Goal: Information Seeking & Learning: Learn about a topic

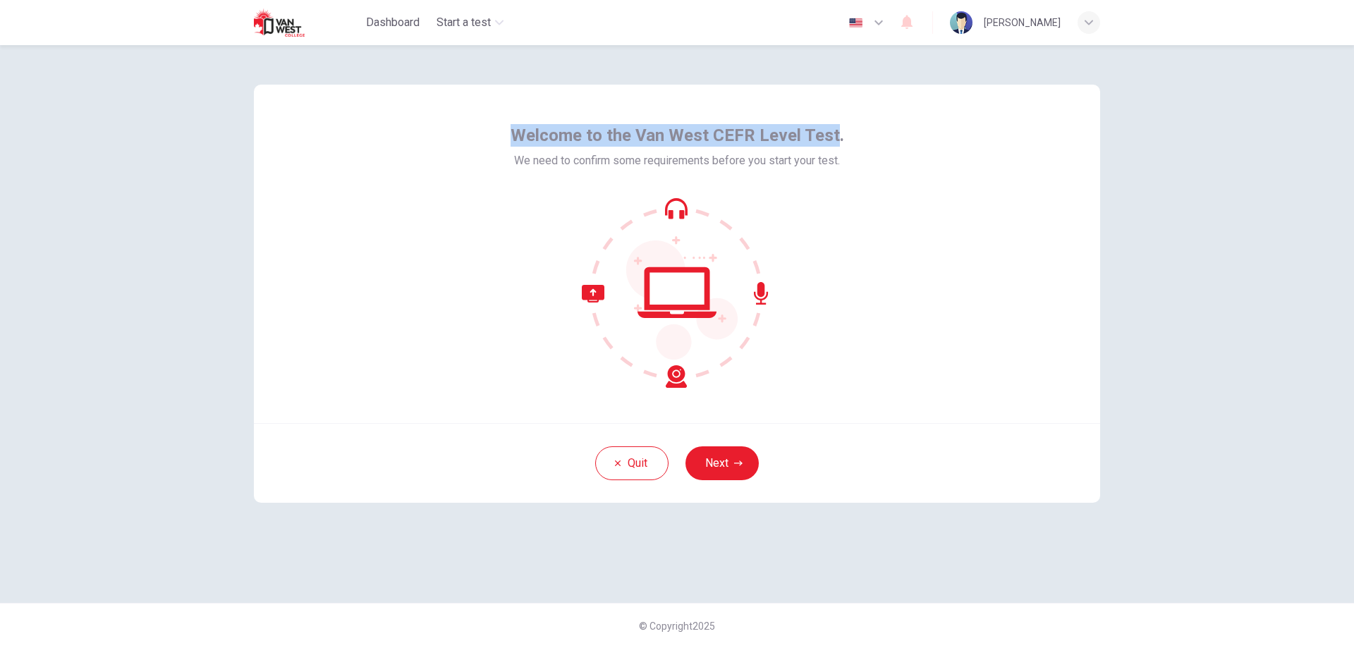
drag, startPoint x: 518, startPoint y: 133, endPoint x: 962, endPoint y: 140, distance: 444.2
click at [838, 138] on span "Welcome to the Van West CEFR Level Test." at bounding box center [676, 135] width 333 height 23
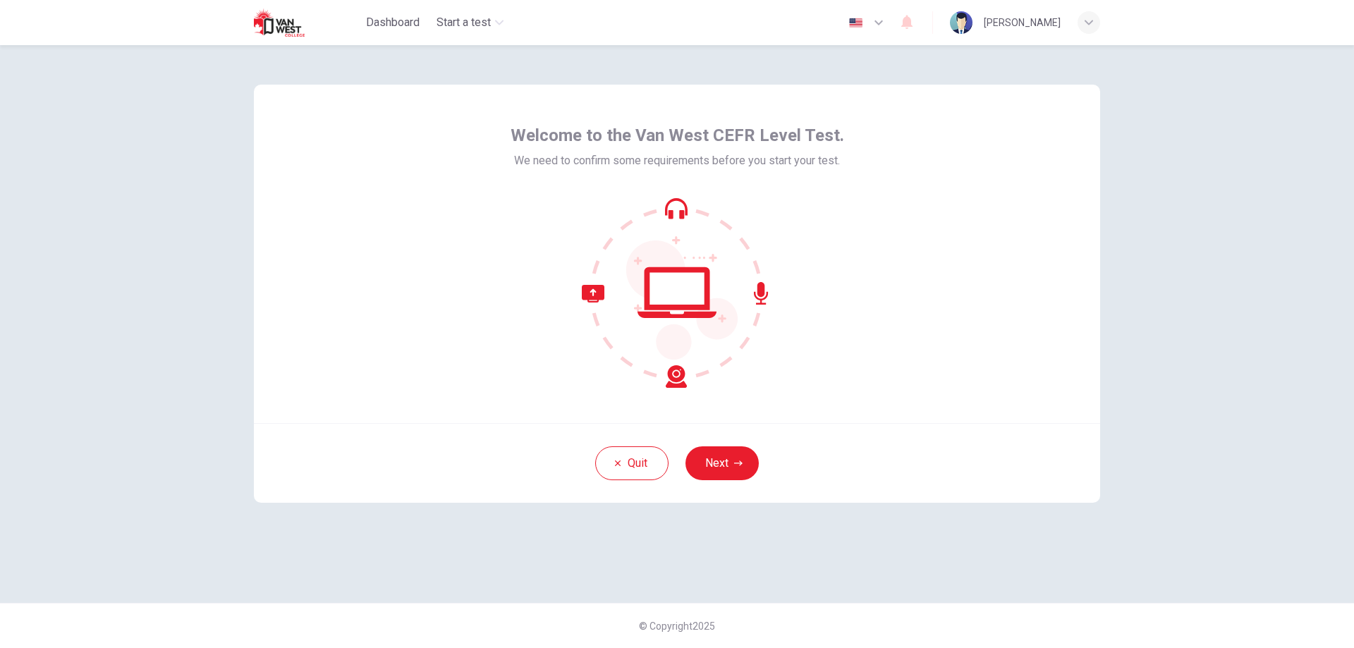
click at [963, 140] on div "Welcome to the Van West CEFR Level Test. We need to confirm some requirements b…" at bounding box center [677, 254] width 846 height 338
click at [887, 14] on icon "button" at bounding box center [878, 22] width 17 height 17
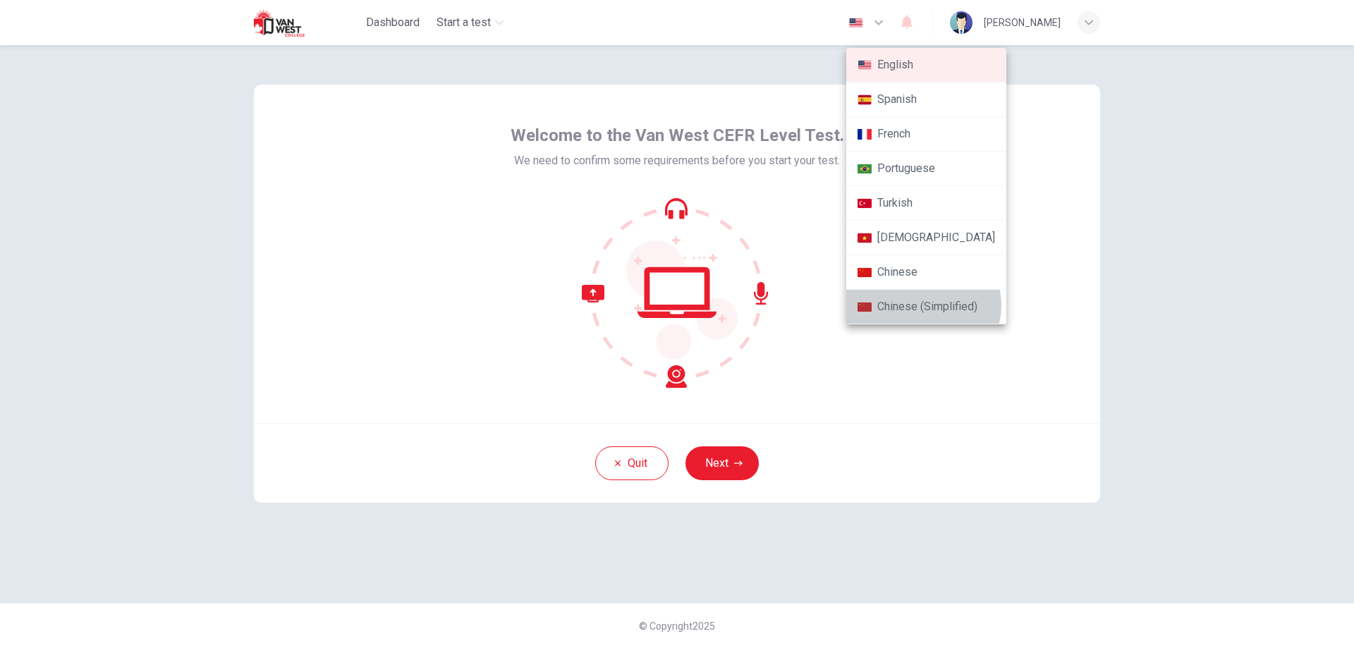
click at [922, 305] on li "Chinese (Simplified)" at bounding box center [926, 307] width 160 height 35
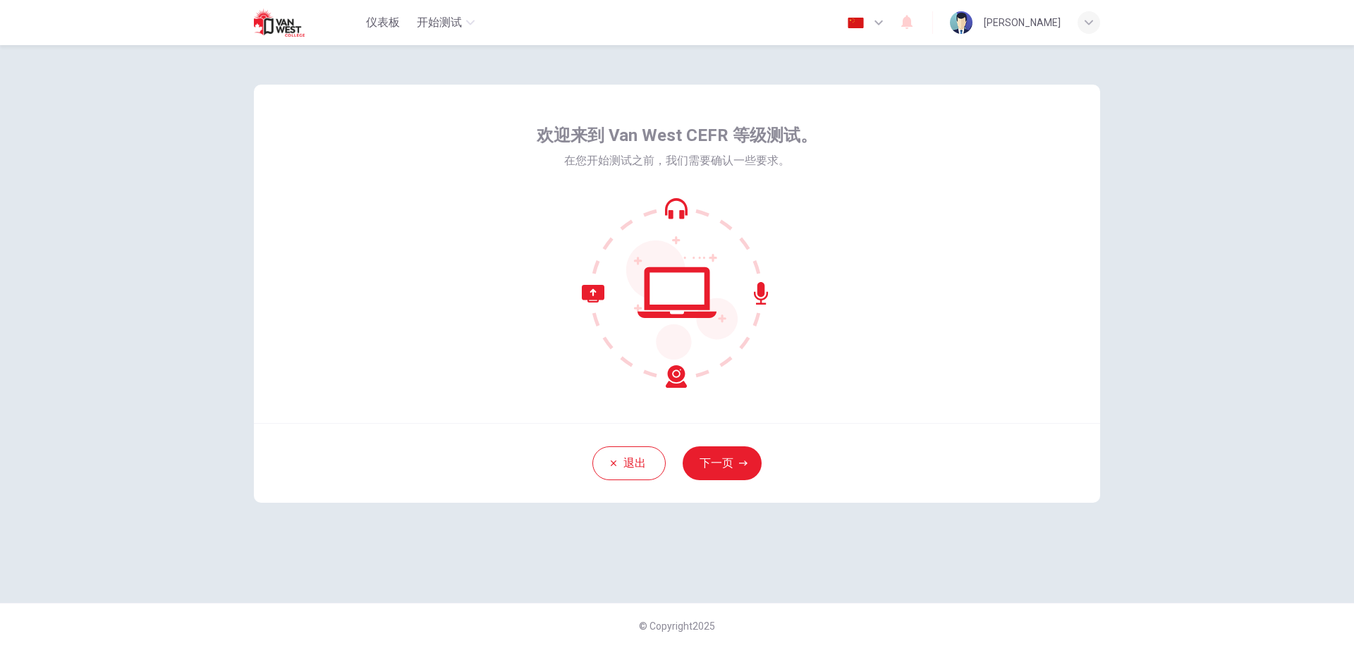
click at [733, 462] on button "下一页" at bounding box center [721, 463] width 79 height 34
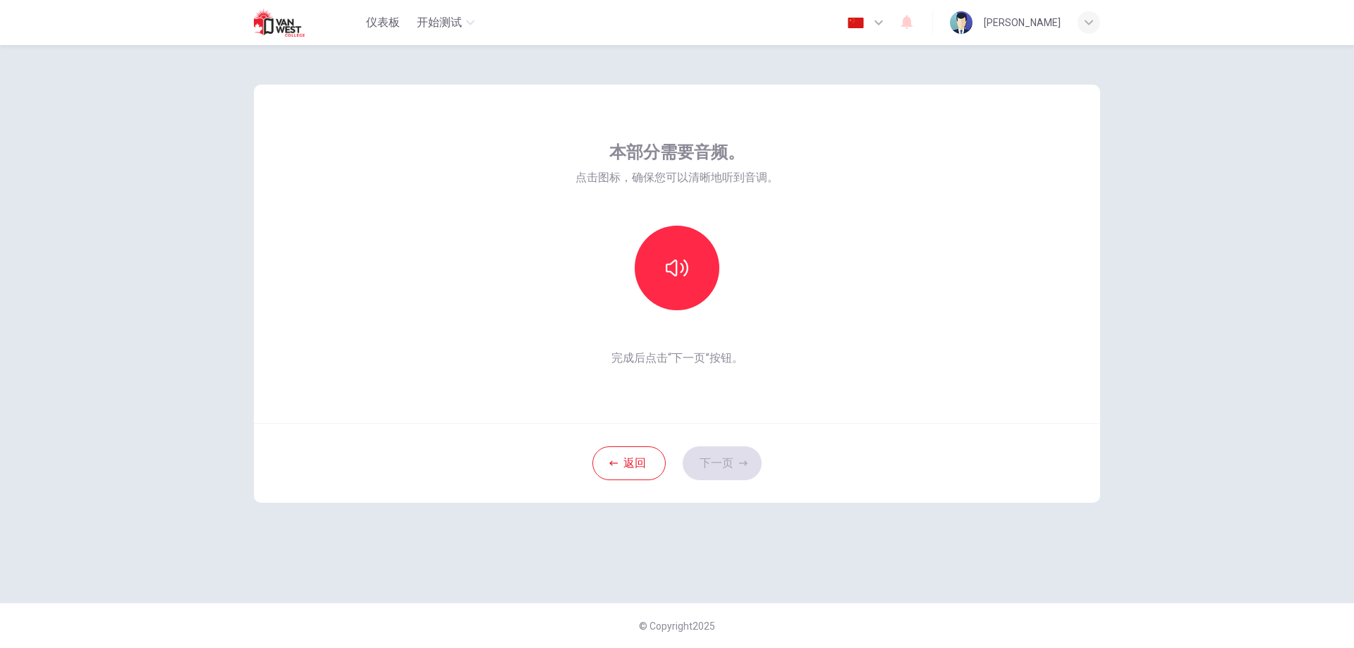
click at [993, 455] on div "返回 下一页" at bounding box center [677, 463] width 846 height 80
click at [675, 271] on icon "button" at bounding box center [677, 268] width 23 height 23
click at [723, 472] on button "下一页" at bounding box center [721, 463] width 79 height 34
click at [694, 283] on div "录音" at bounding box center [677, 268] width 85 height 85
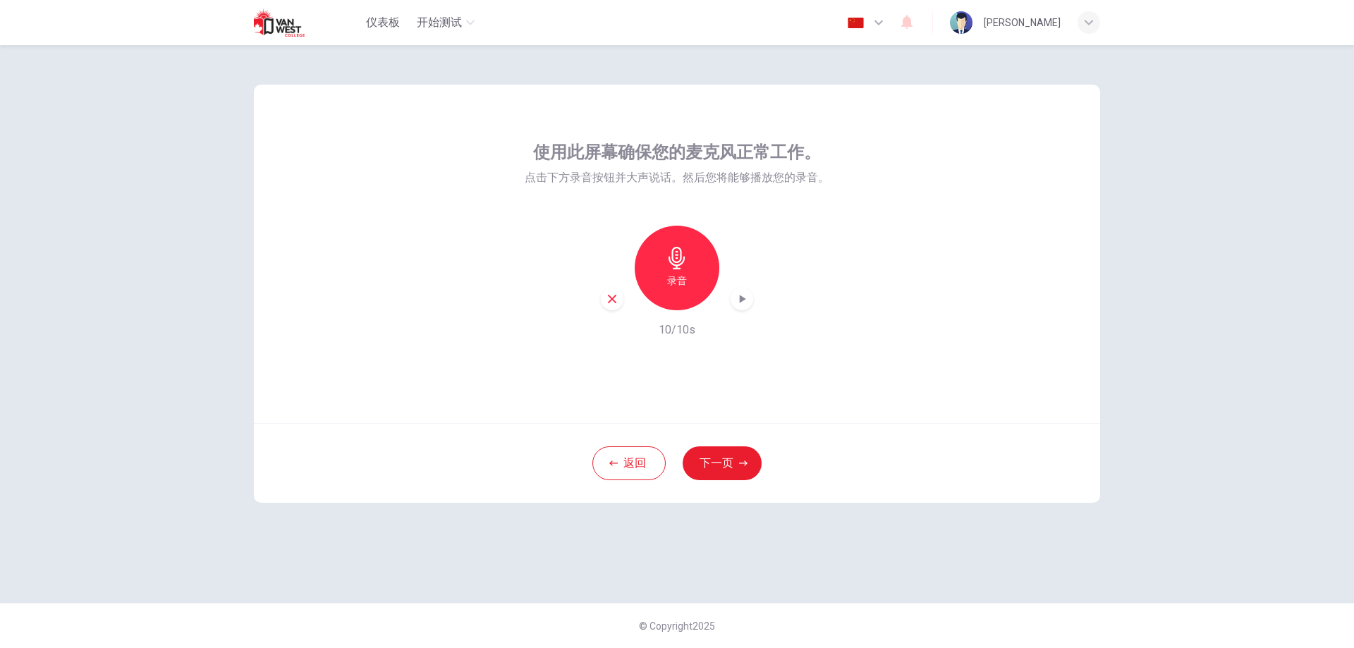
click at [740, 299] on icon "button" at bounding box center [743, 299] width 6 height 8
click at [1206, 512] on div "使用此屏幕确保您的麦克风正常工作。 点击下方录音按钮并大声说话。然后您将能够播放您的录音。 录音 10/10s 返回 下一页 © Copyright 2025" at bounding box center [677, 346] width 1354 height 603
click at [887, 24] on icon "button" at bounding box center [878, 22] width 17 height 17
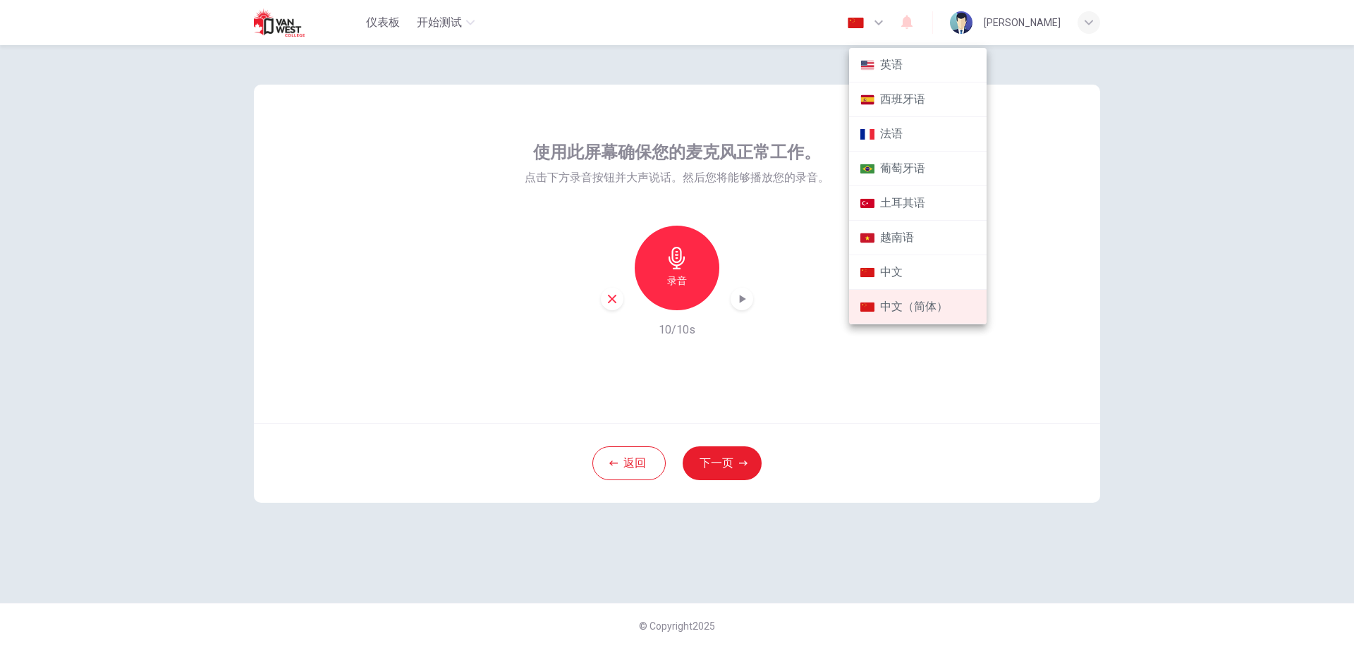
click at [892, 66] on li "英语" at bounding box center [917, 65] width 137 height 35
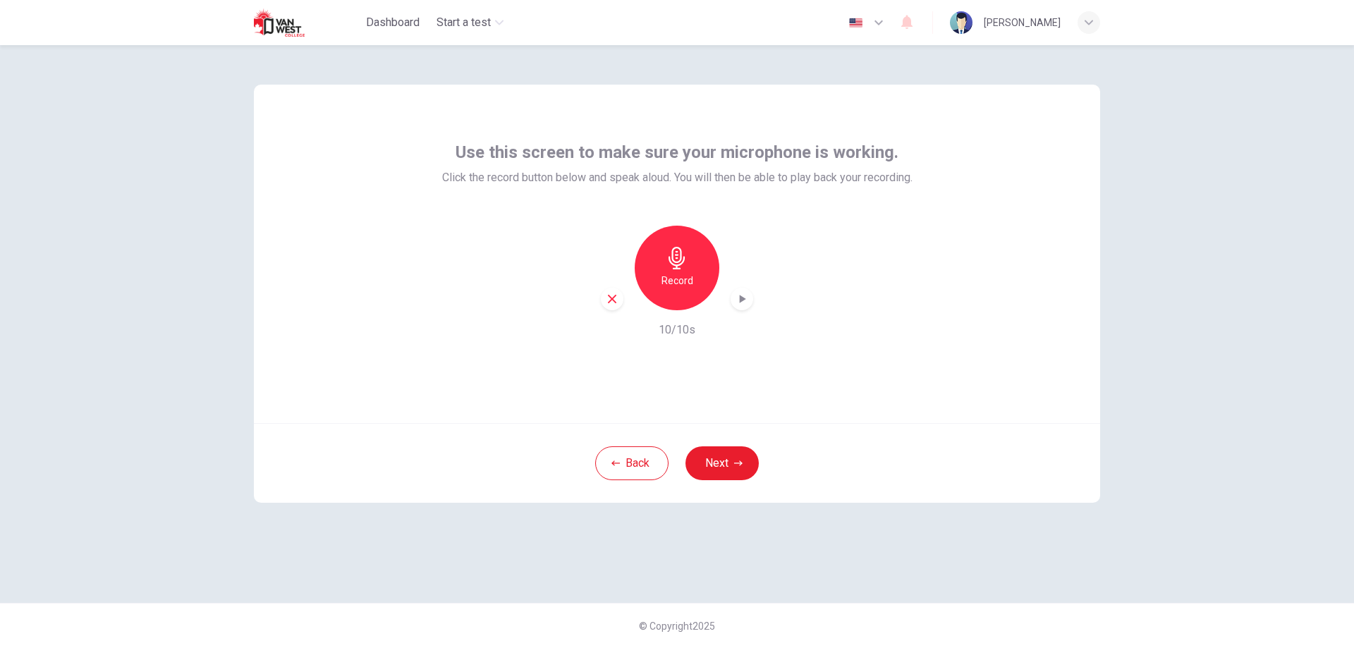
click at [887, 22] on icon "button" at bounding box center [878, 22] width 17 height 17
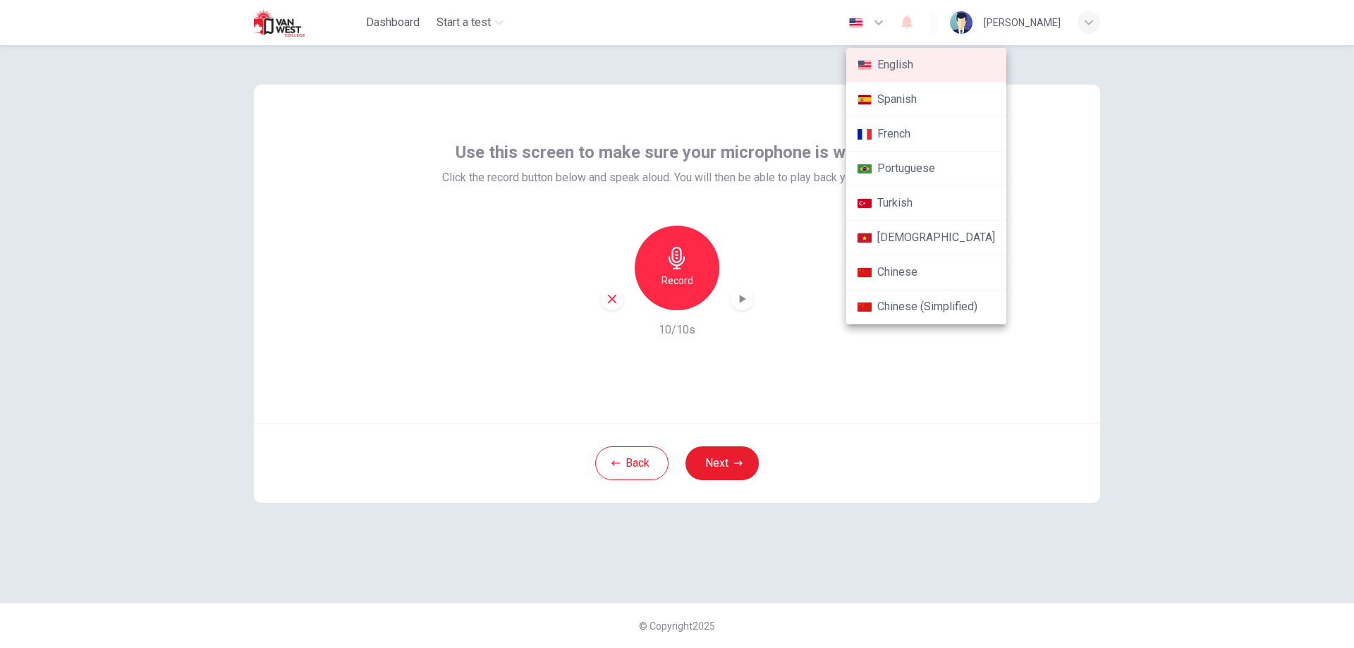
click at [913, 266] on li "Chinese" at bounding box center [926, 272] width 160 height 35
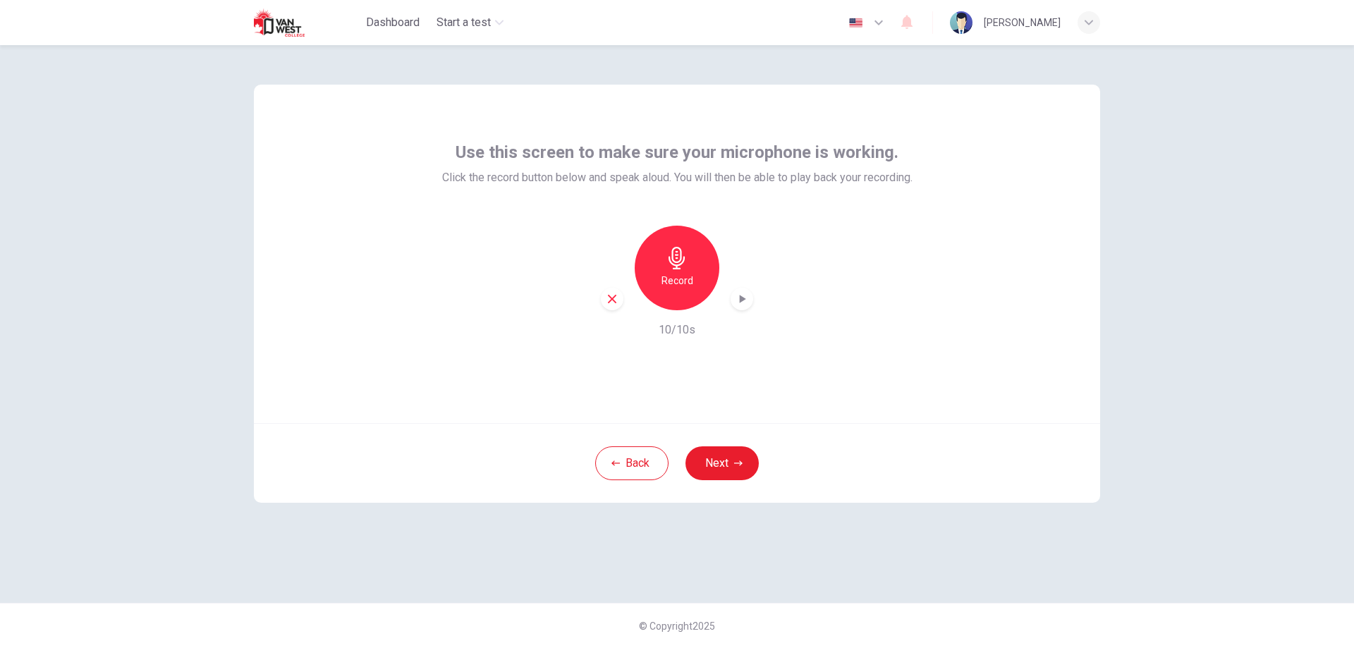
type input "zh"
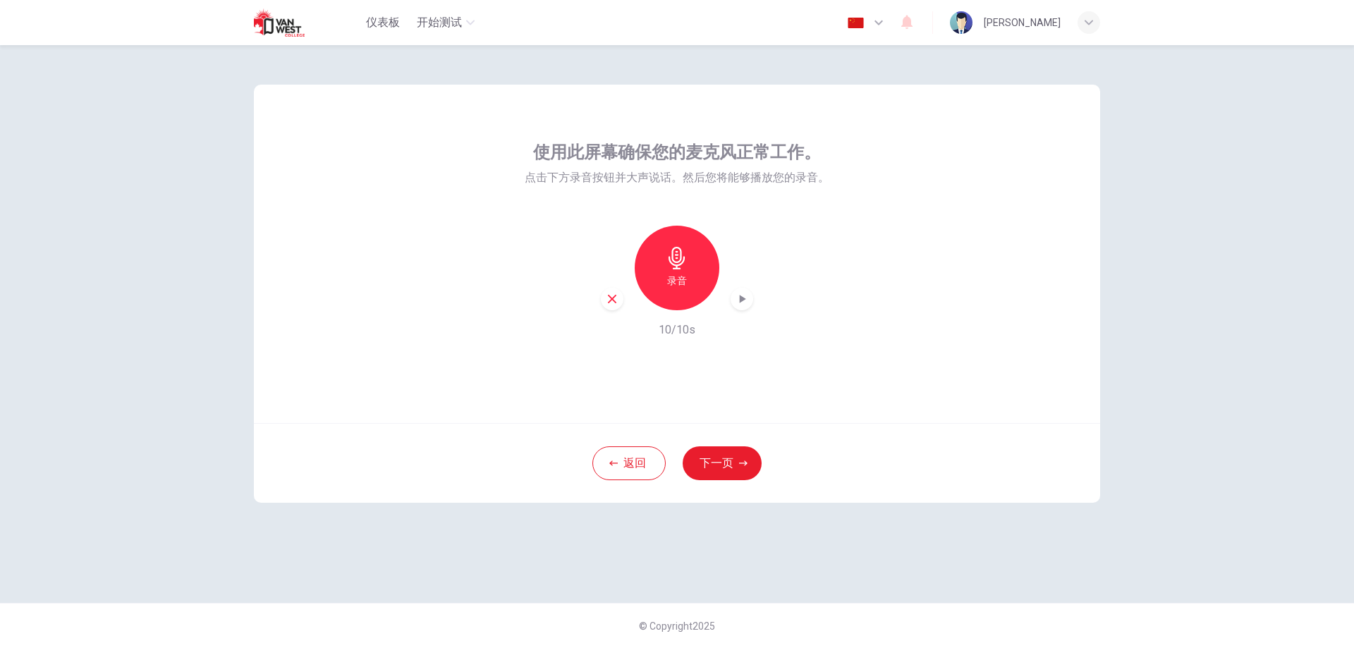
click at [1177, 510] on div "使用此屏幕确保您的麦克风正常工作。 点击下方录音按钮并大声说话。然后您将能够播放您的录音。 录音 10/10s 返回 下一页 © Copyright 2025" at bounding box center [677, 346] width 1354 height 603
click at [744, 461] on icon "button" at bounding box center [743, 463] width 8 height 8
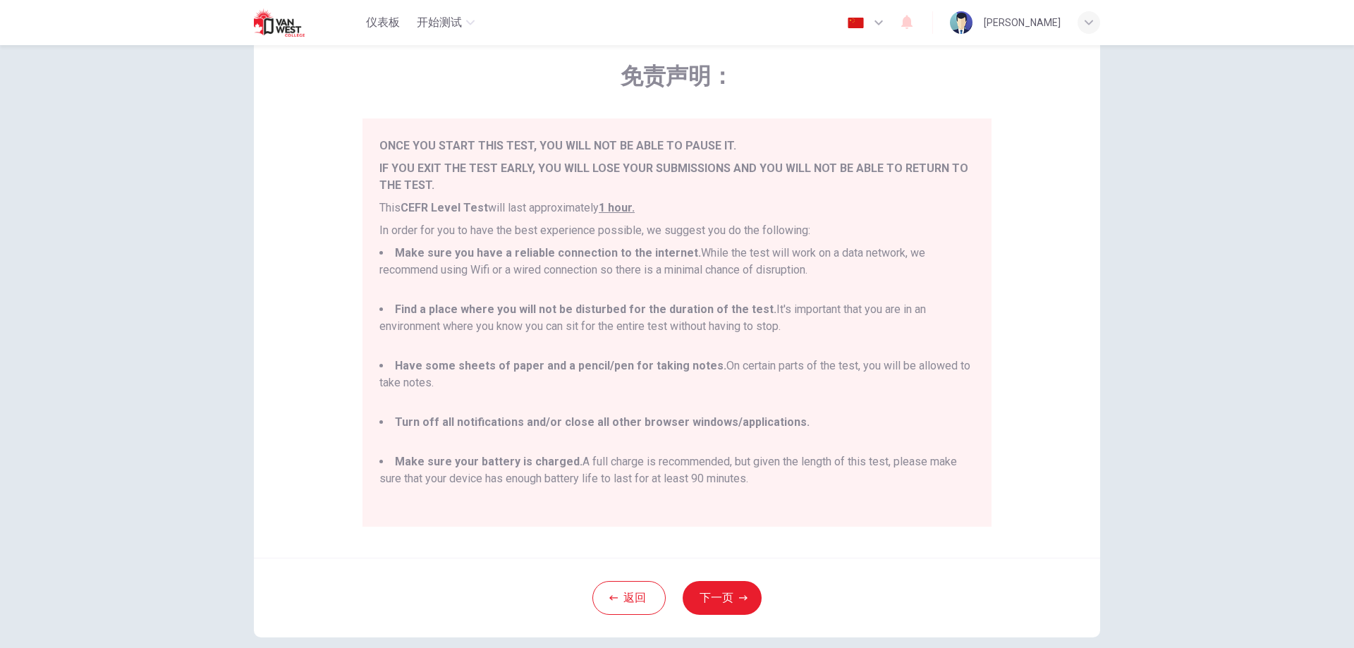
scroll to position [87, 0]
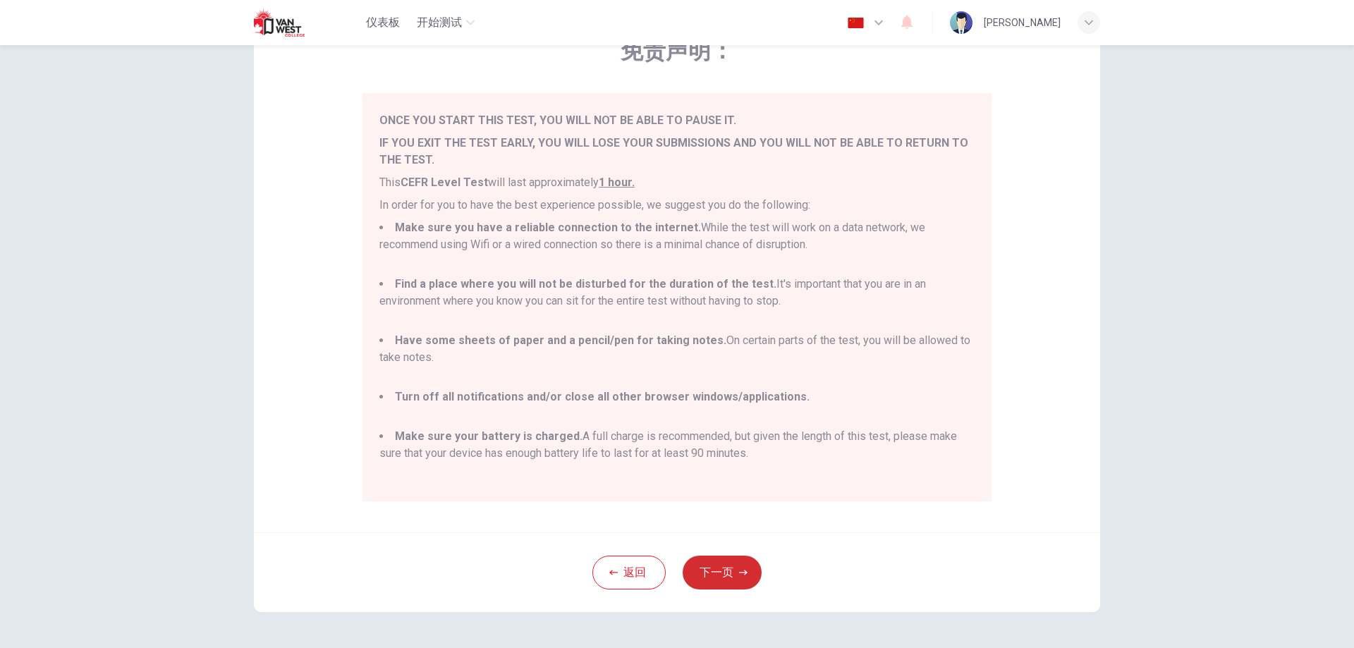
click at [710, 577] on button "下一页" at bounding box center [721, 573] width 79 height 34
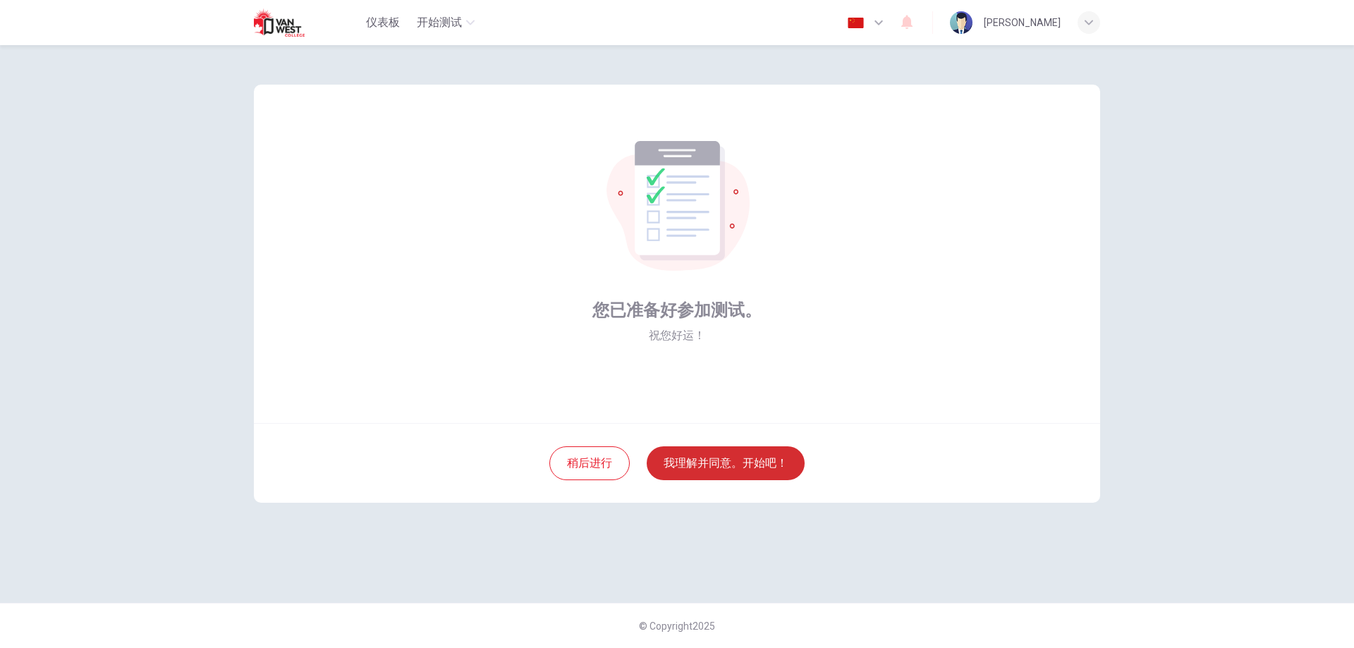
click at [724, 477] on button "我理解并同意。开始吧！" at bounding box center [726, 463] width 158 height 34
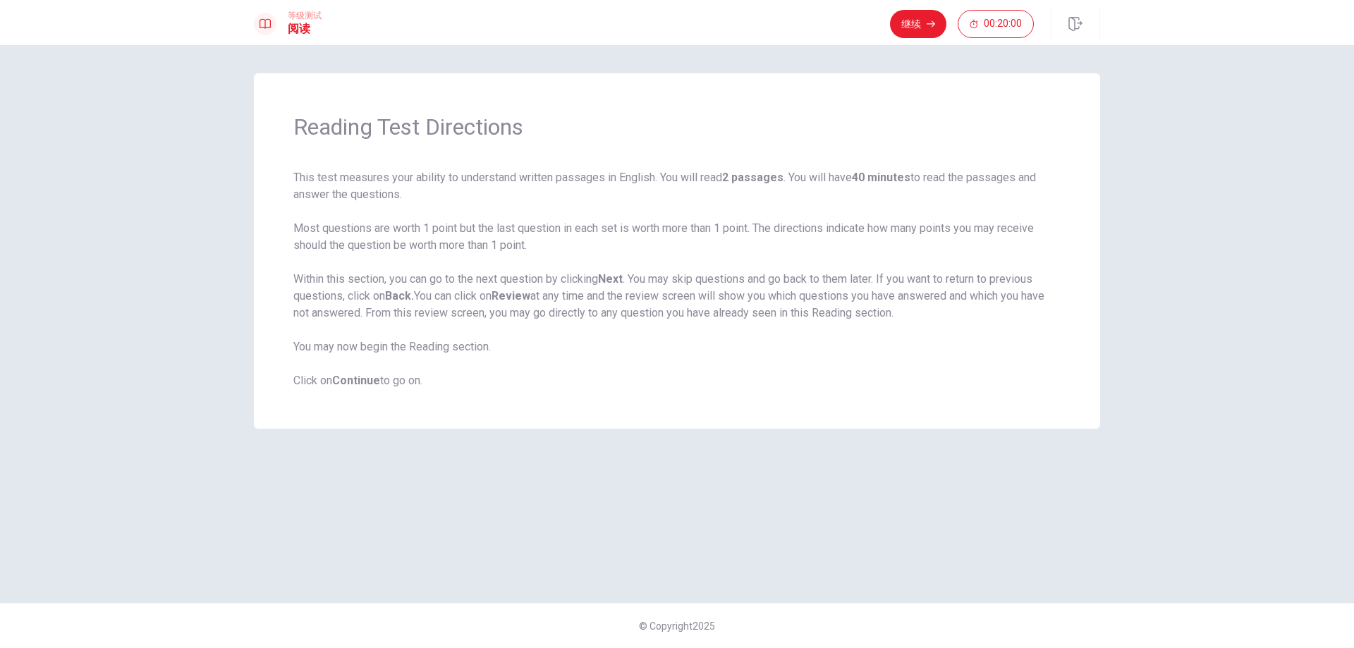
drag, startPoint x: 297, startPoint y: 173, endPoint x: 423, endPoint y: 179, distance: 126.4
click at [423, 179] on span "This test measures your ability to understand written passages in English. You …" at bounding box center [676, 279] width 767 height 220
drag, startPoint x: 584, startPoint y: 177, endPoint x: 803, endPoint y: 180, distance: 218.6
click at [800, 180] on span "This test measures your ability to understand written passages in English. You …" at bounding box center [676, 279] width 767 height 220
drag, startPoint x: 729, startPoint y: 178, endPoint x: 816, endPoint y: 176, distance: 86.7
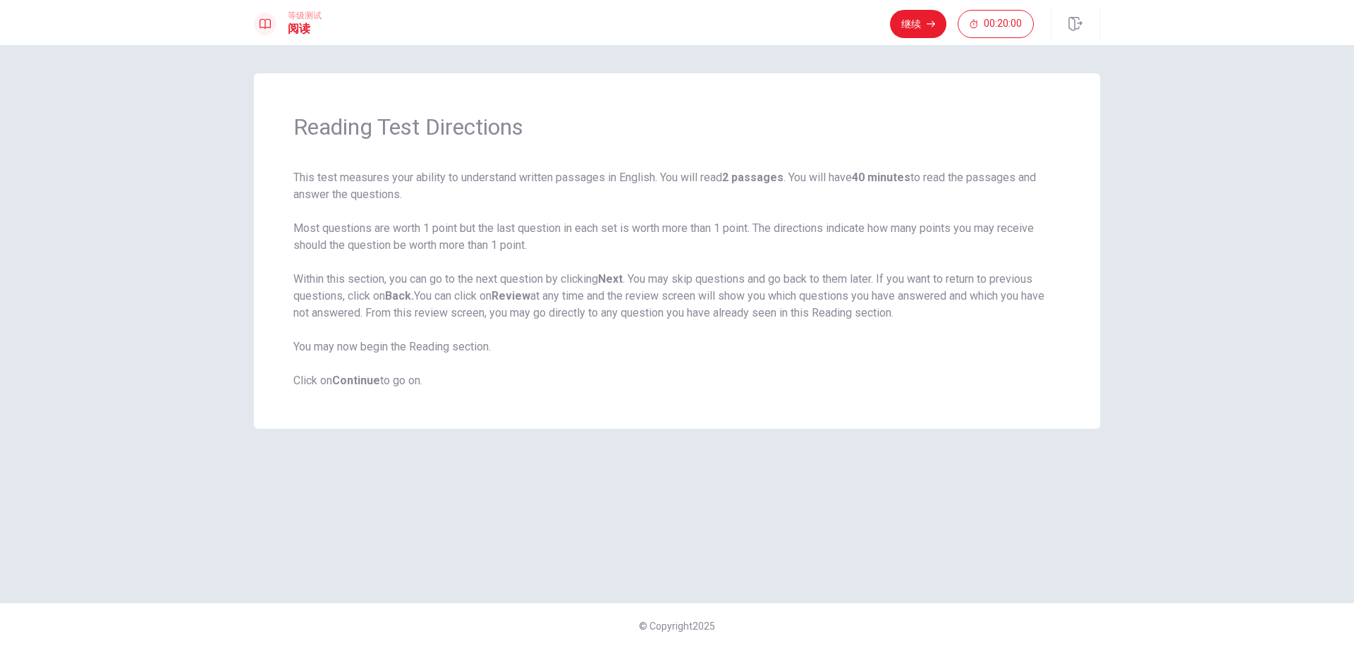
click at [816, 176] on span "This test measures your ability to understand written passages in English. You …" at bounding box center [676, 279] width 767 height 220
drag, startPoint x: 288, startPoint y: 226, endPoint x: 809, endPoint y: 233, distance: 520.4
click at [809, 233] on div "Reading Test Directions This test measures your ability to understand written p…" at bounding box center [677, 250] width 846 height 355
drag, startPoint x: 391, startPoint y: 279, endPoint x: 685, endPoint y: 278, distance: 294.0
click at [685, 278] on span "This test measures your ability to understand written passages in English. You …" at bounding box center [676, 279] width 767 height 220
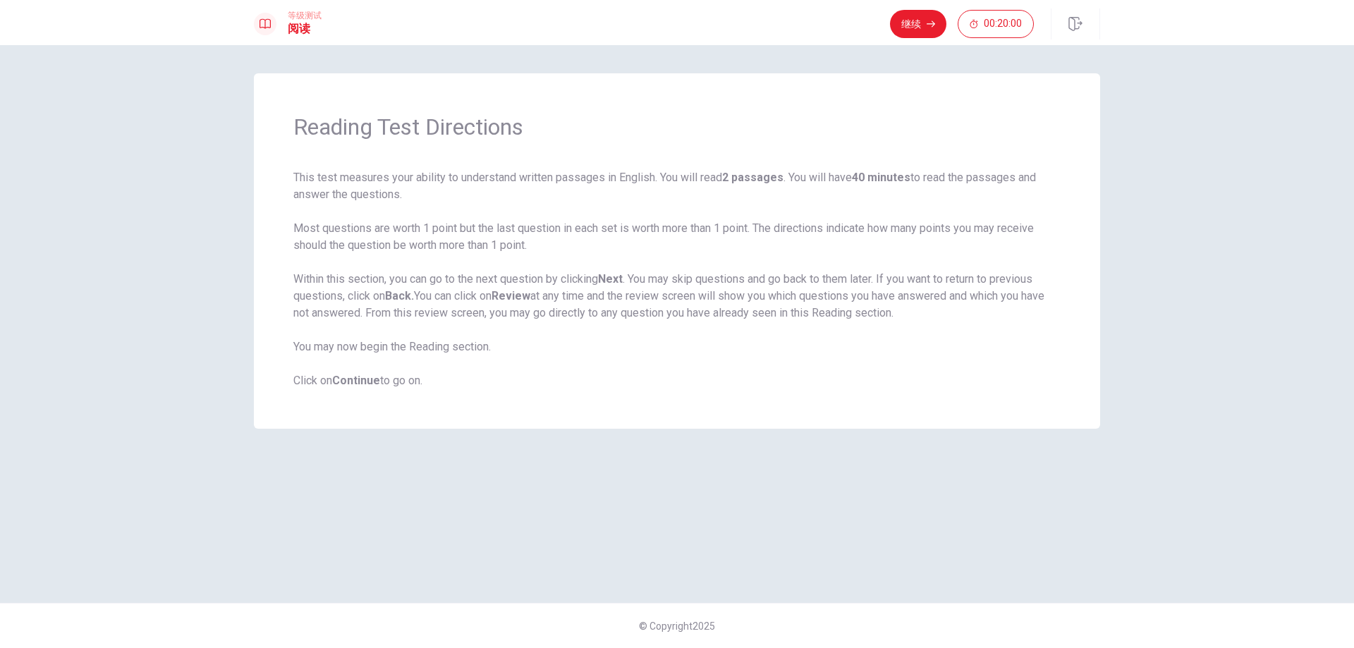
drag, startPoint x: 685, startPoint y: 278, endPoint x: 869, endPoint y: 333, distance: 191.9
click at [1012, 319] on span "This test measures your ability to understand written passages in English. You …" at bounding box center [676, 279] width 767 height 220
click at [939, 27] on button "继续" at bounding box center [918, 24] width 56 height 28
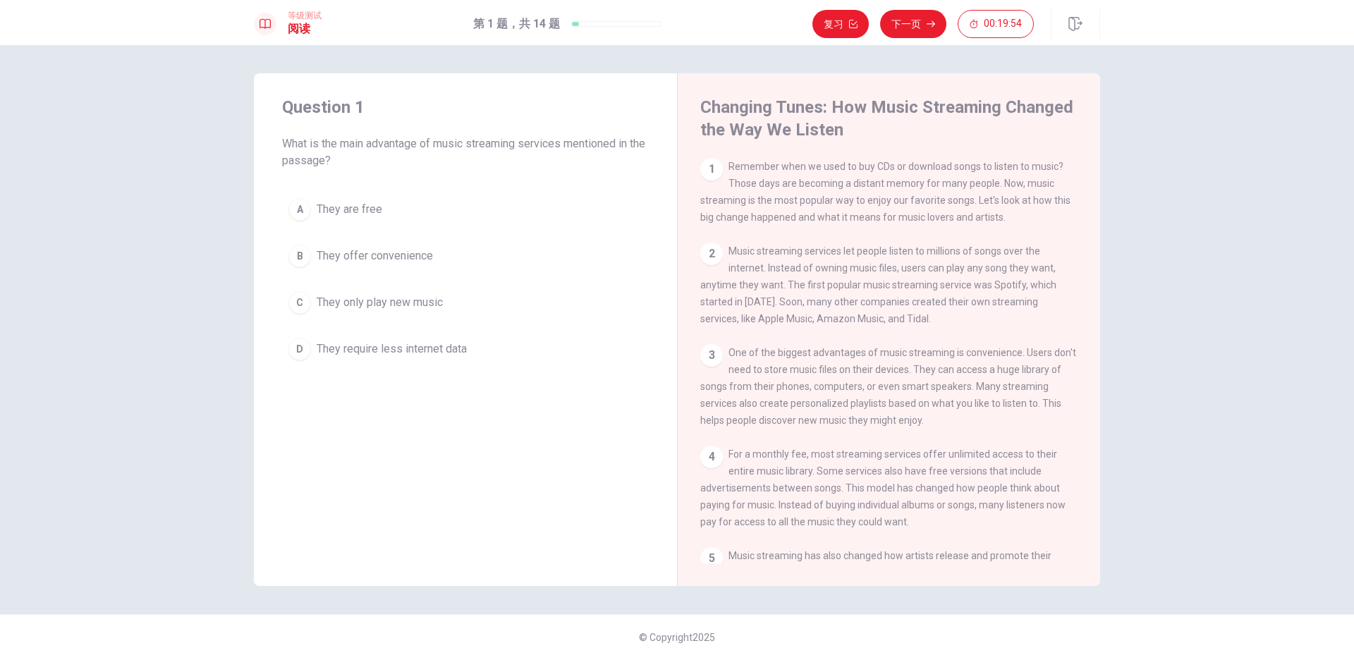
drag, startPoint x: 696, startPoint y: 106, endPoint x: 1074, endPoint y: 109, distance: 377.9
click at [1074, 109] on div "Changing Tunes: How Music Streaming Changed the Way We Listen 1 Remember when w…" at bounding box center [888, 329] width 423 height 513
drag, startPoint x: 783, startPoint y: 129, endPoint x: 933, endPoint y: 130, distance: 150.9
click at [933, 130] on h4 "Changing Tunes: How Music Streaming Changed the Way We Listen" at bounding box center [887, 118] width 374 height 45
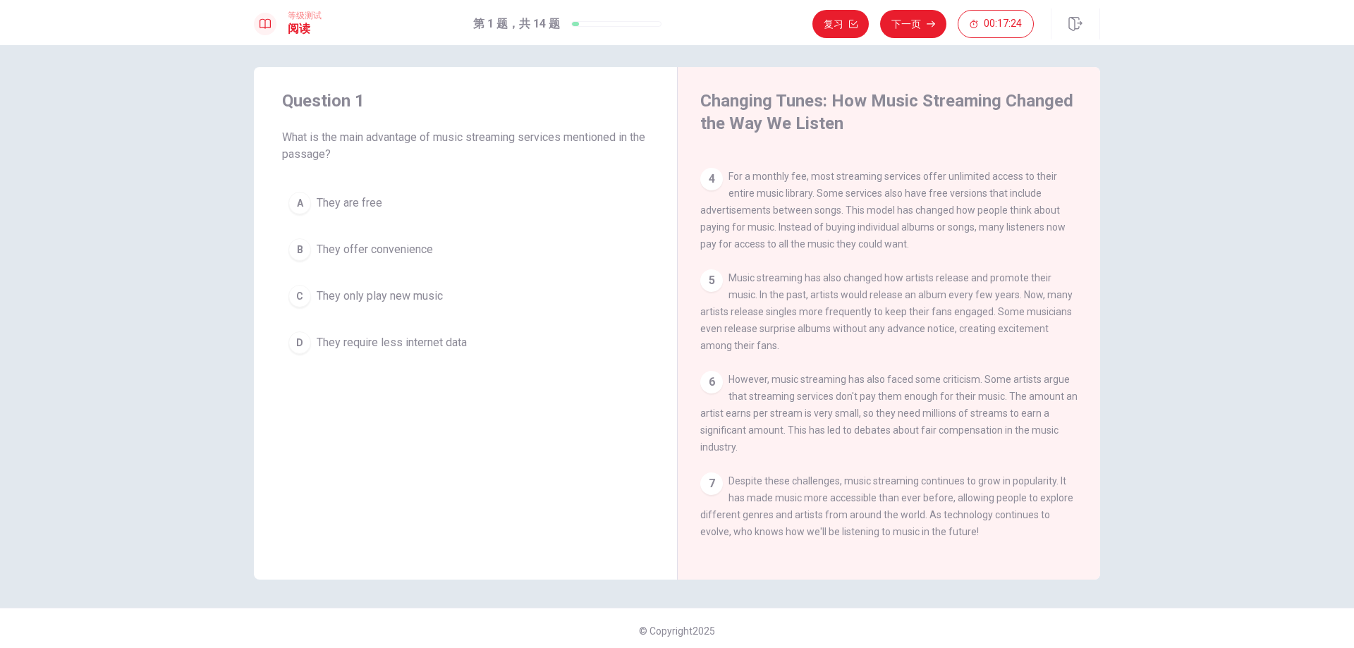
scroll to position [11, 0]
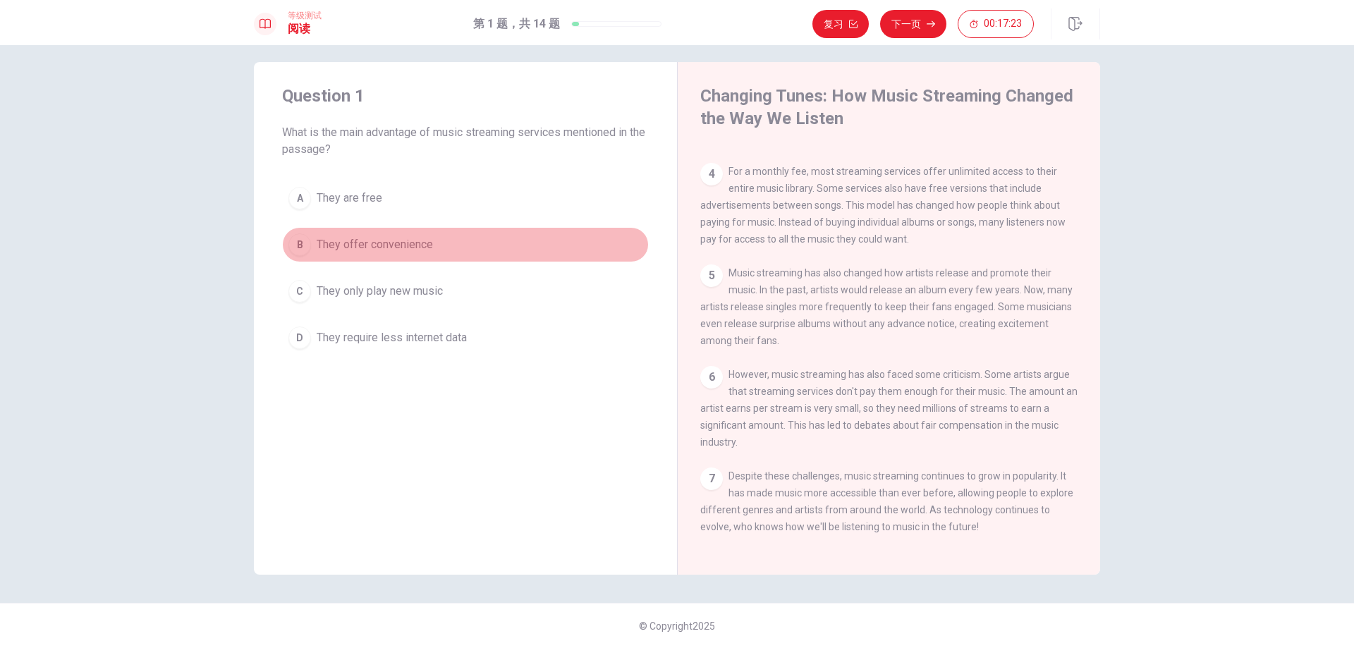
click at [301, 245] on div "B" at bounding box center [299, 244] width 23 height 23
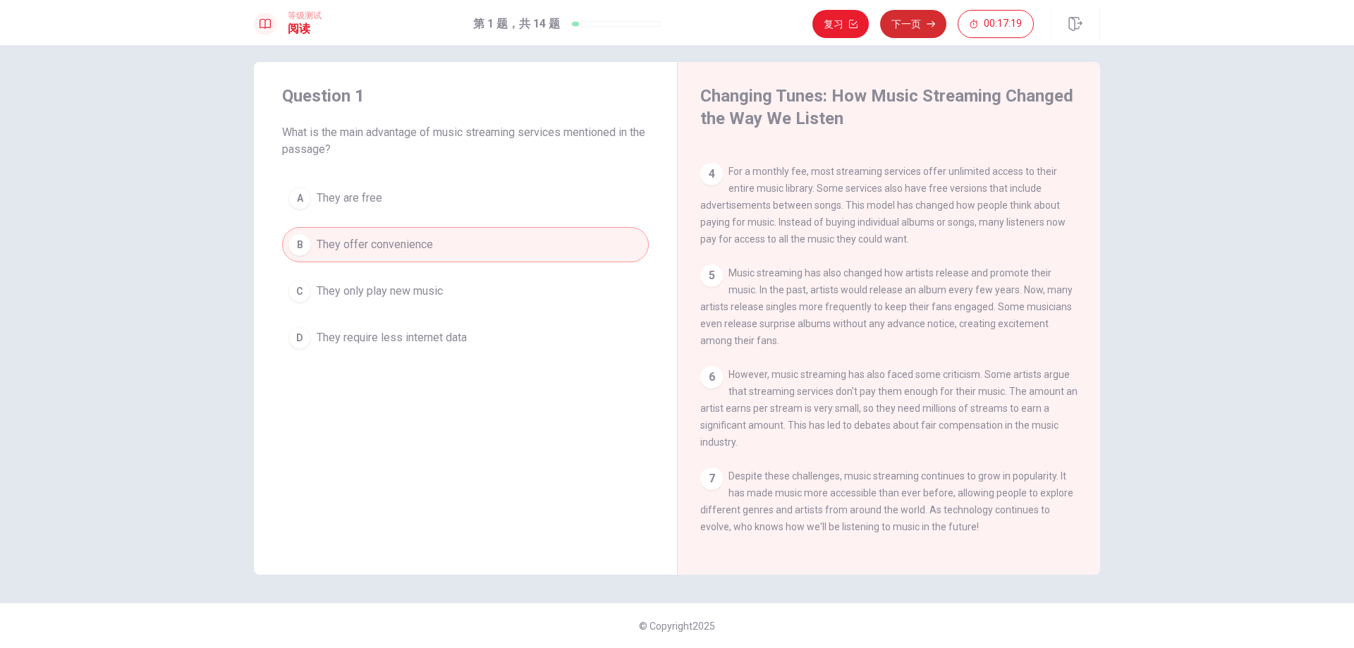
click at [932, 23] on icon "button" at bounding box center [930, 24] width 8 height 8
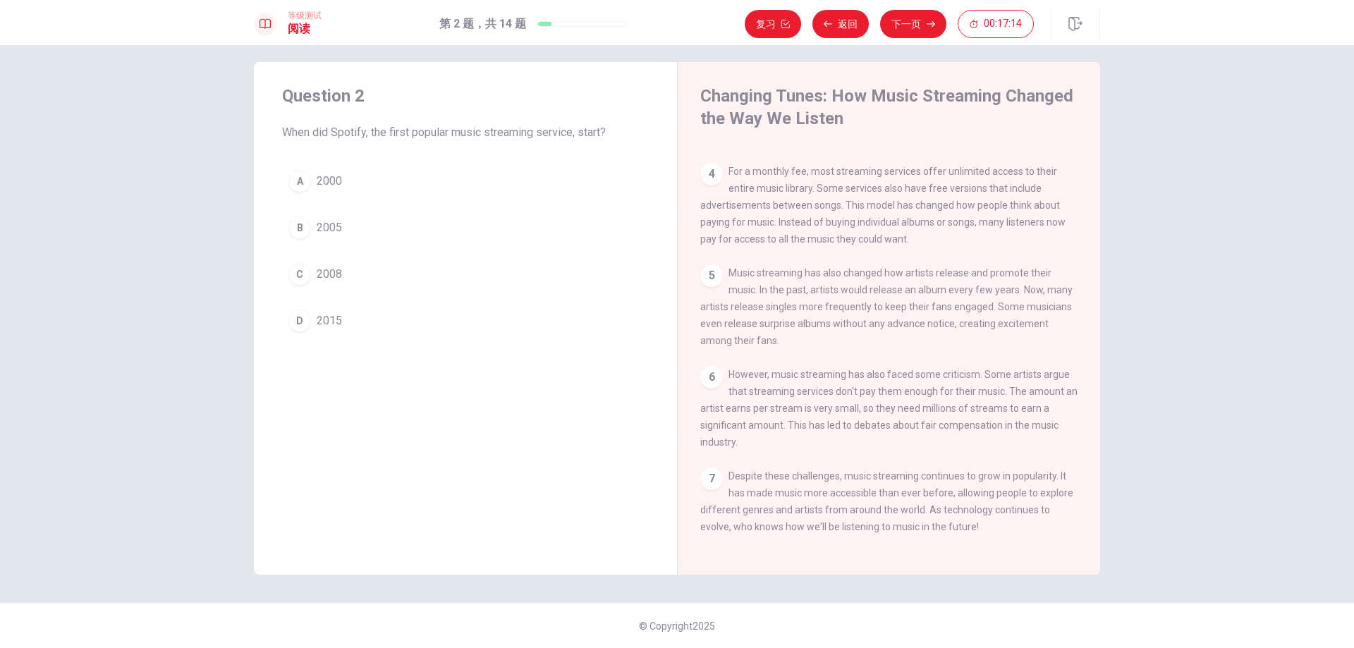
drag, startPoint x: 310, startPoint y: 130, endPoint x: 517, endPoint y: 135, distance: 207.3
click at [517, 135] on span "When did Spotify, the first popular music streaming service, start?" at bounding box center [465, 132] width 367 height 17
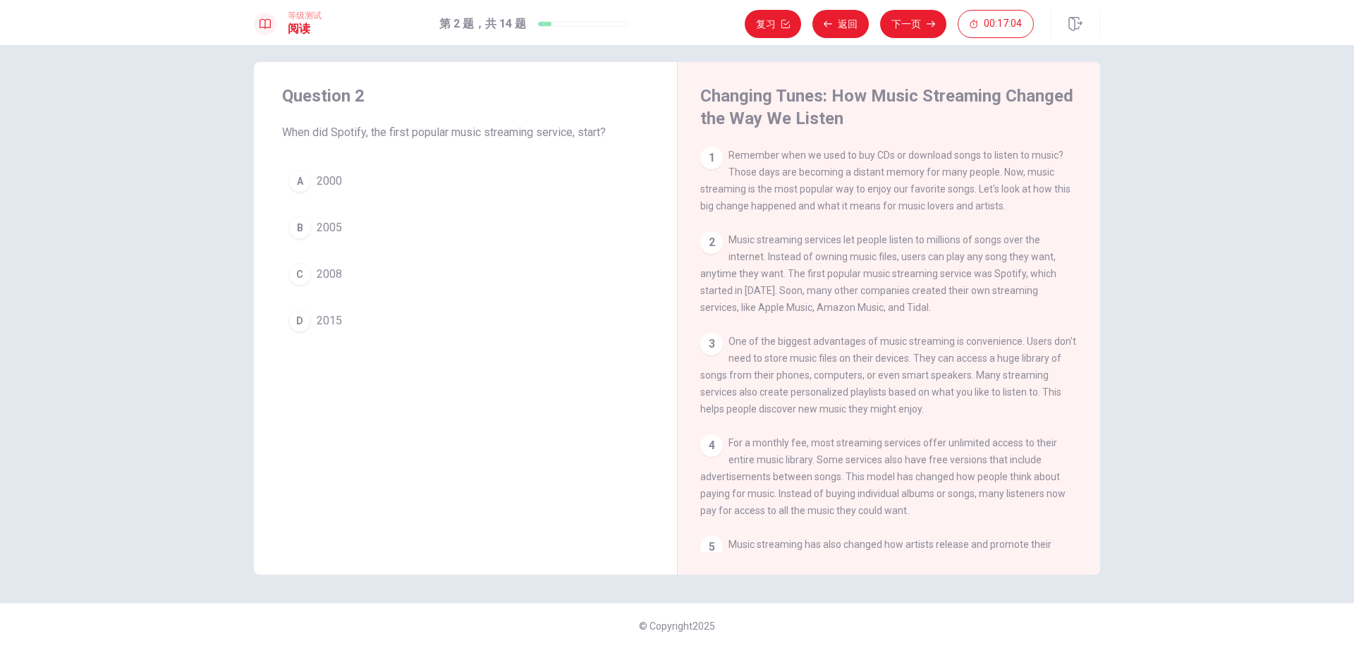
scroll to position [295, 0]
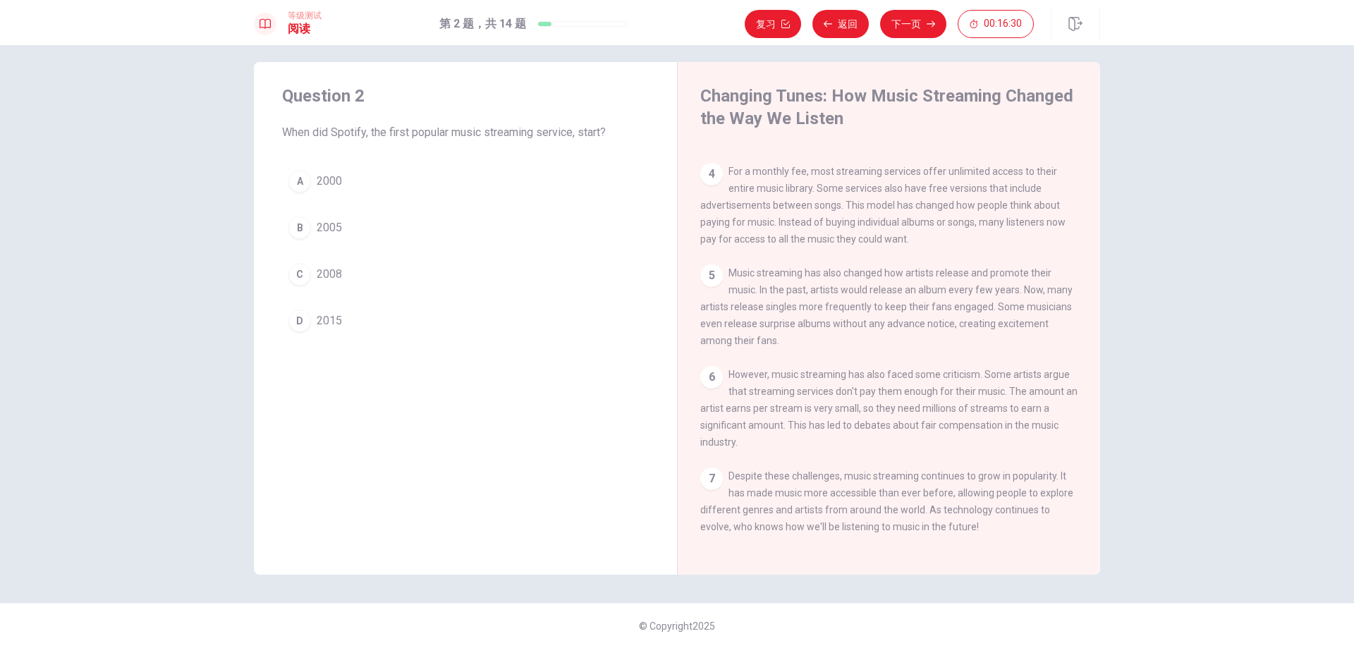
drag, startPoint x: 1094, startPoint y: 325, endPoint x: 1093, endPoint y: 336, distance: 11.3
click at [1093, 336] on div "Changing Tunes: How Music Streaming Changed the Way We Listen 1 Remember when w…" at bounding box center [888, 318] width 423 height 513
drag, startPoint x: 1093, startPoint y: 333, endPoint x: 1096, endPoint y: 222, distance: 110.7
click at [1096, 222] on div "Changing Tunes: How Music Streaming Changed the Way We Listen 1 Remember when w…" at bounding box center [888, 318] width 423 height 513
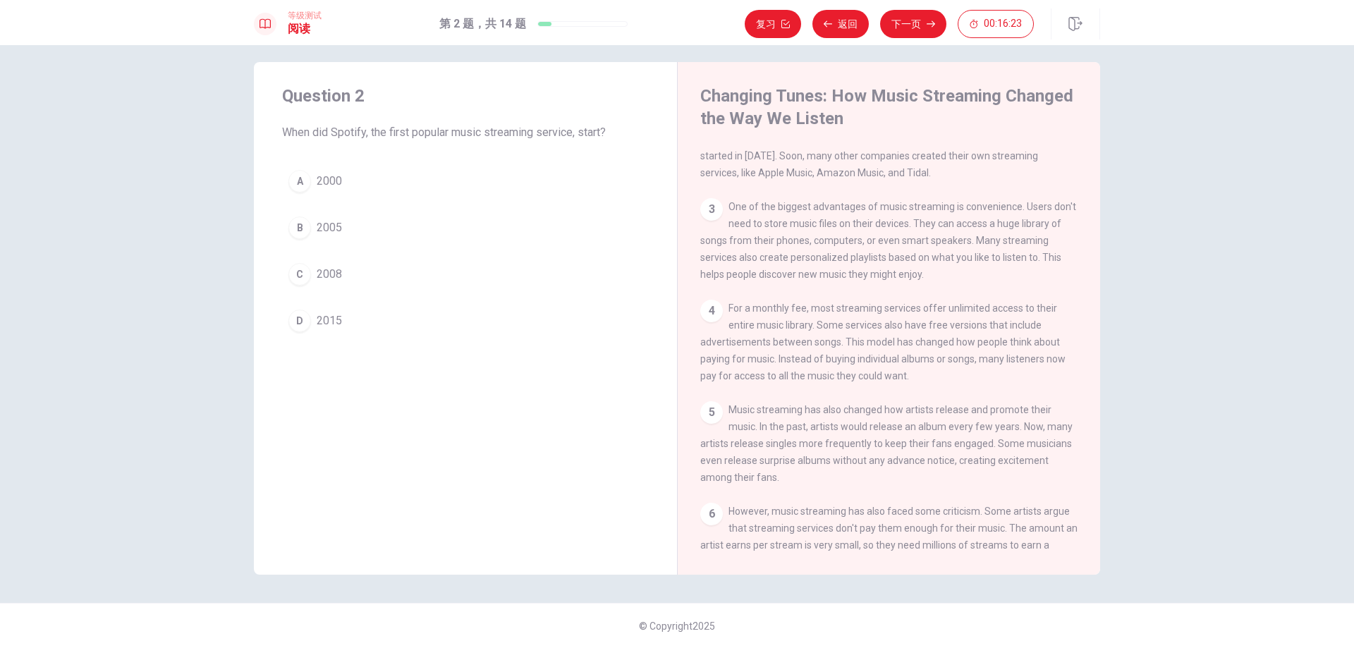
scroll to position [0, 0]
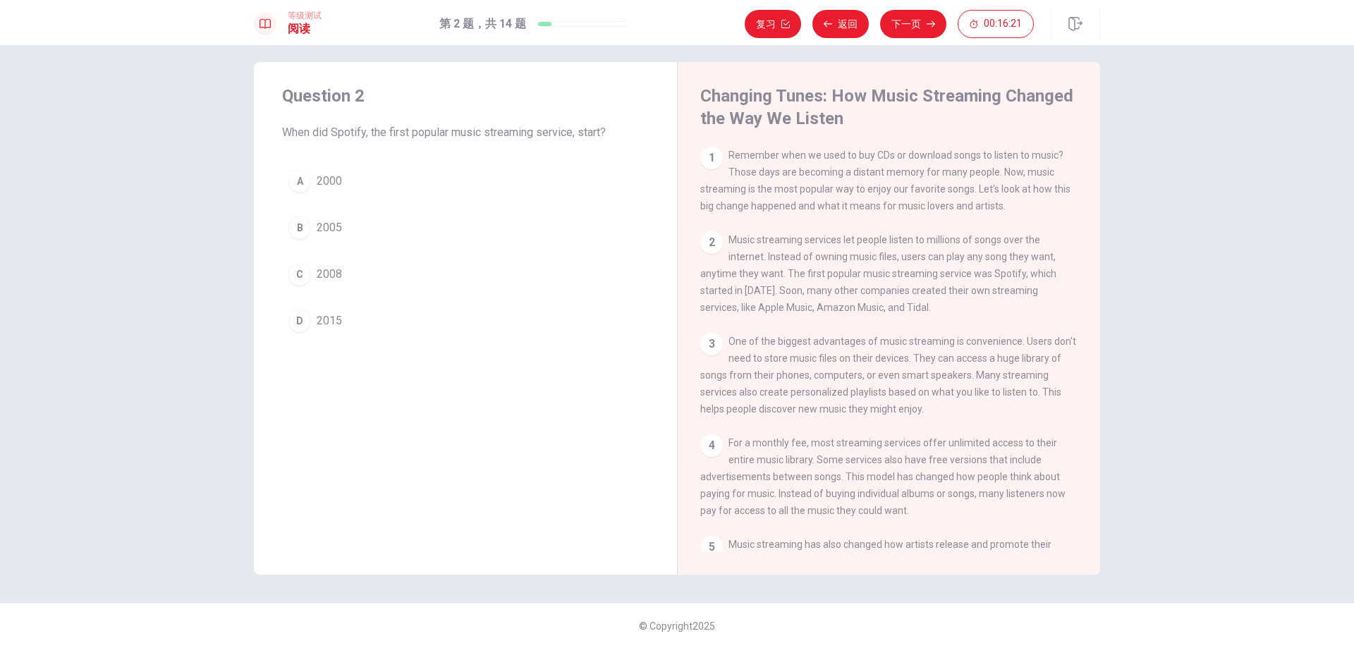
drag, startPoint x: 726, startPoint y: 154, endPoint x: 1041, endPoint y: 164, distance: 315.3
click at [1041, 164] on div "1 Remember when we used to buy CDs or download songs to listen to music? Those …" at bounding box center [889, 181] width 378 height 68
click at [317, 271] on span "2008" at bounding box center [329, 274] width 25 height 17
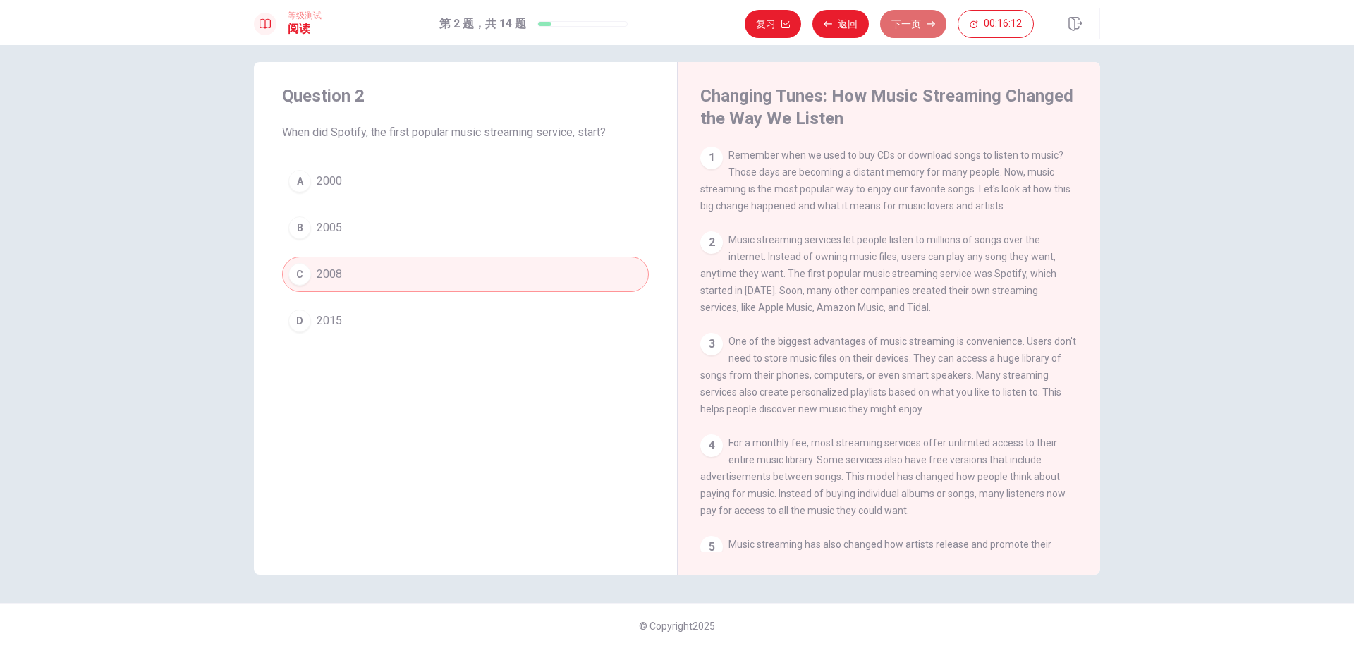
click at [893, 23] on button "下一页" at bounding box center [913, 24] width 66 height 28
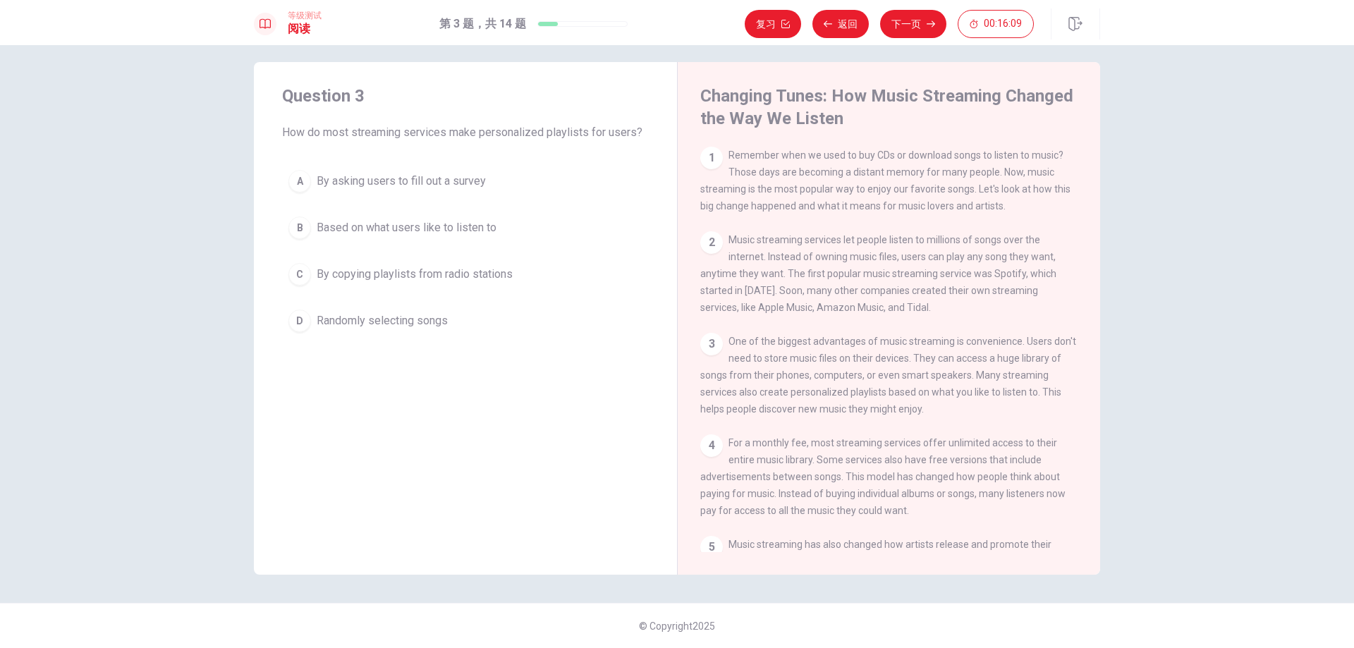
drag, startPoint x: 294, startPoint y: 134, endPoint x: 401, endPoint y: 133, distance: 107.2
click at [401, 133] on span "How do most streaming services make personalized playlists for users?" at bounding box center [465, 132] width 367 height 17
click at [339, 224] on span "Based on what users like to listen to" at bounding box center [407, 227] width 180 height 17
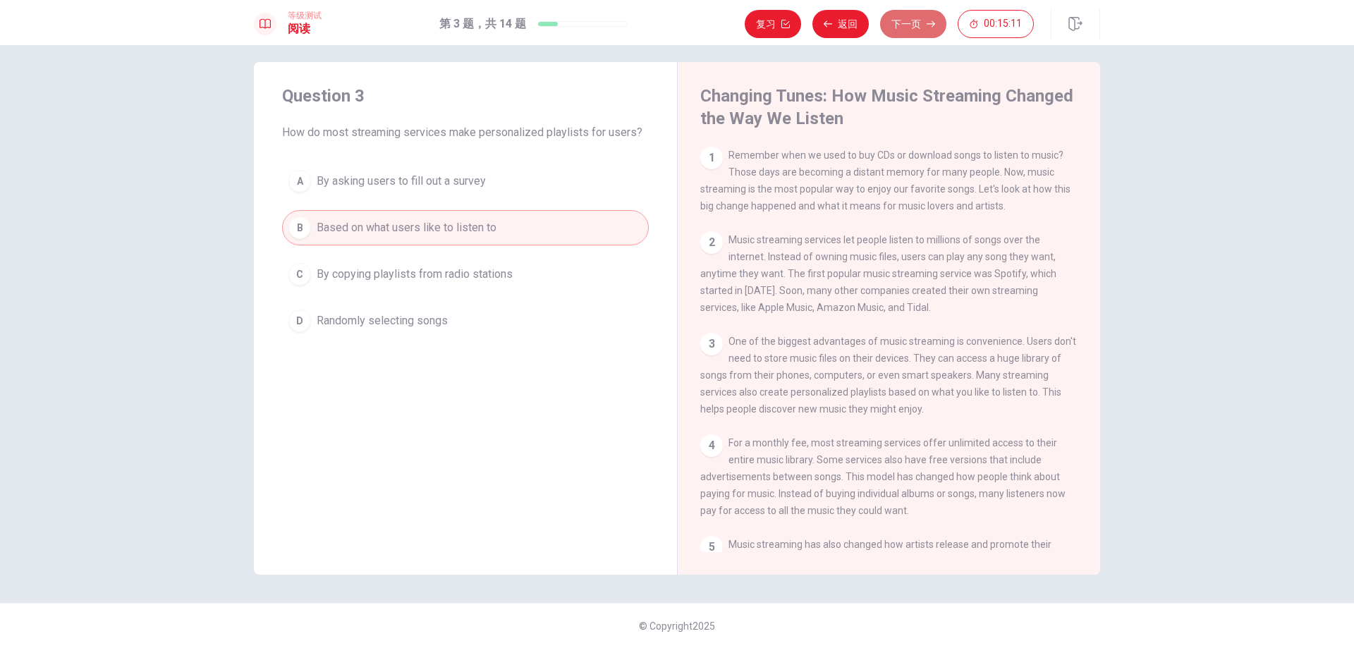
click at [927, 20] on icon "button" at bounding box center [930, 24] width 8 height 8
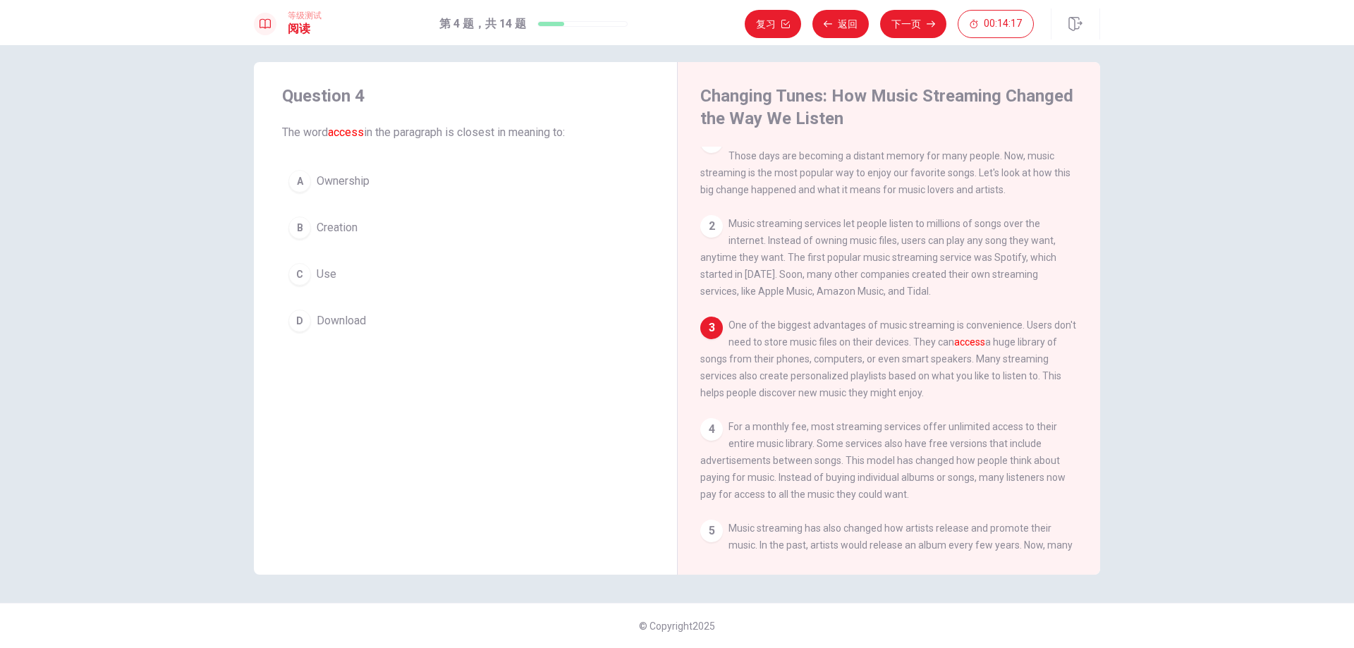
click at [339, 182] on span "Ownership" at bounding box center [343, 181] width 53 height 17
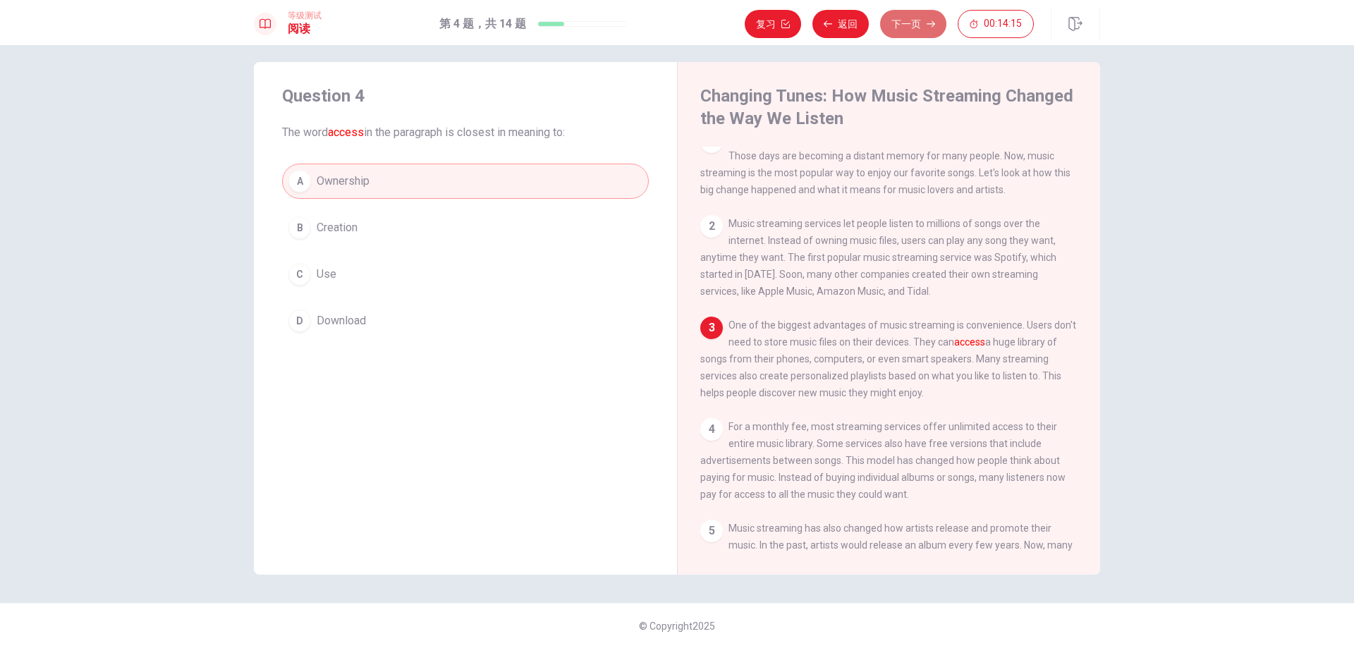
click at [905, 30] on button "下一页" at bounding box center [913, 24] width 66 height 28
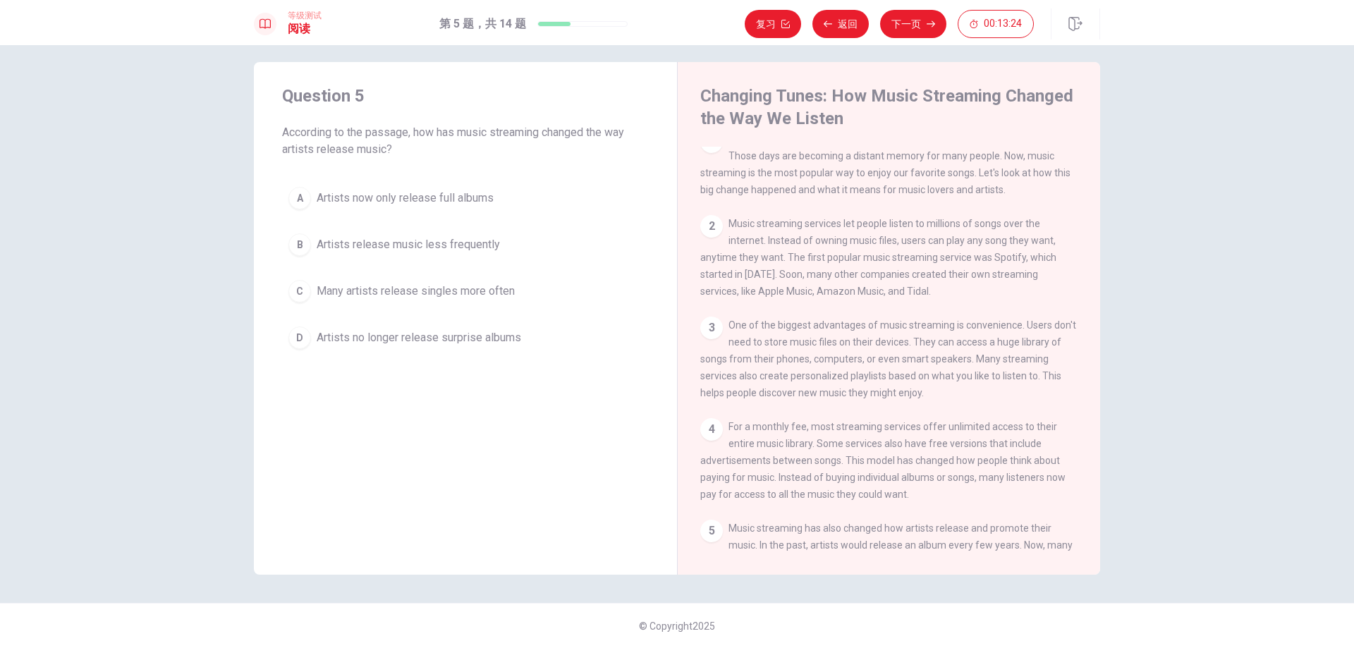
click at [330, 284] on span "Many artists release singles more often" at bounding box center [416, 291] width 198 height 17
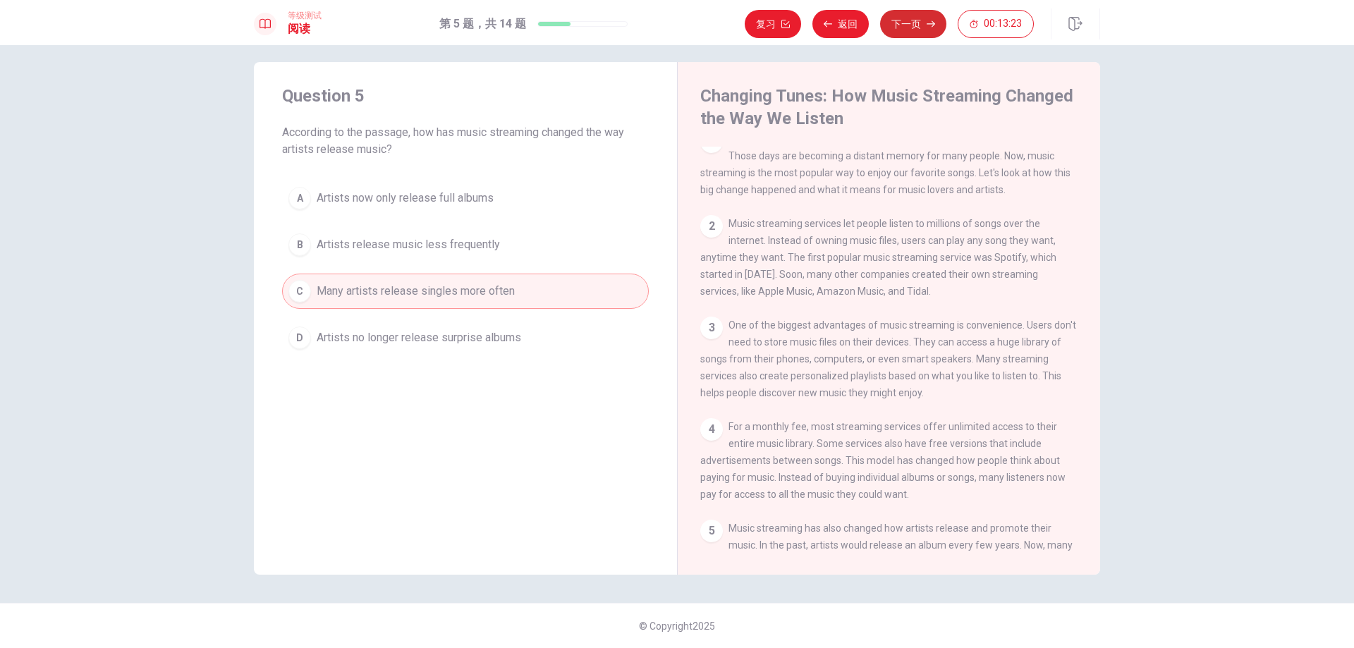
click at [899, 28] on button "下一页" at bounding box center [913, 24] width 66 height 28
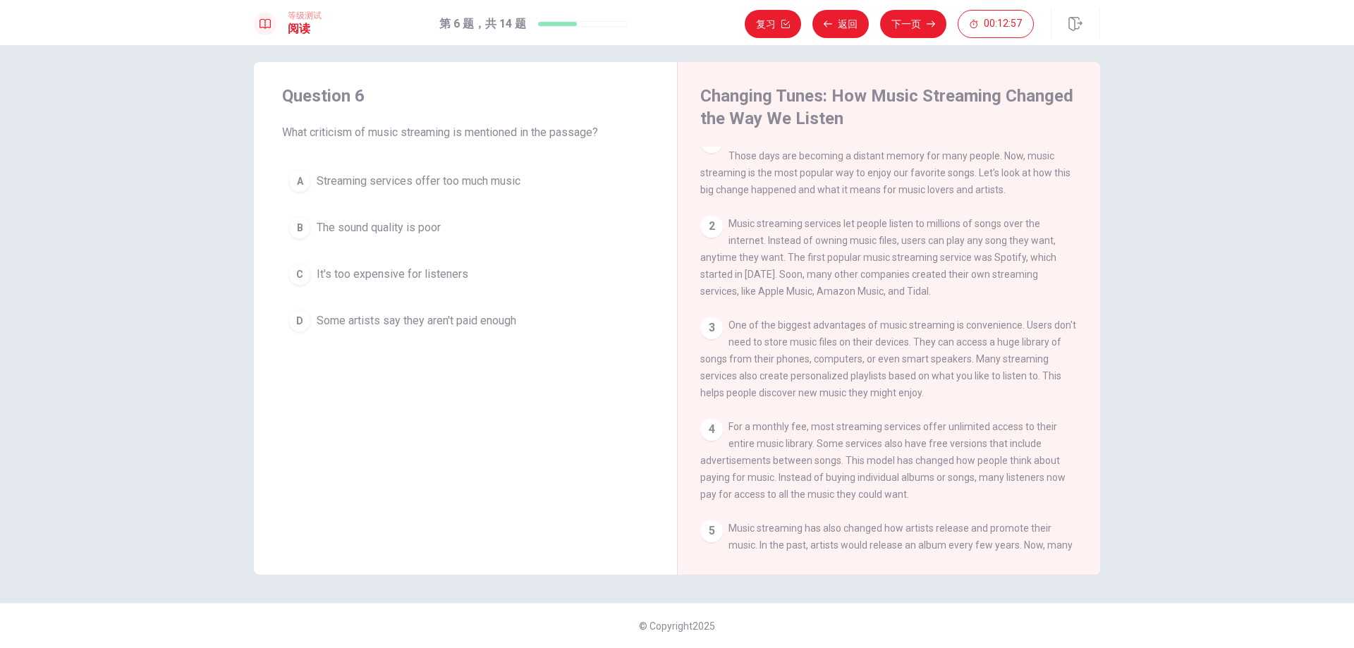
click at [373, 316] on span "Some artists say they aren't paid enough" at bounding box center [417, 320] width 200 height 17
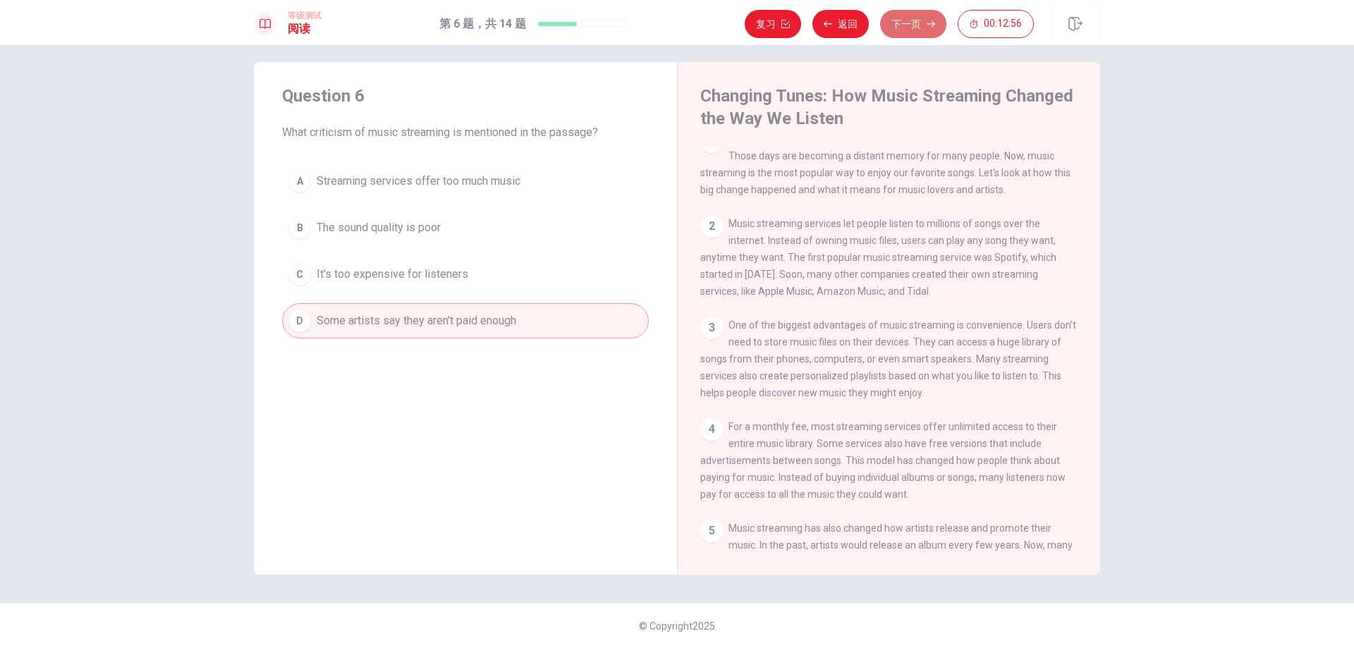
click at [917, 25] on button "下一页" at bounding box center [913, 24] width 66 height 28
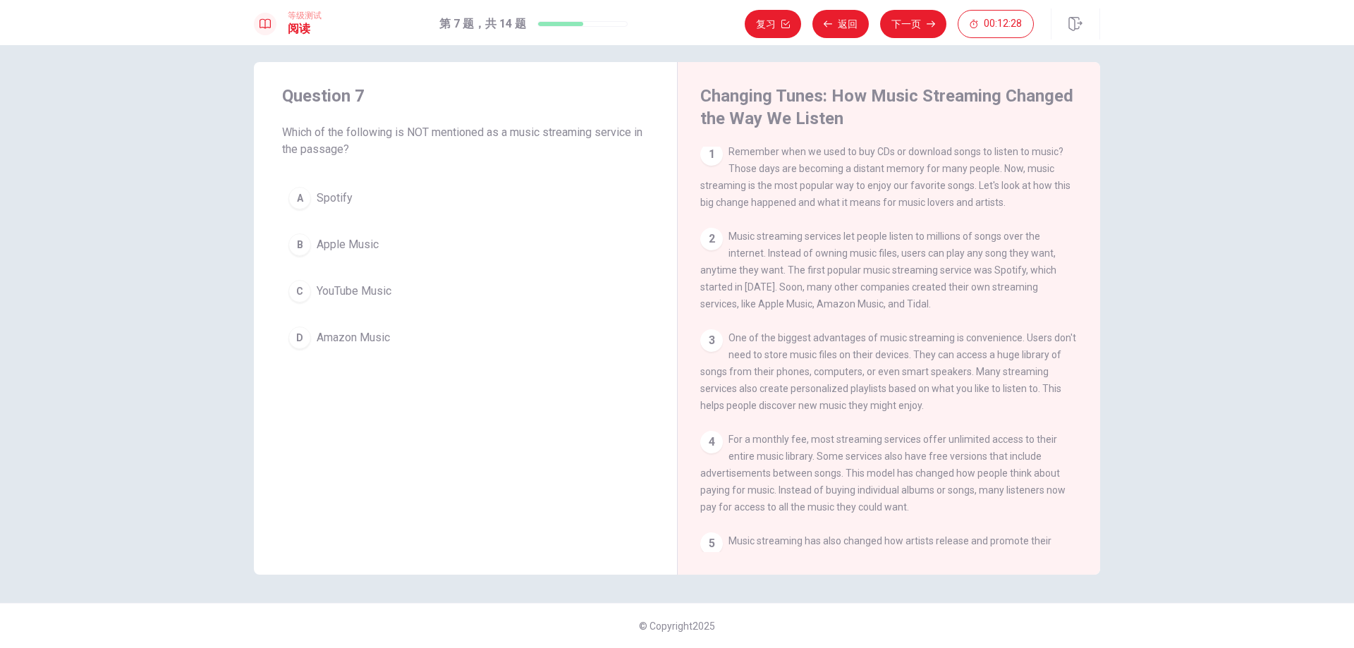
scroll to position [0, 0]
click at [357, 339] on span "Amazon Music" at bounding box center [353, 337] width 73 height 17
click at [345, 288] on span "YouTube Music" at bounding box center [354, 291] width 75 height 17
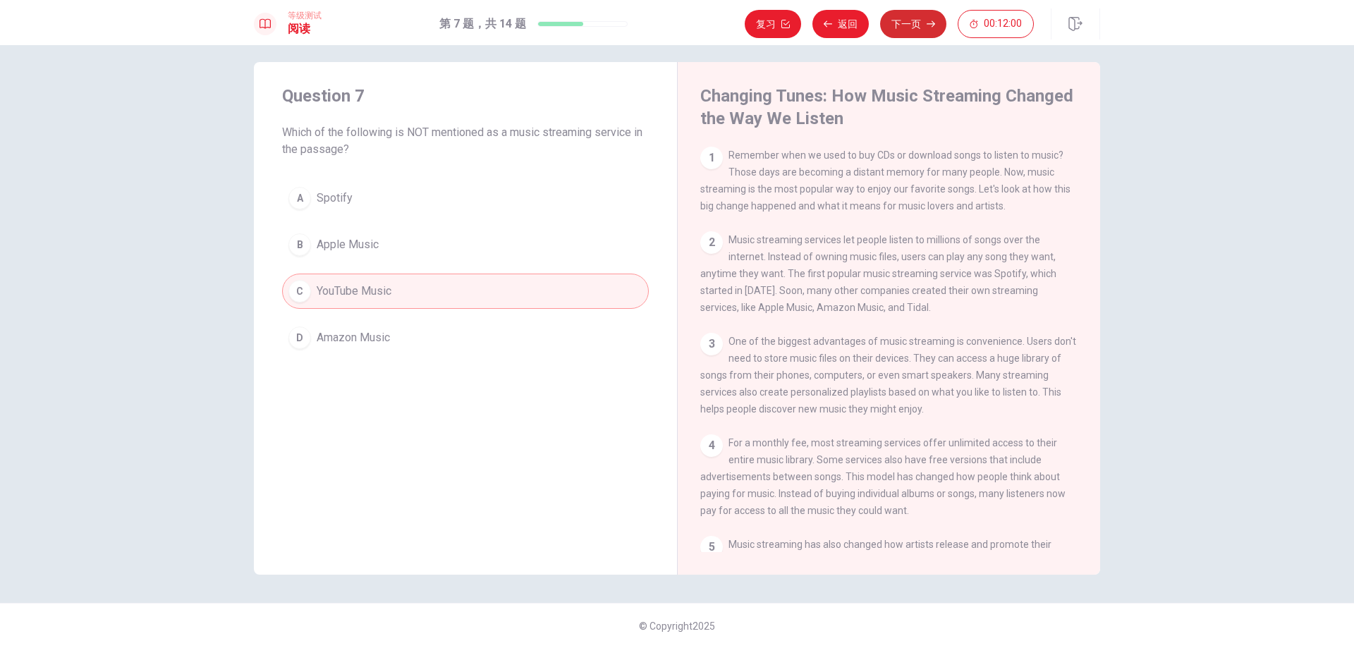
click at [916, 25] on button "下一页" at bounding box center [913, 24] width 66 height 28
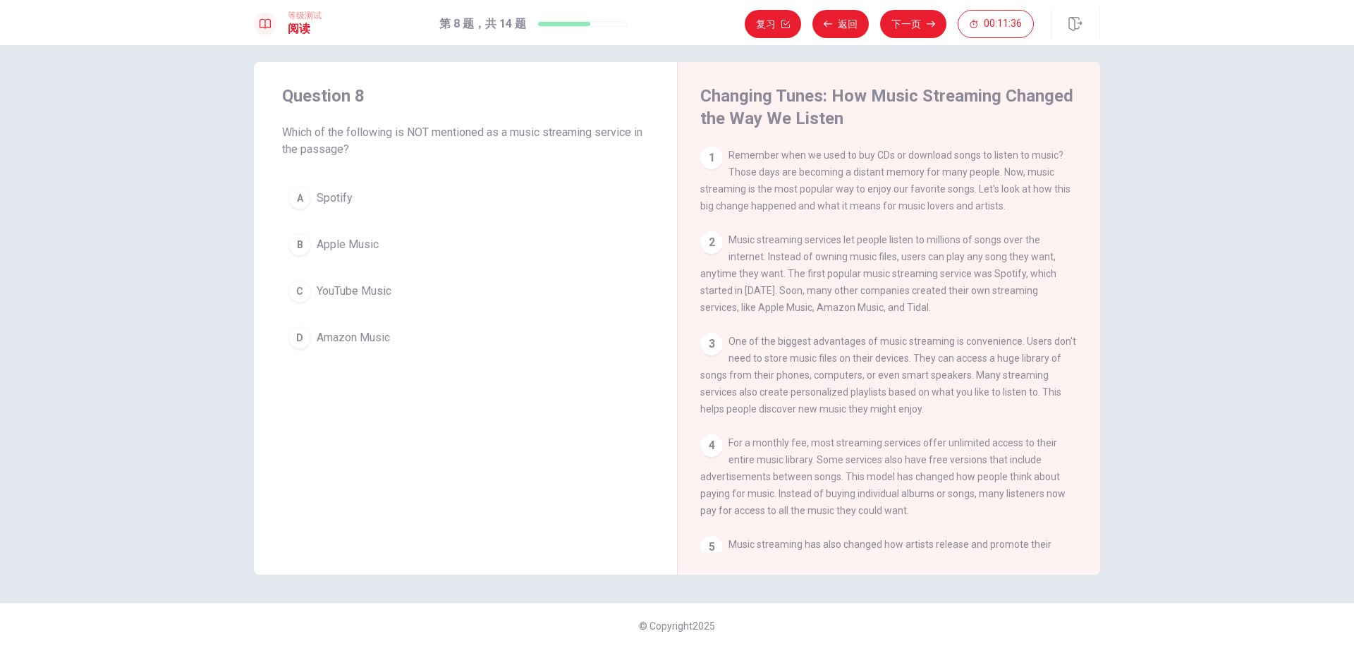
click at [385, 291] on span "YouTube Music" at bounding box center [354, 291] width 75 height 17
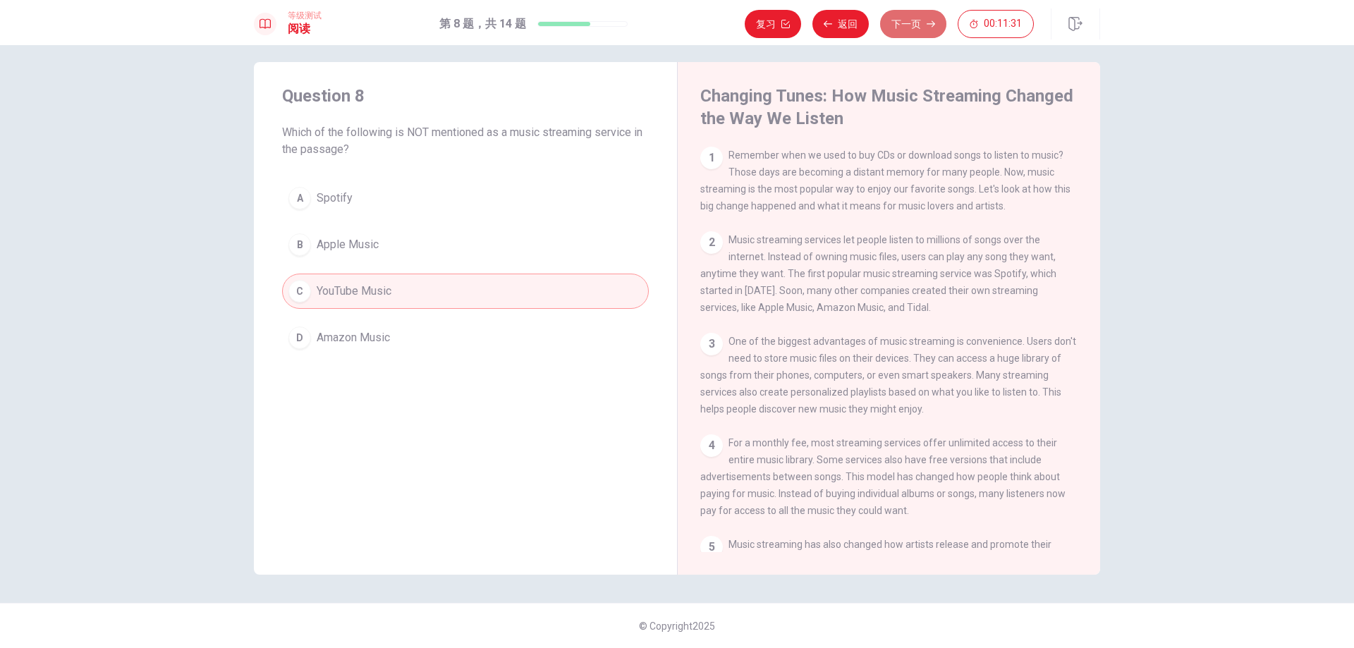
click at [921, 18] on button "下一页" at bounding box center [913, 24] width 66 height 28
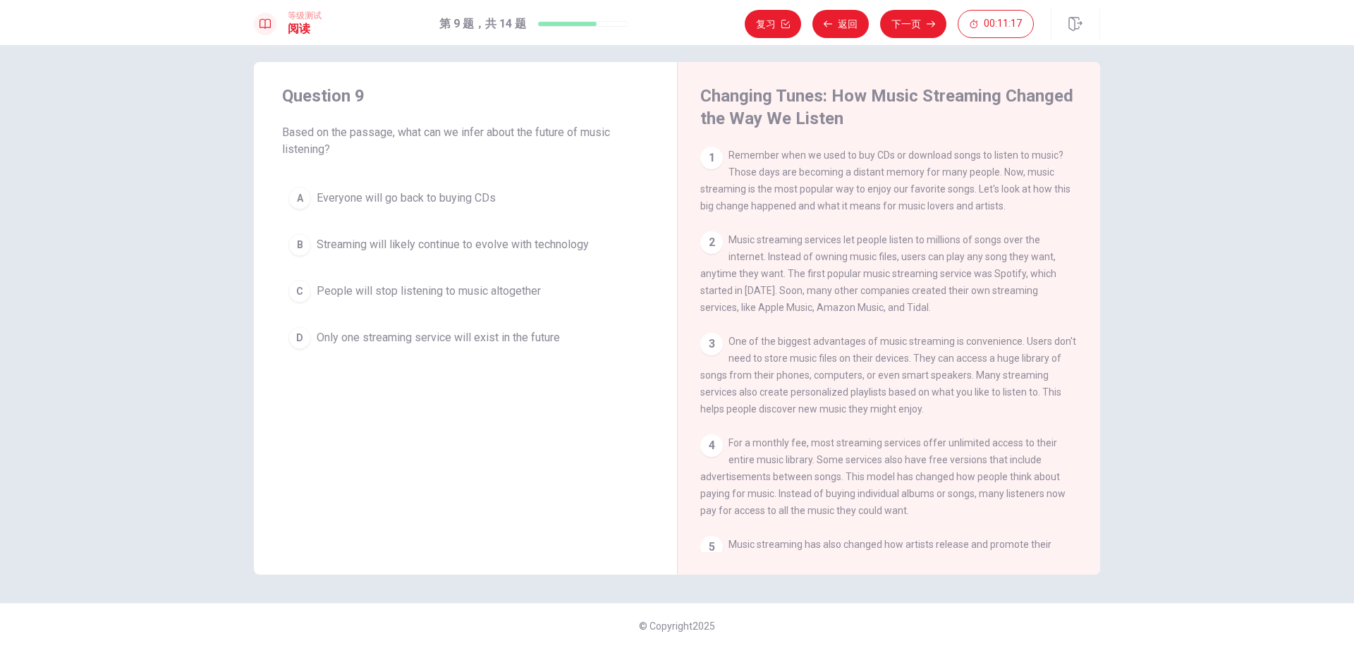
scroll to position [295, 0]
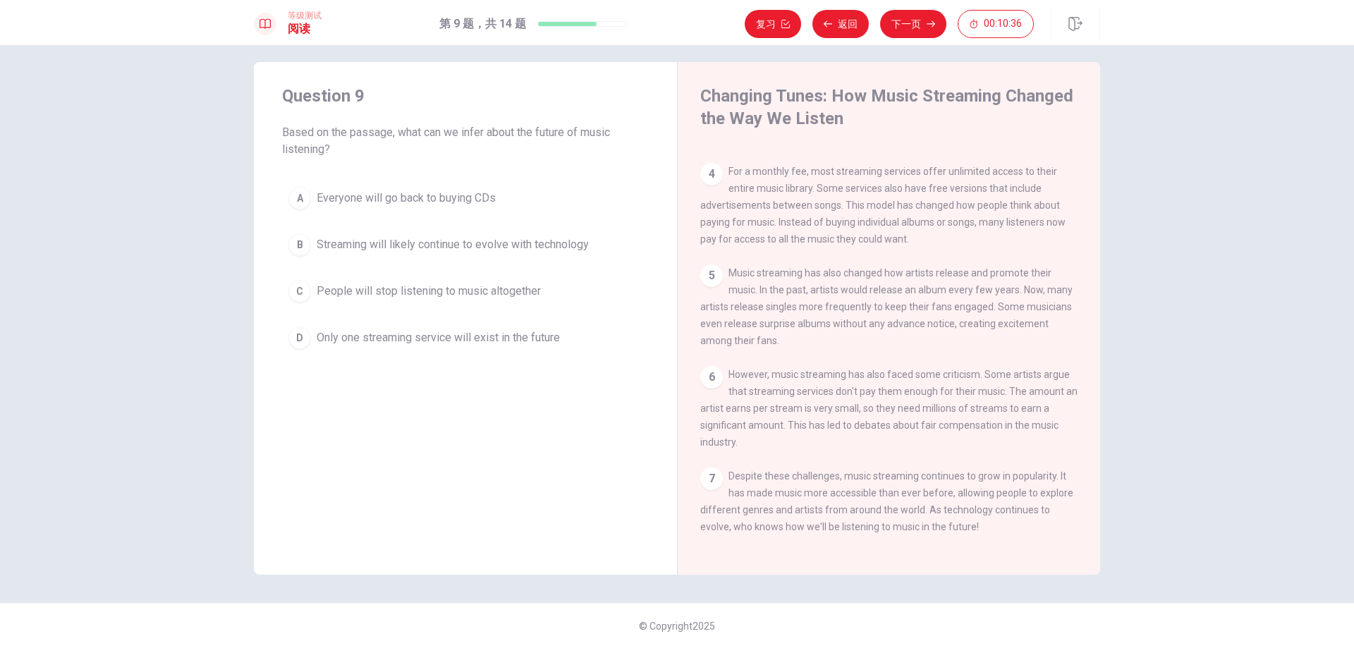
click at [418, 238] on span "Streaming will likely continue to evolve with technology" at bounding box center [453, 244] width 272 height 17
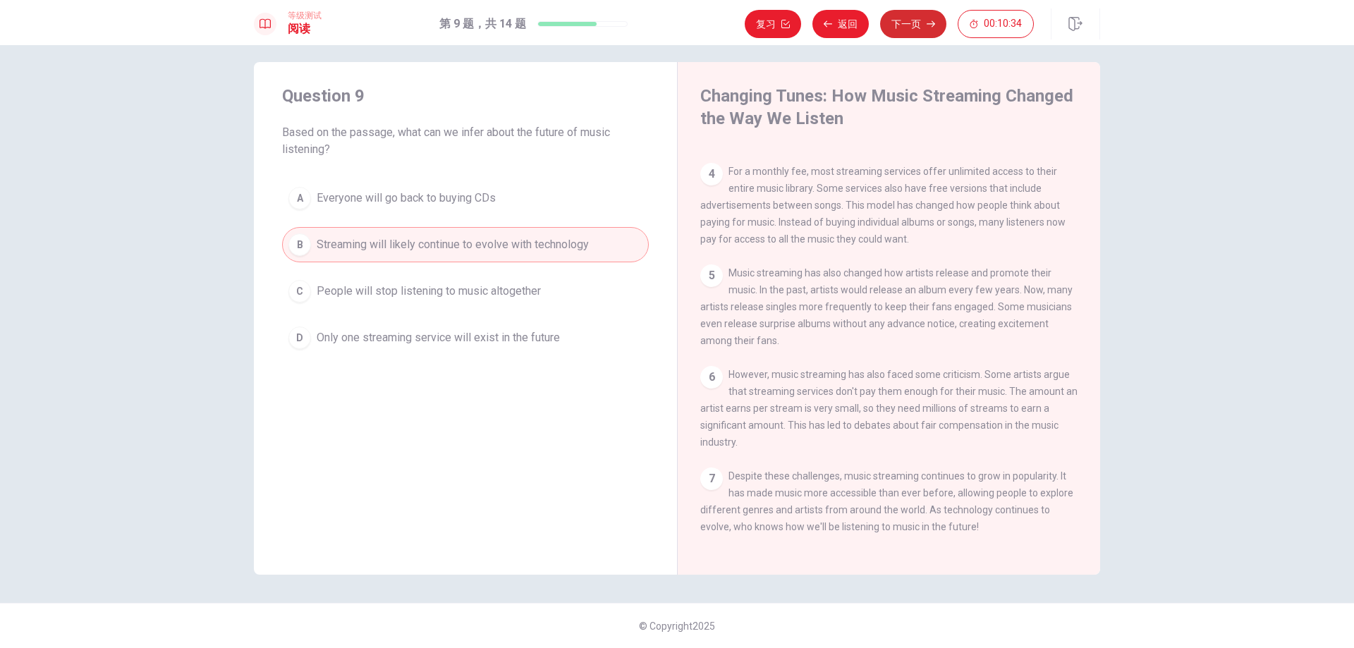
click at [905, 23] on button "下一页" at bounding box center [913, 24] width 66 height 28
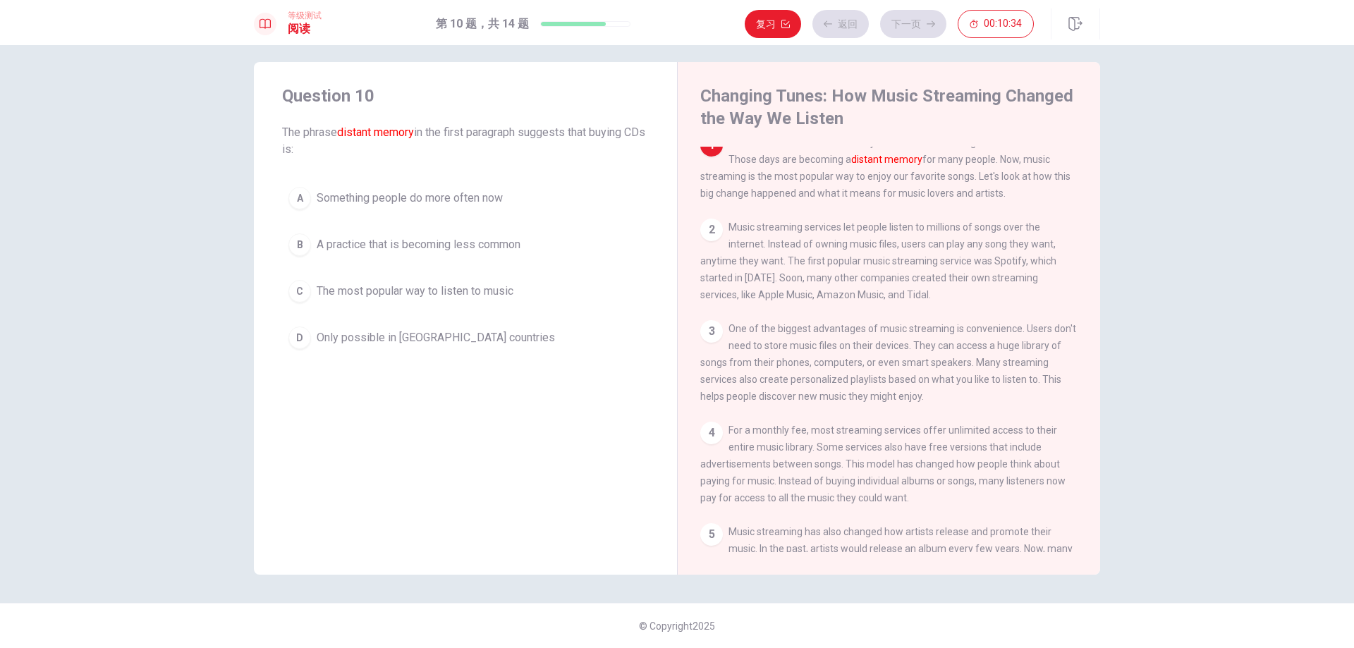
scroll to position [0, 0]
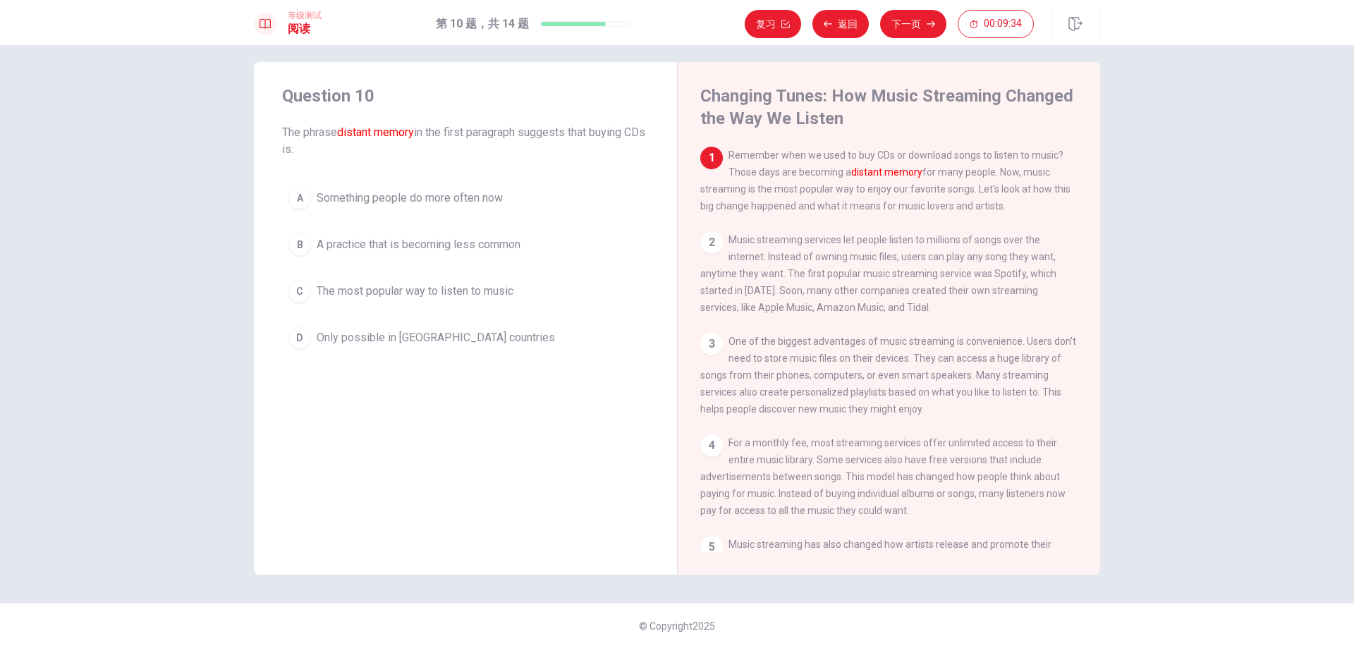
click at [503, 240] on span "A practice that is becoming less common" at bounding box center [419, 244] width 204 height 17
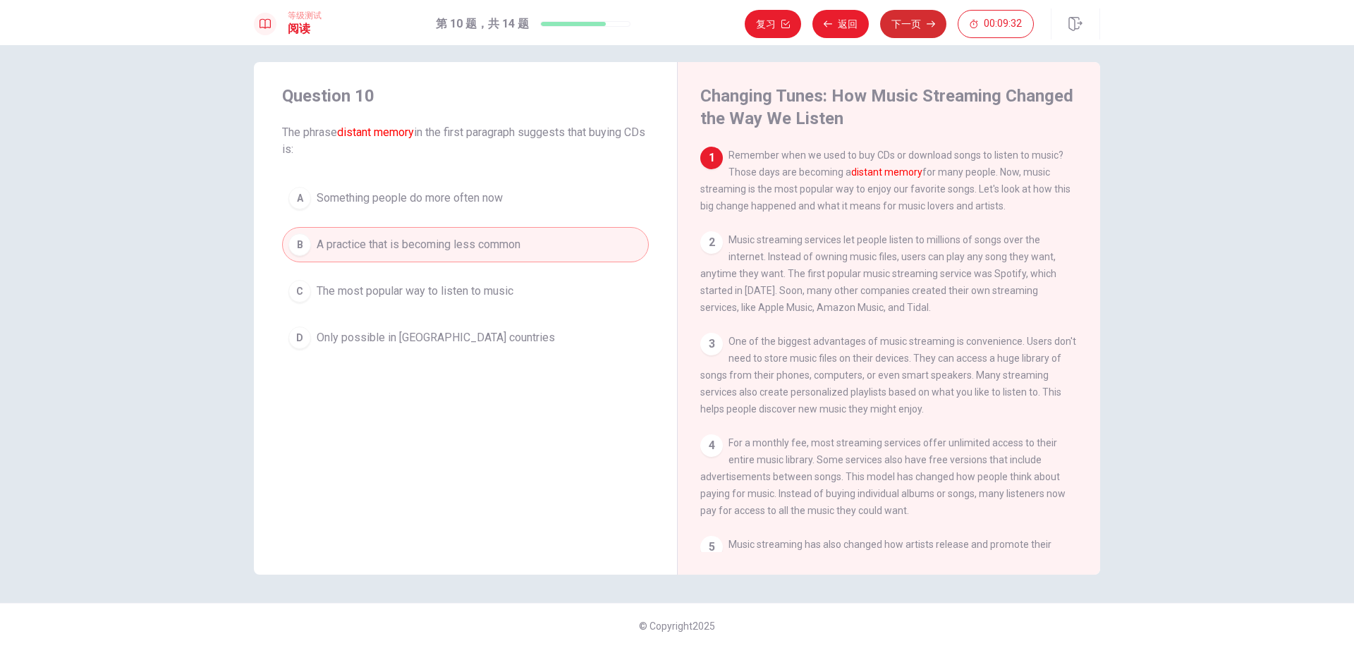
click at [909, 16] on button "下一页" at bounding box center [913, 24] width 66 height 28
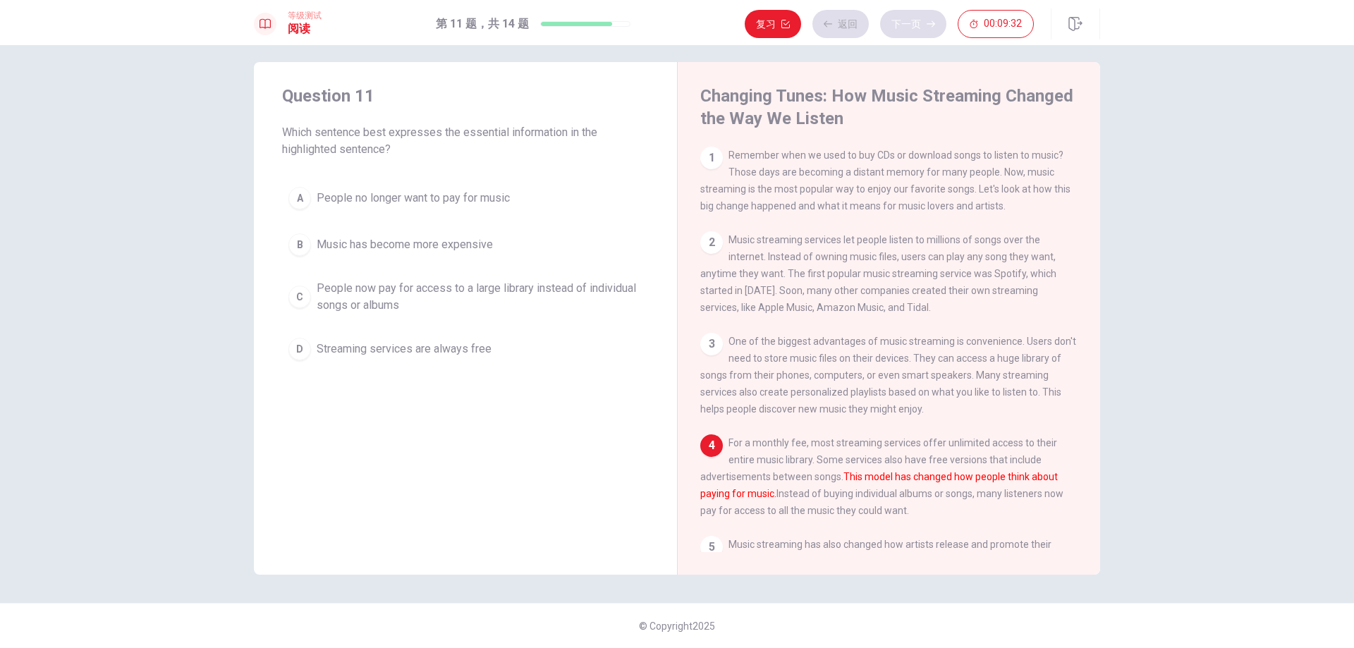
scroll to position [121, 0]
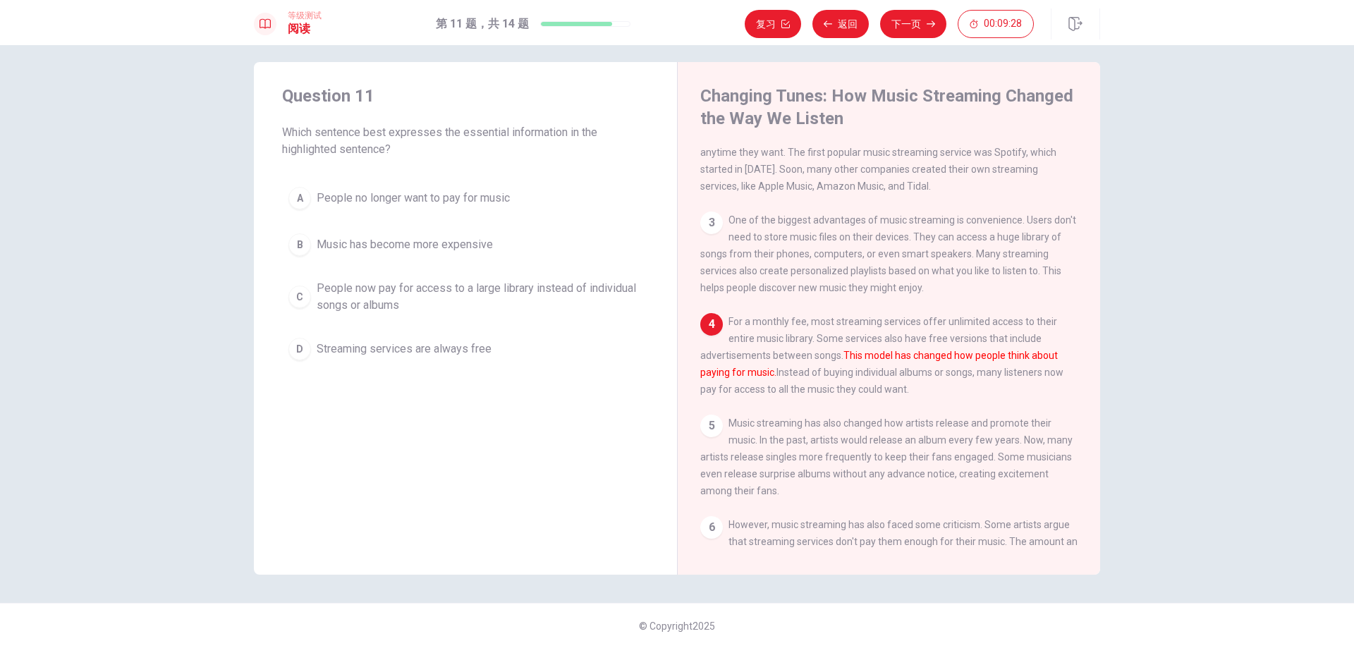
drag, startPoint x: 281, startPoint y: 132, endPoint x: 403, endPoint y: 130, distance: 122.0
click at [403, 130] on span "Which sentence best expresses the essential information in the highlighted sent…" at bounding box center [465, 141] width 367 height 34
click at [608, 286] on span "People now pay for access to a large library instead of individual songs or alb…" at bounding box center [480, 297] width 326 height 34
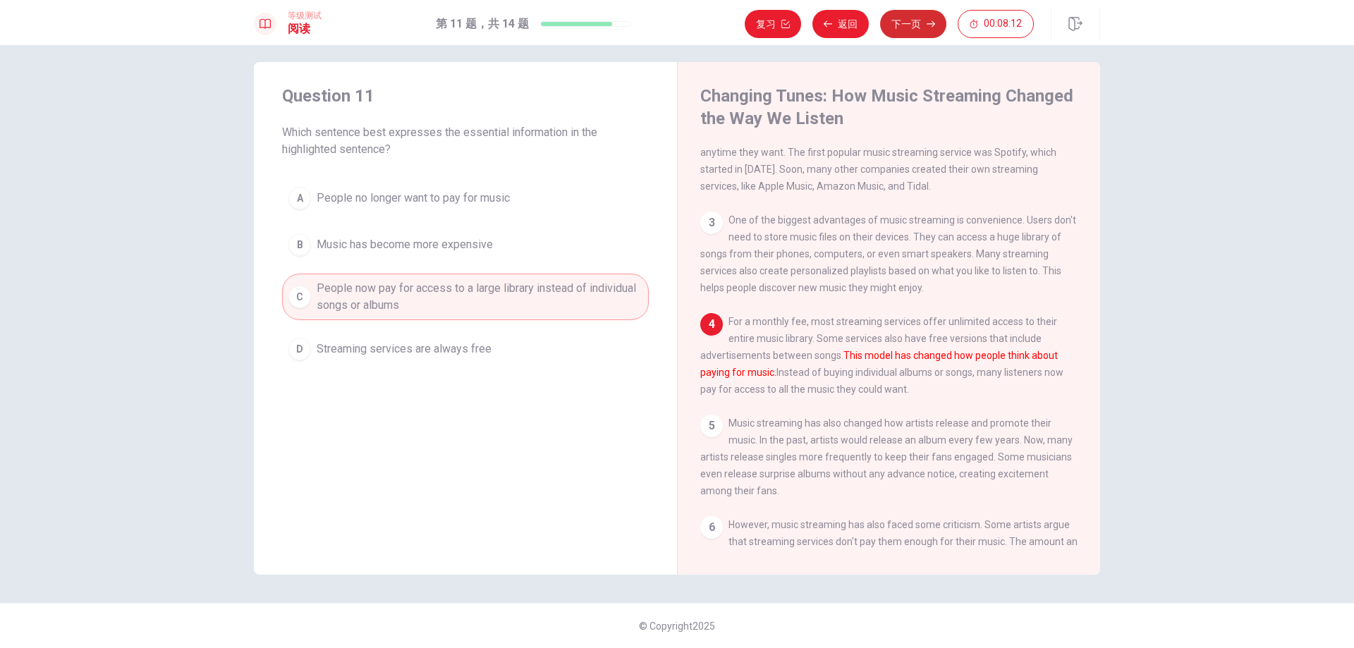
click at [911, 25] on button "下一页" at bounding box center [913, 24] width 66 height 28
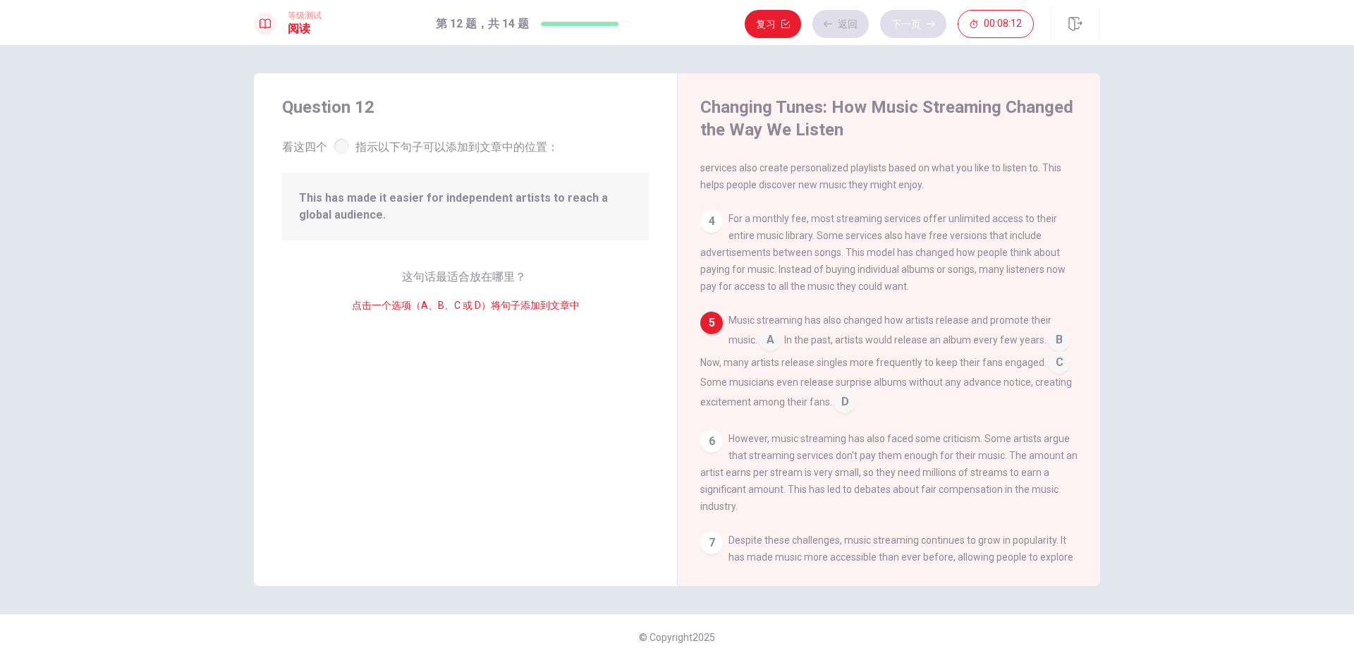
scroll to position [245, 0]
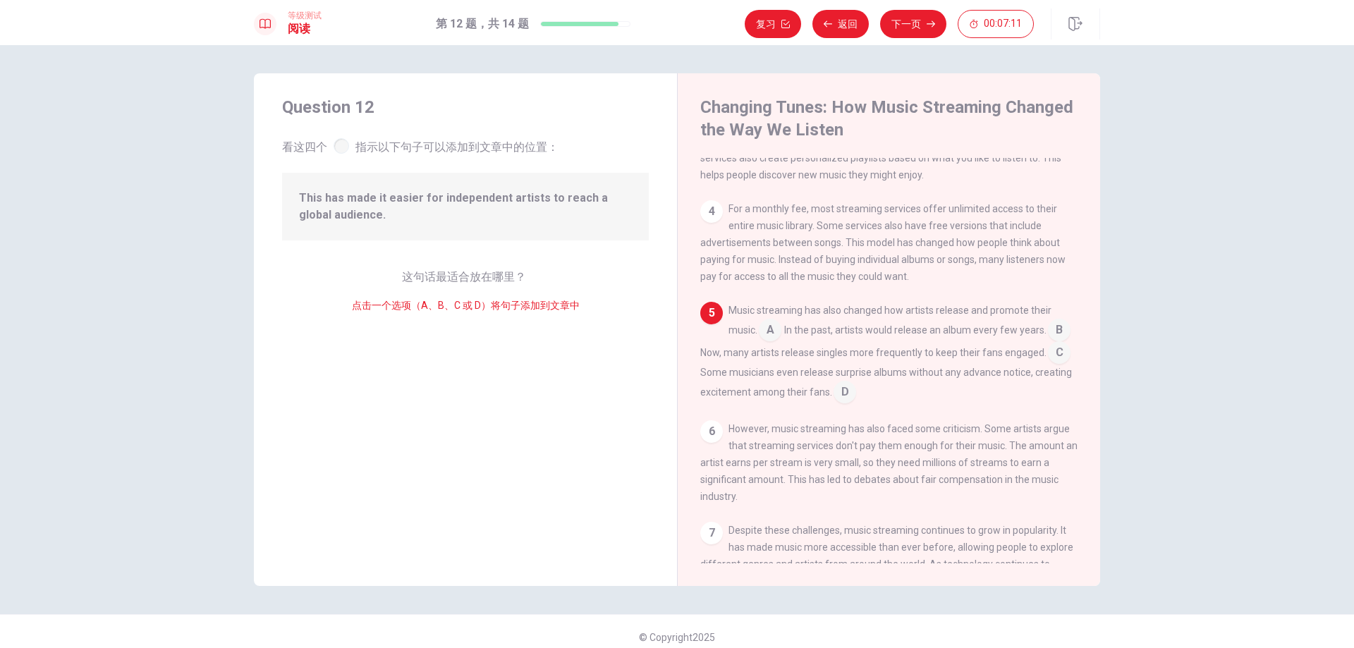
click at [1048, 365] on input at bounding box center [1059, 354] width 23 height 23
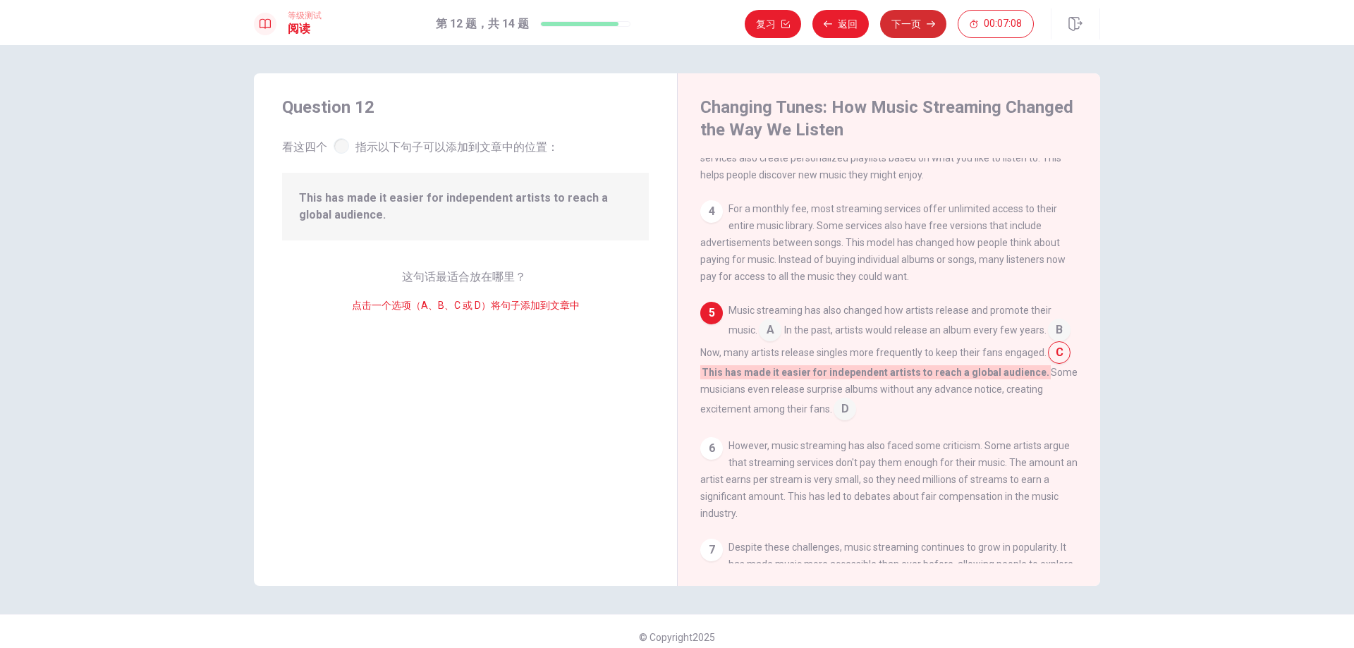
click at [895, 35] on button "下一页" at bounding box center [913, 24] width 66 height 28
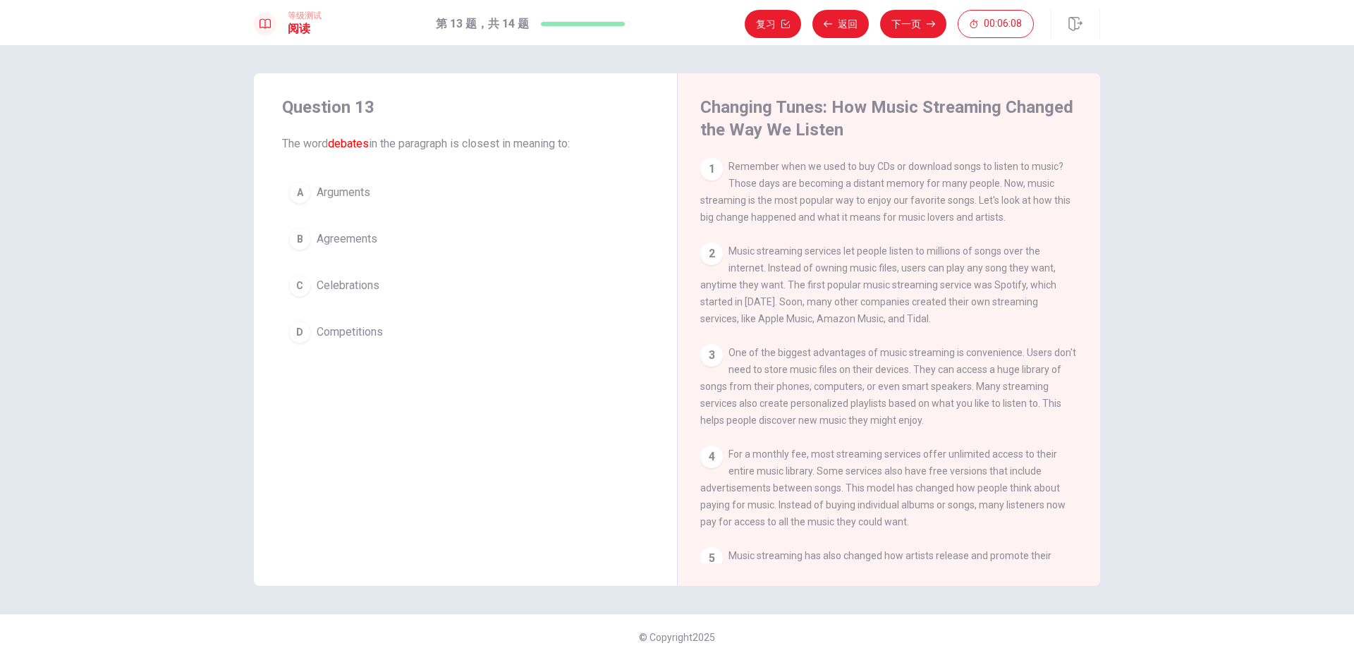
click at [350, 237] on span "Agreements" at bounding box center [347, 239] width 61 height 17
click at [922, 23] on button "下一页" at bounding box center [913, 24] width 66 height 28
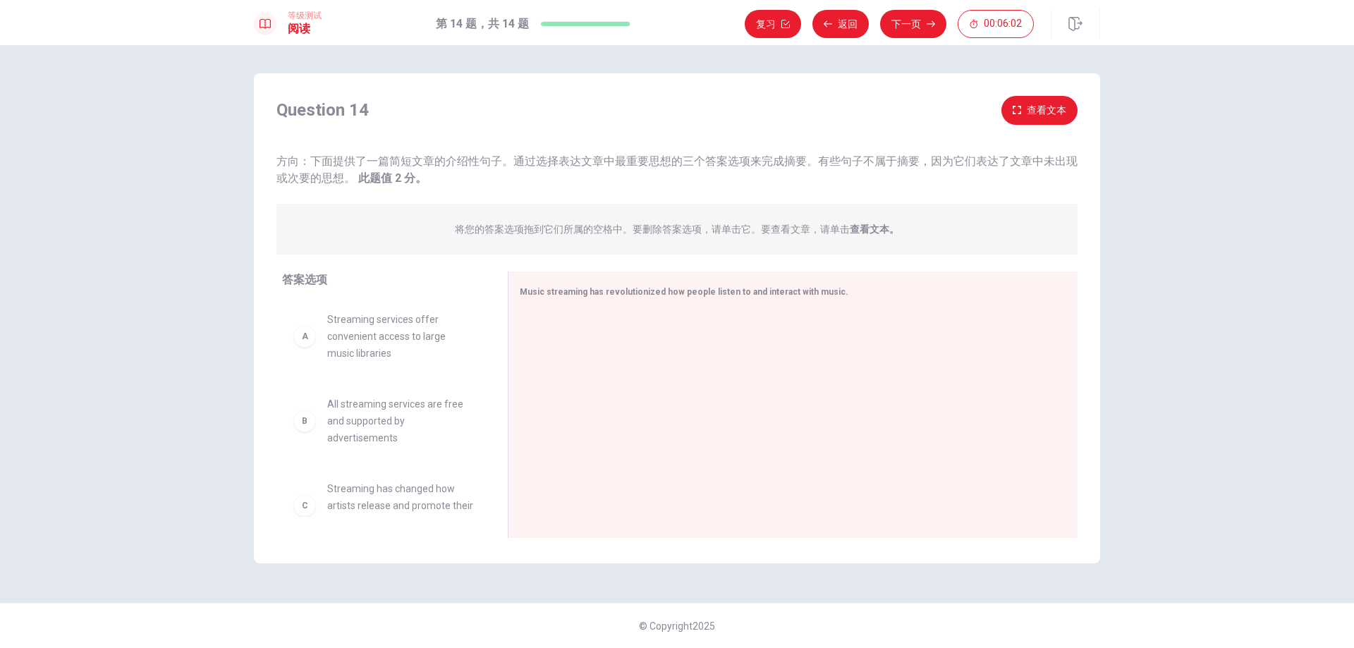
drag, startPoint x: 308, startPoint y: 160, endPoint x: 1086, endPoint y: 158, distance: 778.3
click at [1086, 158] on div "Question 14 查看文本 方向：下面提供了一篇简短文章的介绍性句子。通过选择表达文章中最重要思想的三个答案选项来完成摘要。有些句子不属于摘要，因为它们…" at bounding box center [677, 141] width 846 height 91
drag, startPoint x: 532, startPoint y: 167, endPoint x: 728, endPoint y: 164, distance: 195.3
click at [728, 164] on span "方向：下面提供了一篇简短文章的介绍性句子。通过选择表达文章中最重要思想的三个答案选项来完成摘要。有些句子不属于摘要，因为它们表达了文章中未出现或次要的思想。 …" at bounding box center [676, 169] width 801 height 30
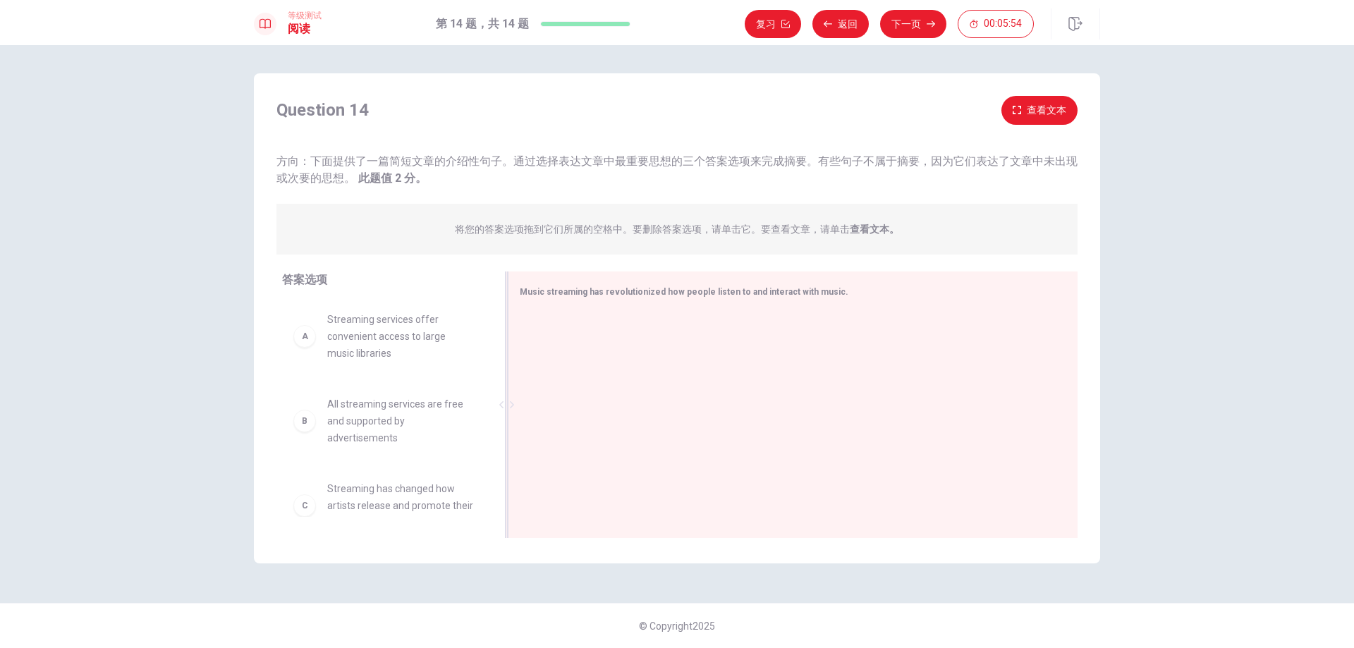
drag, startPoint x: 522, startPoint y: 292, endPoint x: 607, endPoint y: 295, distance: 85.4
click at [607, 295] on span "Music streaming has revolutionized how people listen to and interact with music." at bounding box center [684, 292] width 329 height 10
click at [435, 325] on span "Streaming services offer convenient access to large music libraries" at bounding box center [400, 336] width 147 height 51
click at [418, 325] on span "Streaming services offer convenient access to large music libraries" at bounding box center [400, 336] width 147 height 51
drag, startPoint x: 369, startPoint y: 349, endPoint x: 391, endPoint y: 348, distance: 21.2
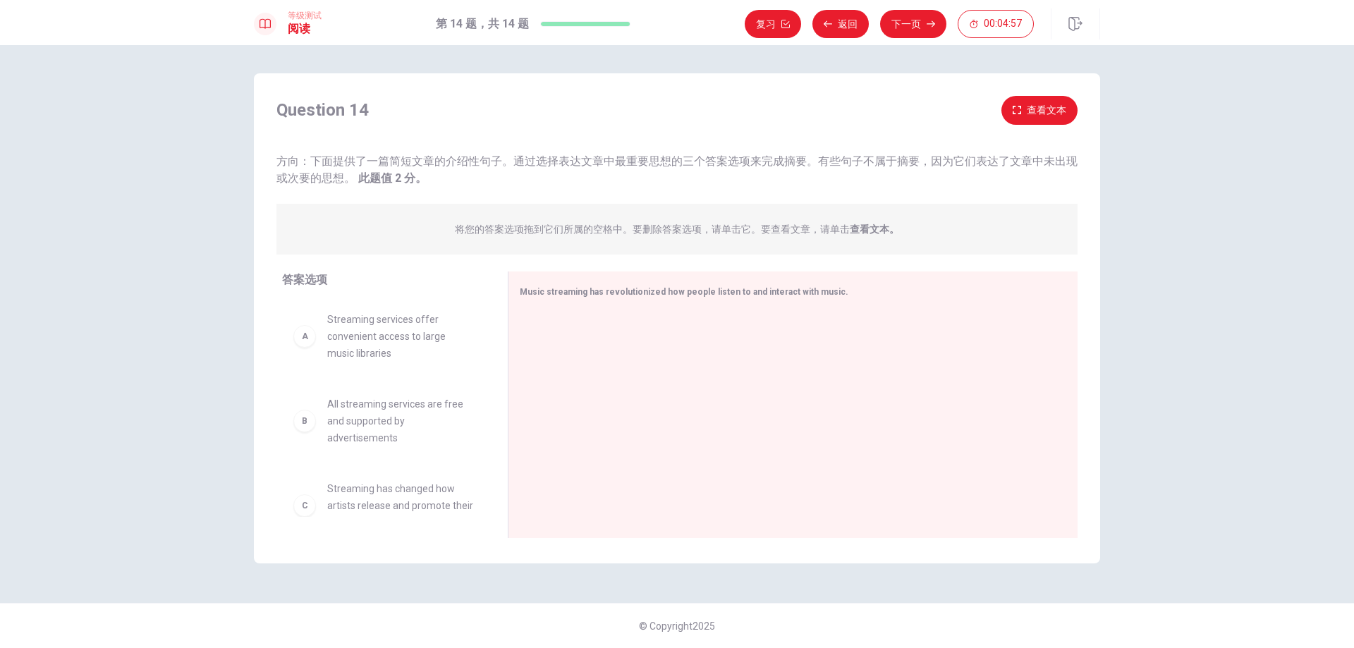
click at [381, 349] on div "A Streaming services offer convenient access to large music libraries B All str…" at bounding box center [383, 408] width 203 height 217
click at [298, 346] on div "B All streaming services are free and supported by advertisements C Streaming h…" at bounding box center [383, 408] width 203 height 217
click at [362, 339] on div "B All streaming services are free and supported by advertisements C Streaming h…" at bounding box center [383, 408] width 203 height 217
drag, startPoint x: 304, startPoint y: 343, endPoint x: 580, endPoint y: 343, distance: 275.7
drag, startPoint x: 344, startPoint y: 415, endPoint x: 627, endPoint y: 374, distance: 286.4
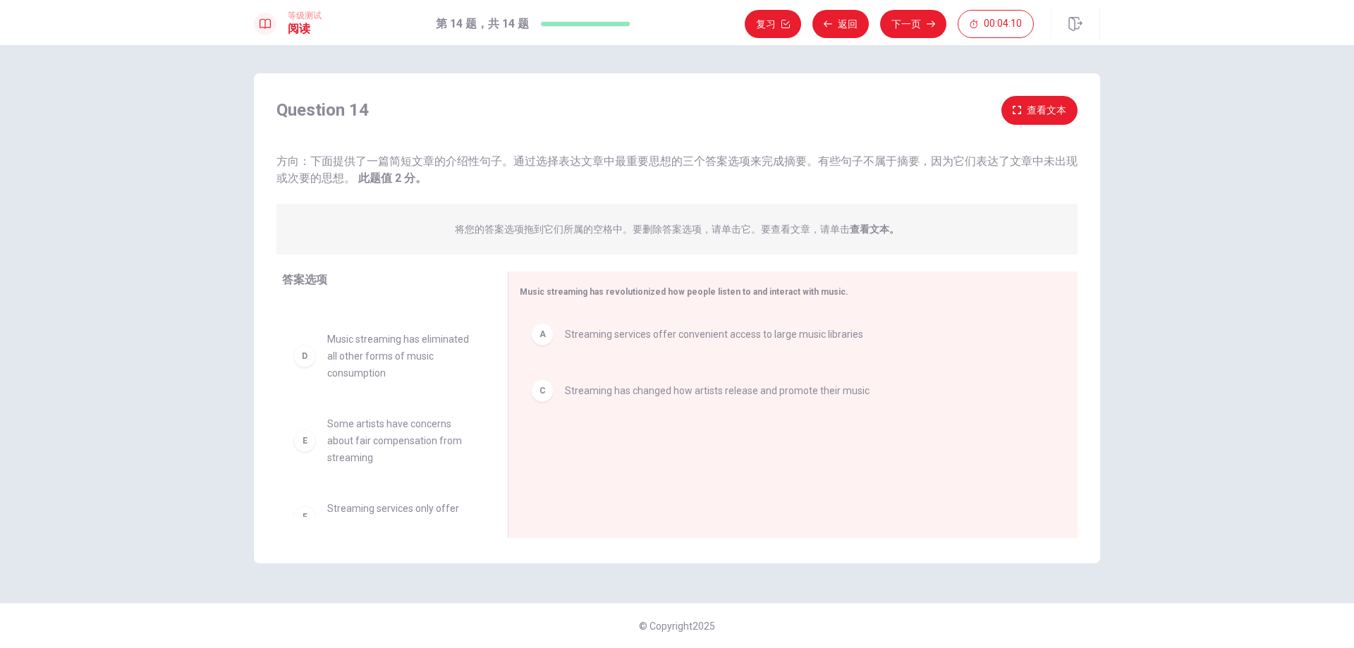
scroll to position [93, 0]
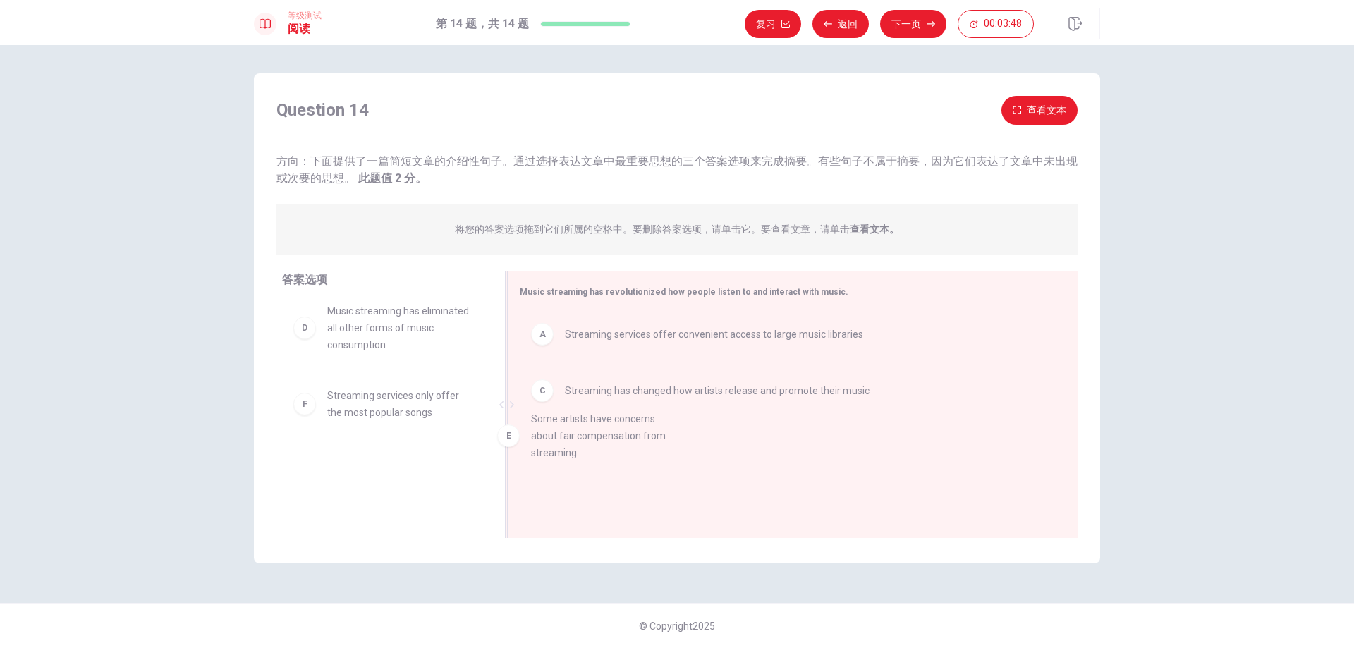
drag, startPoint x: 398, startPoint y: 422, endPoint x: 608, endPoint y: 446, distance: 211.4
click at [300, 344] on div "B" at bounding box center [304, 336] width 23 height 23
click at [556, 339] on div "A Streaming services offer convenient access to large music libraries" at bounding box center [787, 334] width 513 height 23
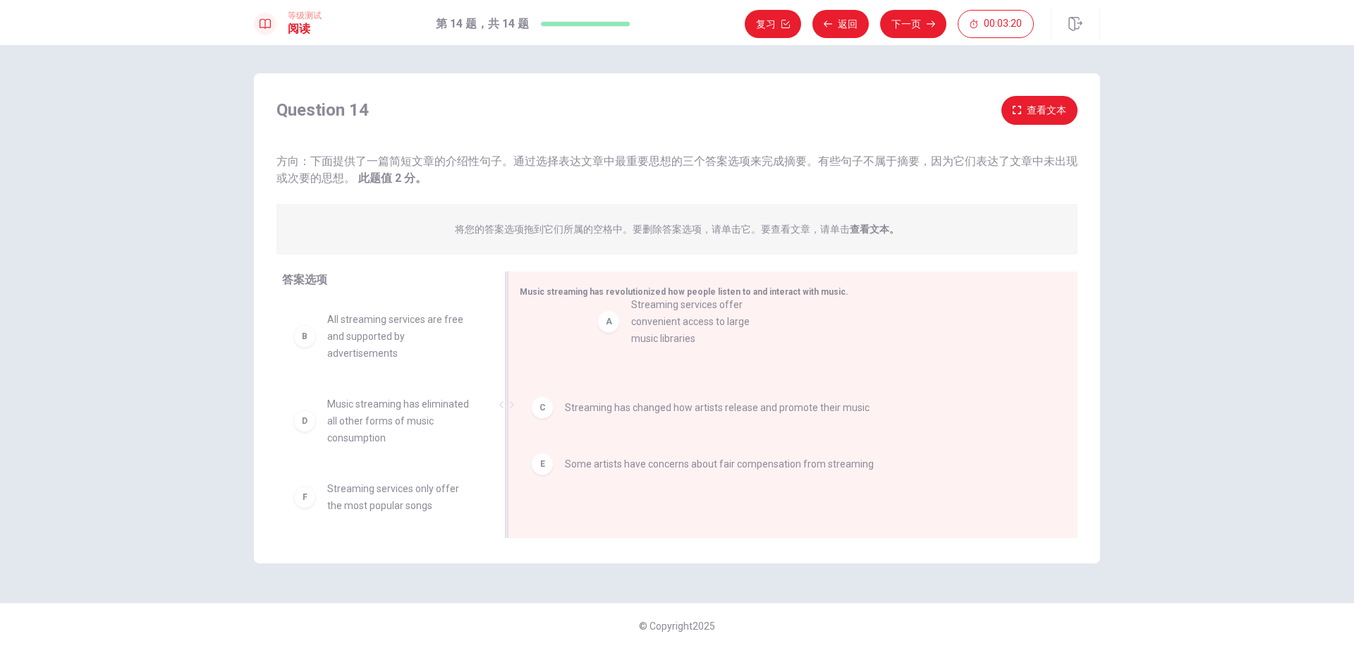
drag, startPoint x: 302, startPoint y: 343, endPoint x: 615, endPoint y: 329, distance: 313.4
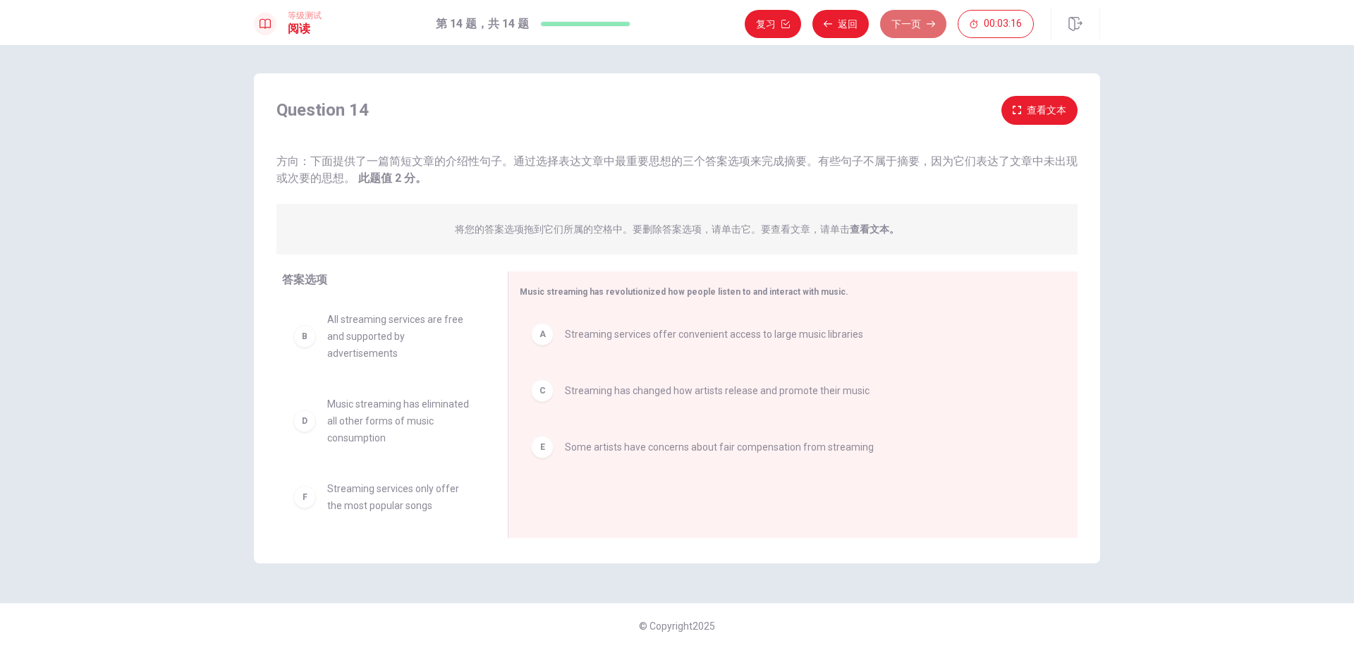
click at [921, 20] on button "下一页" at bounding box center [913, 24] width 66 height 28
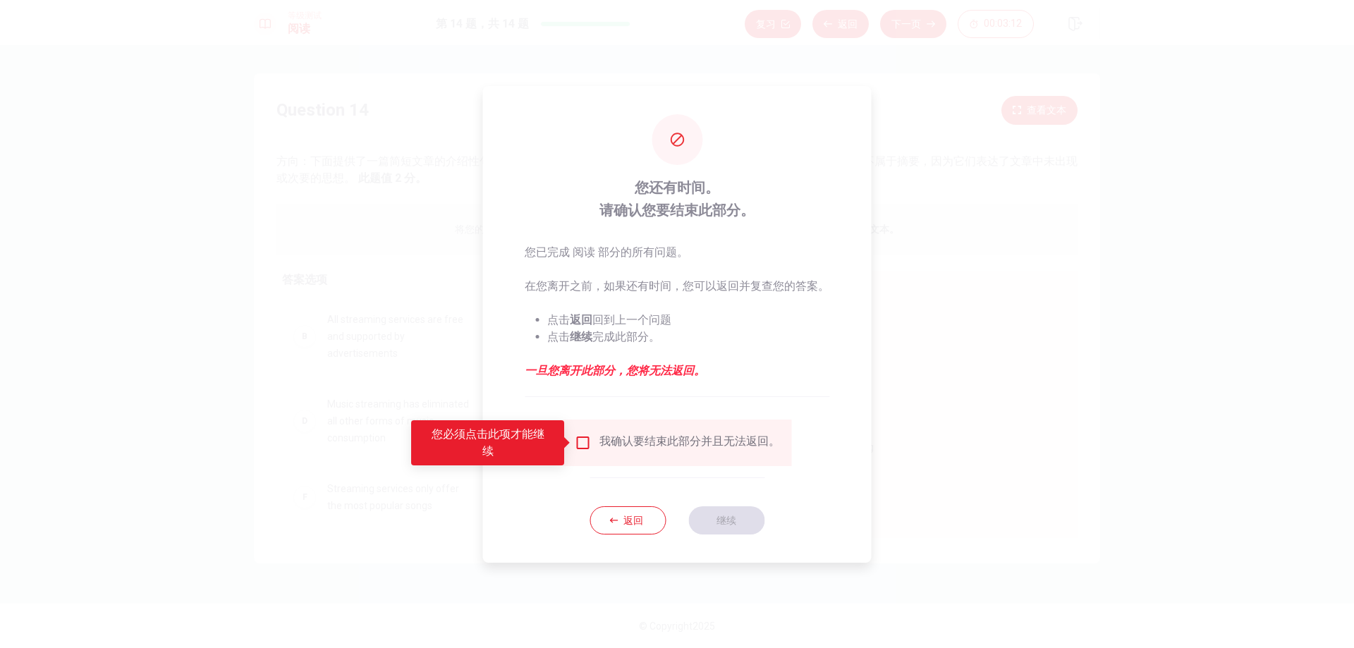
click at [577, 450] on input "您必须点击此项才能继续" at bounding box center [582, 442] width 17 height 17
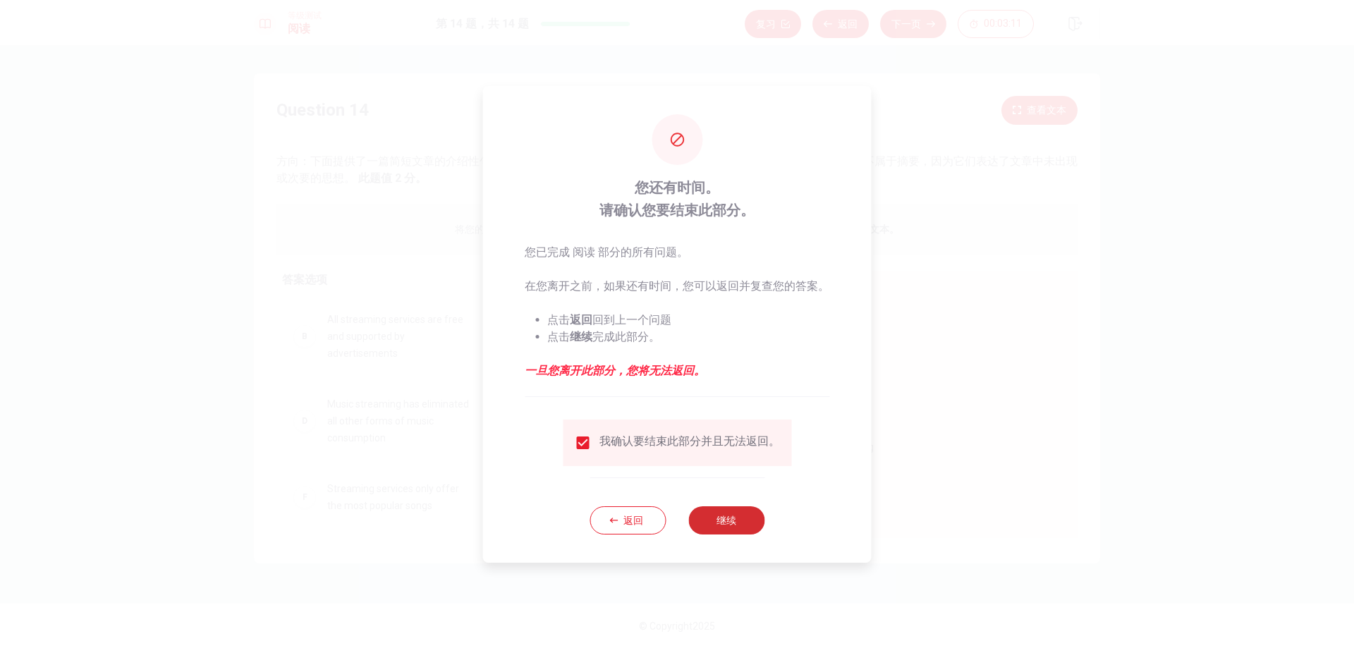
click at [715, 512] on button "继续" at bounding box center [726, 520] width 76 height 28
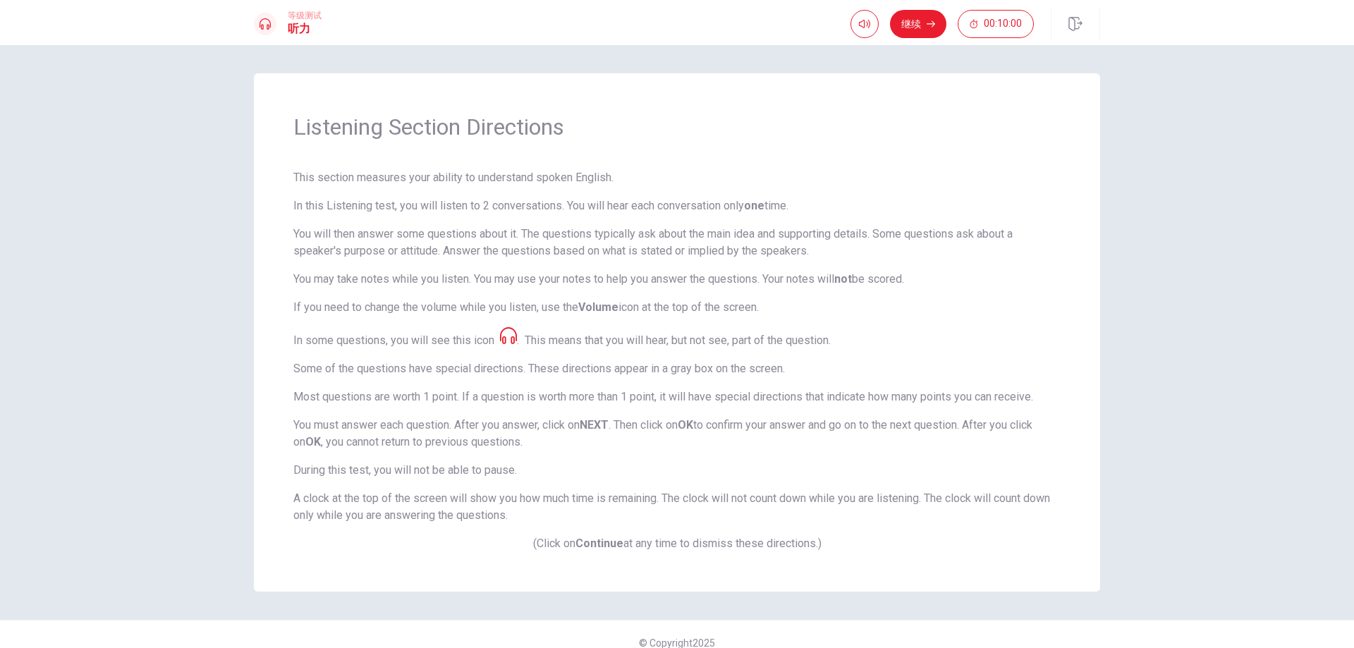
click at [508, 336] on icon at bounding box center [508, 335] width 17 height 17
click at [593, 544] on strong "Continue" at bounding box center [599, 543] width 48 height 13
click at [667, 550] on p "(Click on Continue at any time to dismiss these directions.)" at bounding box center [676, 543] width 767 height 17
click at [917, 25] on button "继续" at bounding box center [918, 24] width 56 height 28
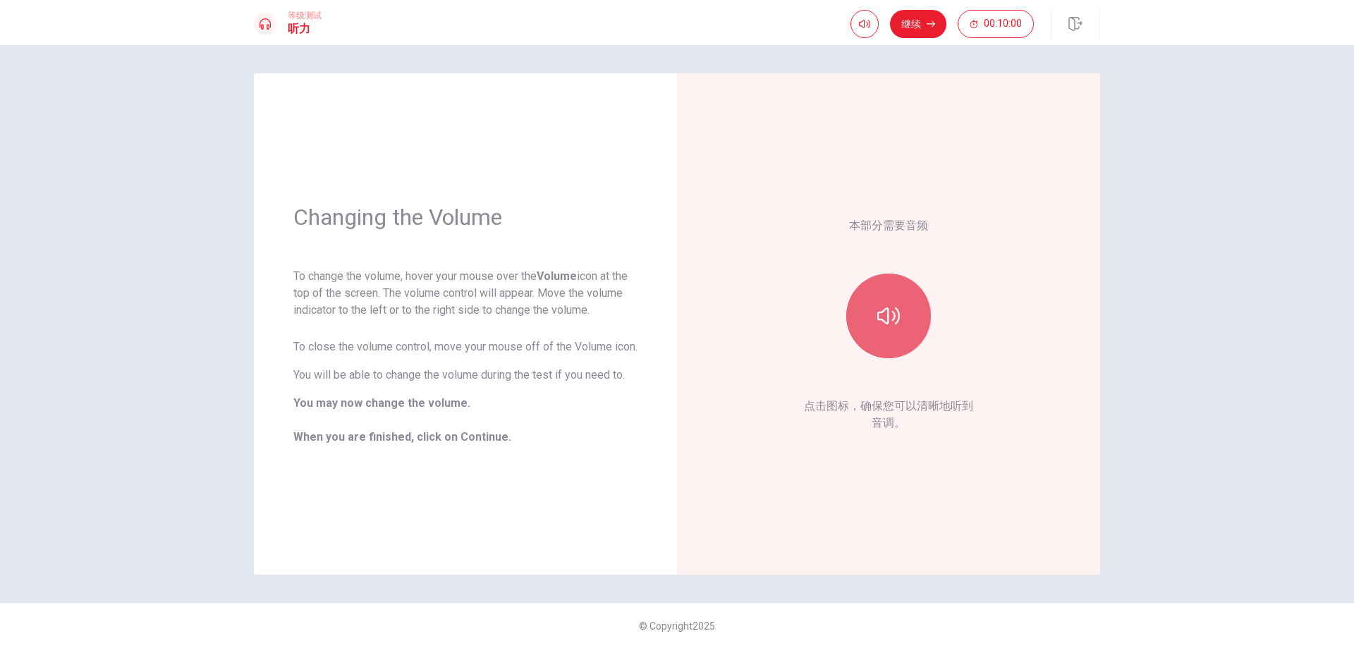
click at [903, 317] on button "button" at bounding box center [888, 316] width 85 height 85
click at [924, 25] on button "继续" at bounding box center [918, 24] width 56 height 28
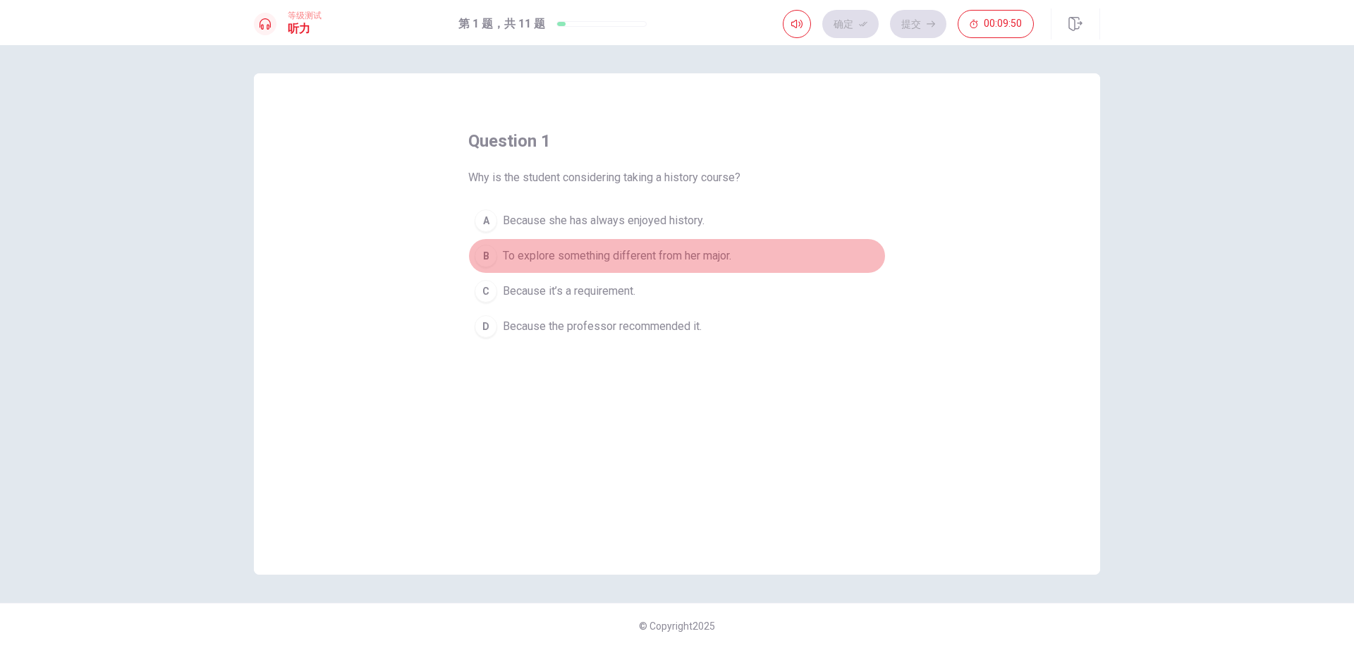
click at [711, 259] on span "To explore something different from her major." at bounding box center [617, 255] width 228 height 17
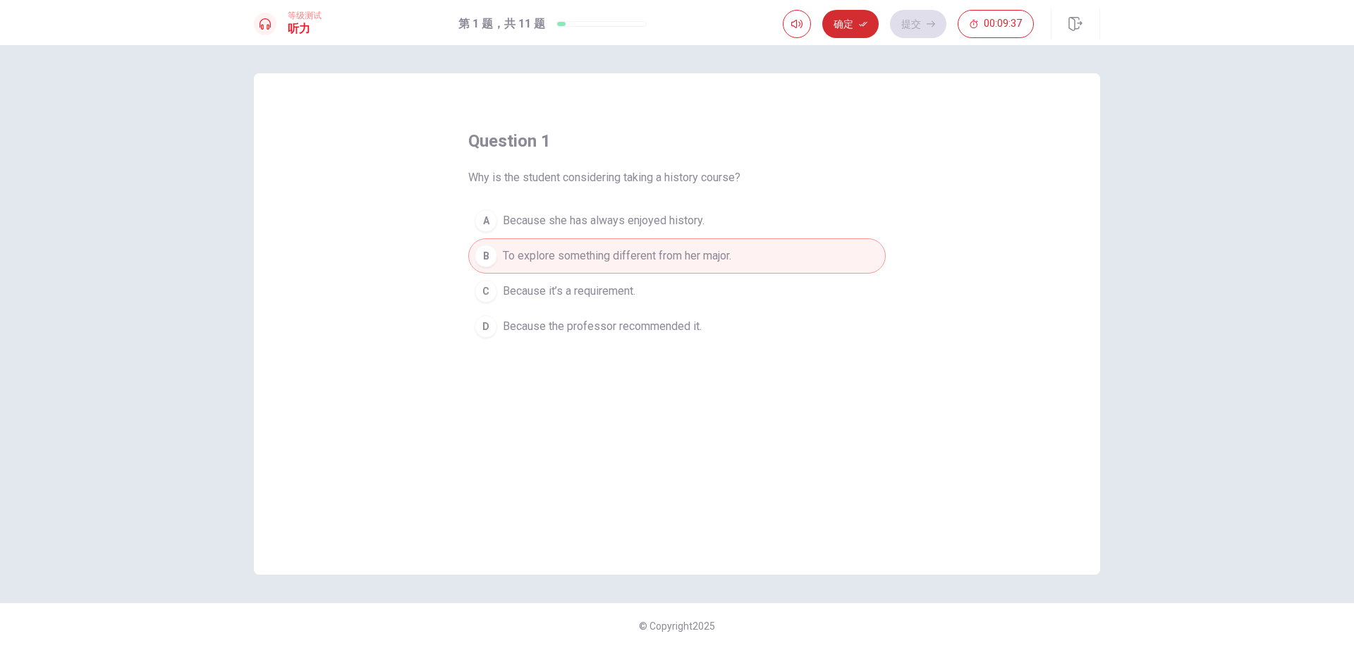
click at [864, 30] on button "确定" at bounding box center [850, 24] width 56 height 28
click at [926, 25] on icon "button" at bounding box center [930, 24] width 8 height 8
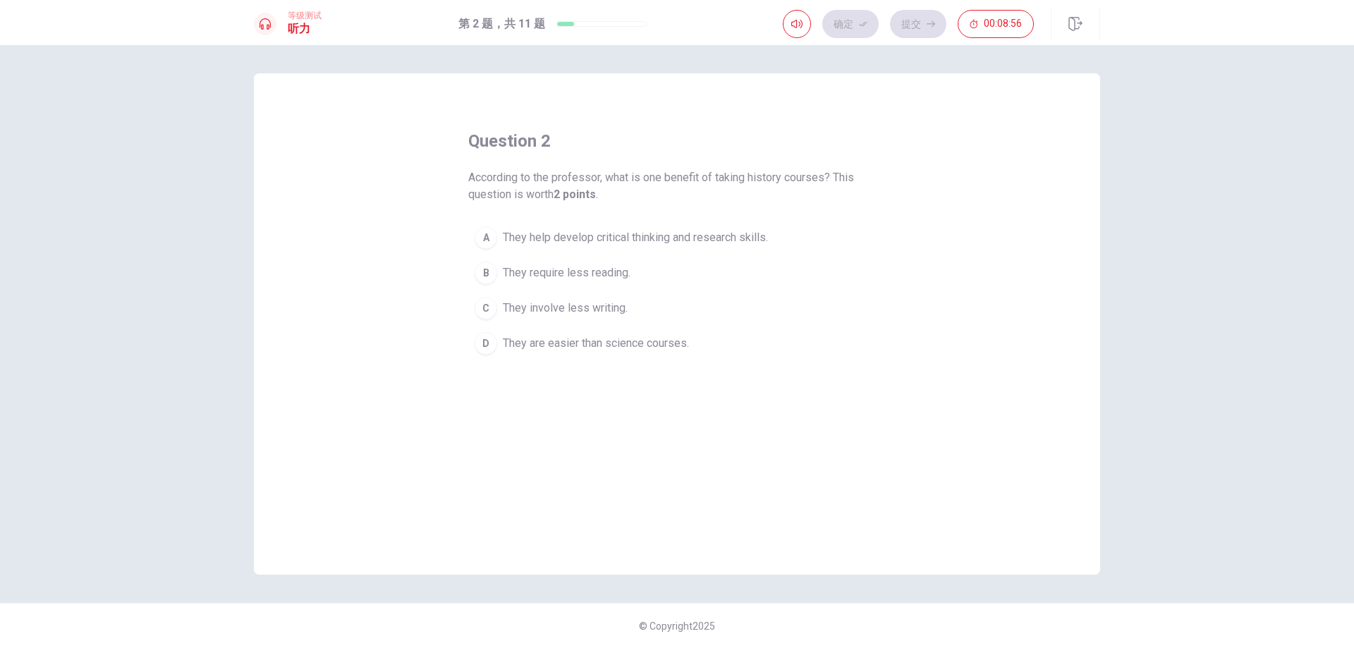
click at [592, 341] on span "They are easier than science courses." at bounding box center [596, 343] width 186 height 17
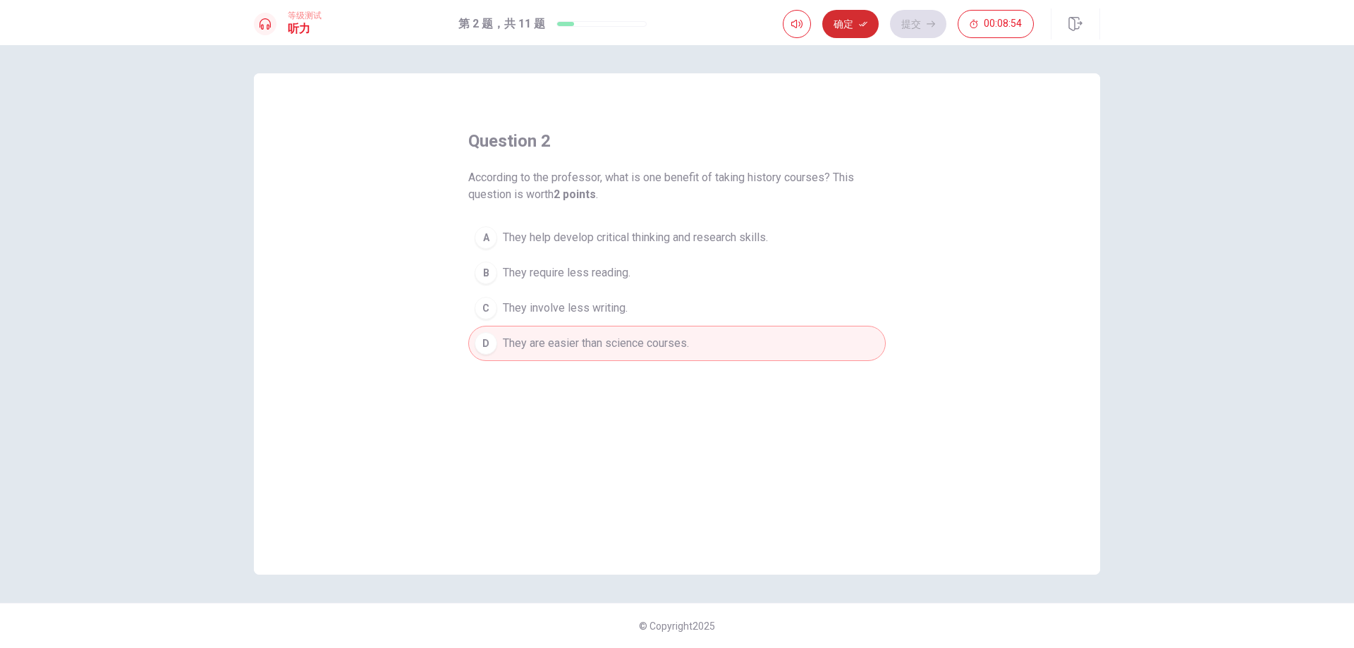
click at [866, 27] on icon "button" at bounding box center [863, 24] width 8 height 8
click at [915, 27] on button "提交" at bounding box center [918, 24] width 56 height 28
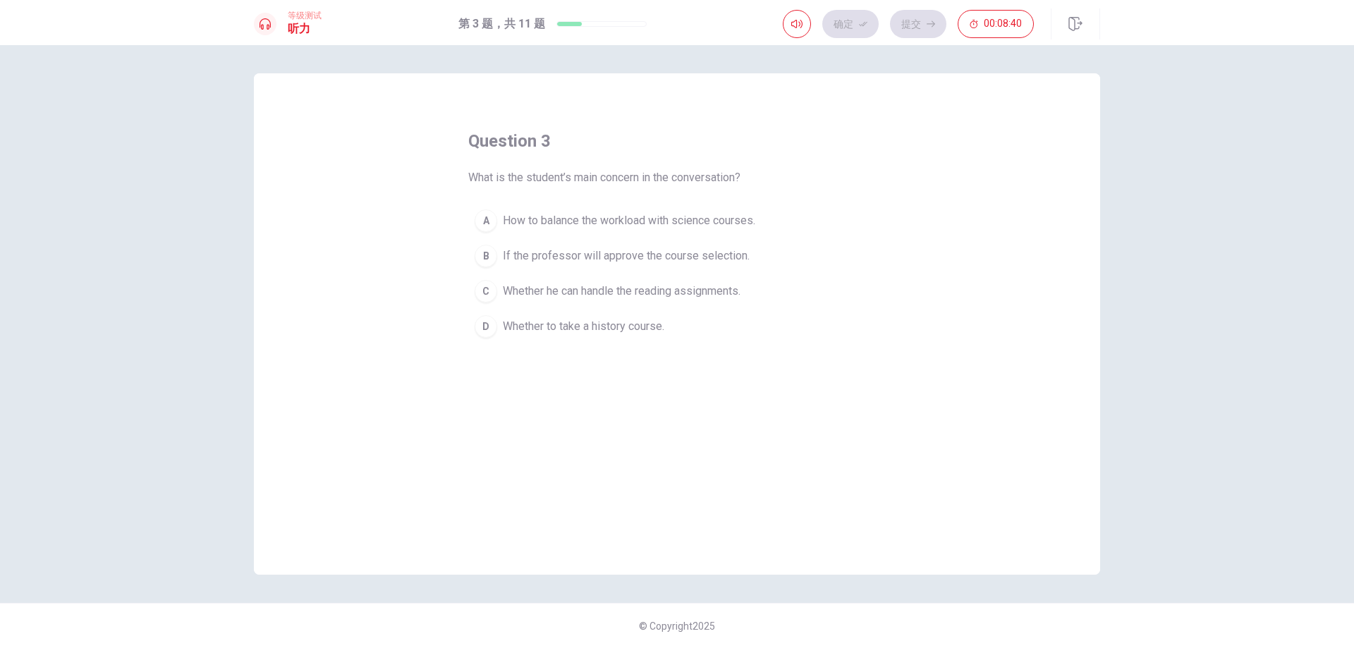
click at [600, 287] on span "Whether he can handle the reading assignments." at bounding box center [622, 291] width 238 height 17
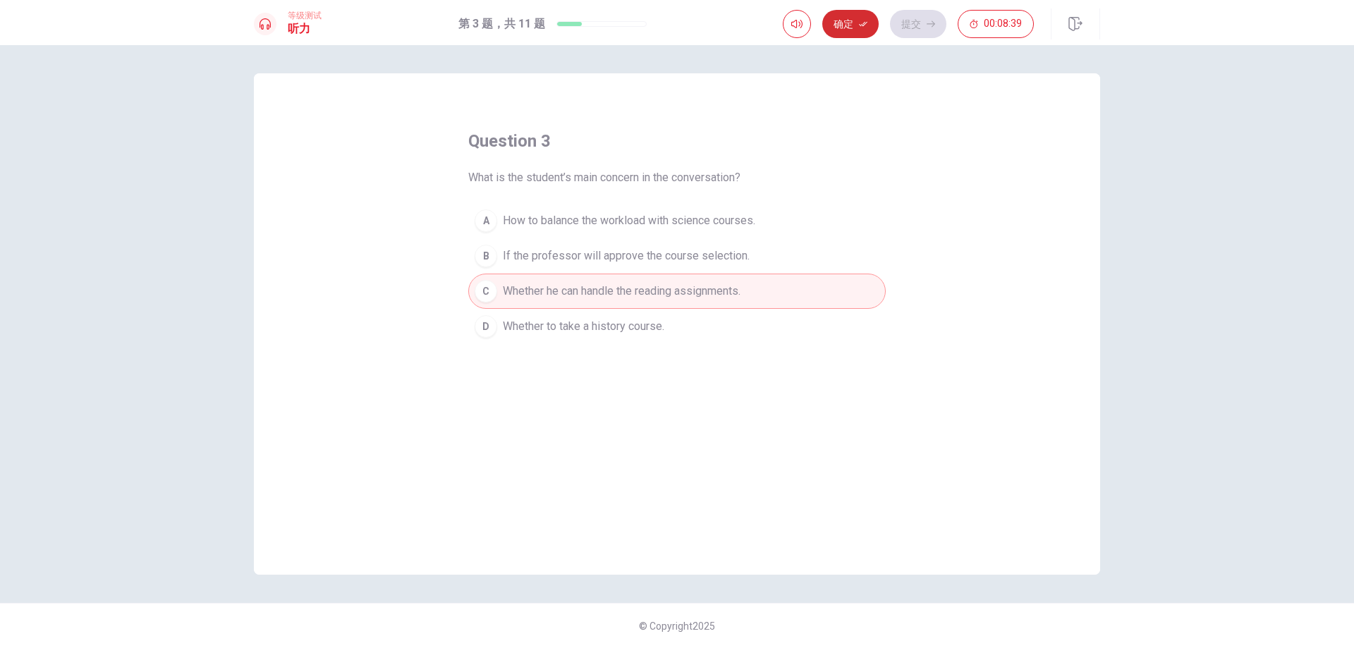
click at [853, 14] on button "确定" at bounding box center [850, 24] width 56 height 28
click at [916, 29] on button "提交" at bounding box center [918, 24] width 56 height 28
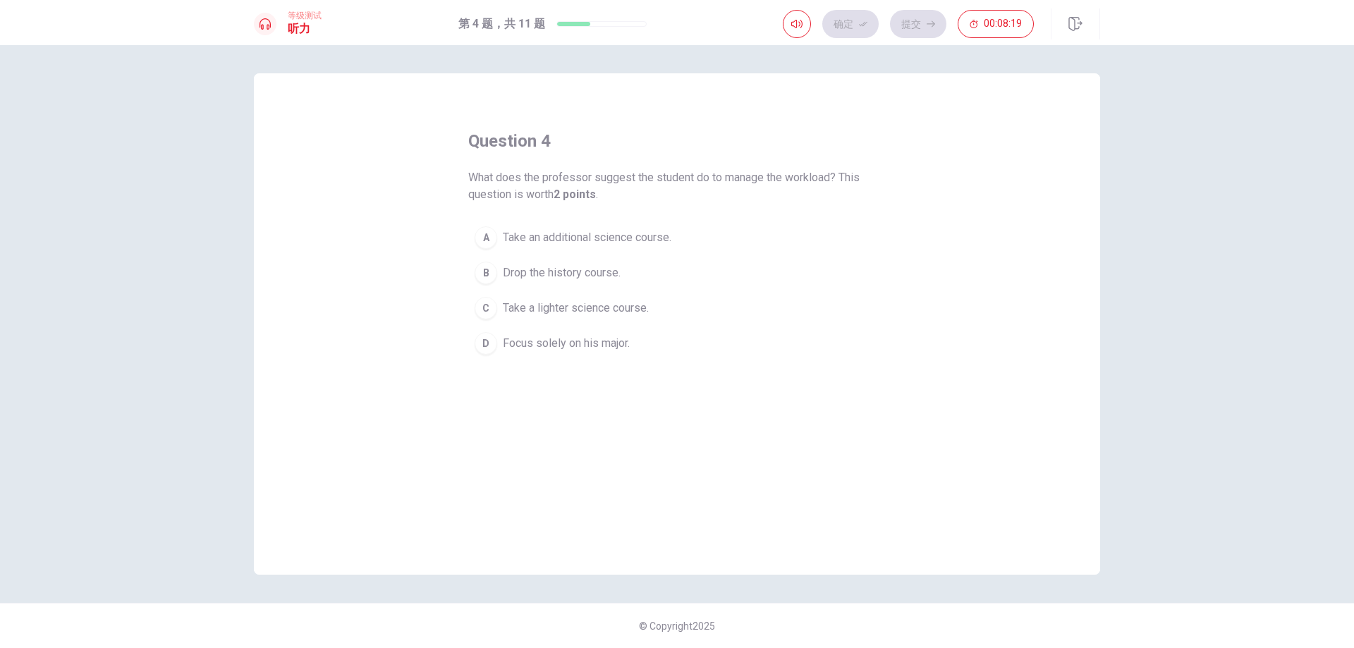
click at [606, 308] on span "Take a lighter science course." at bounding box center [576, 308] width 146 height 17
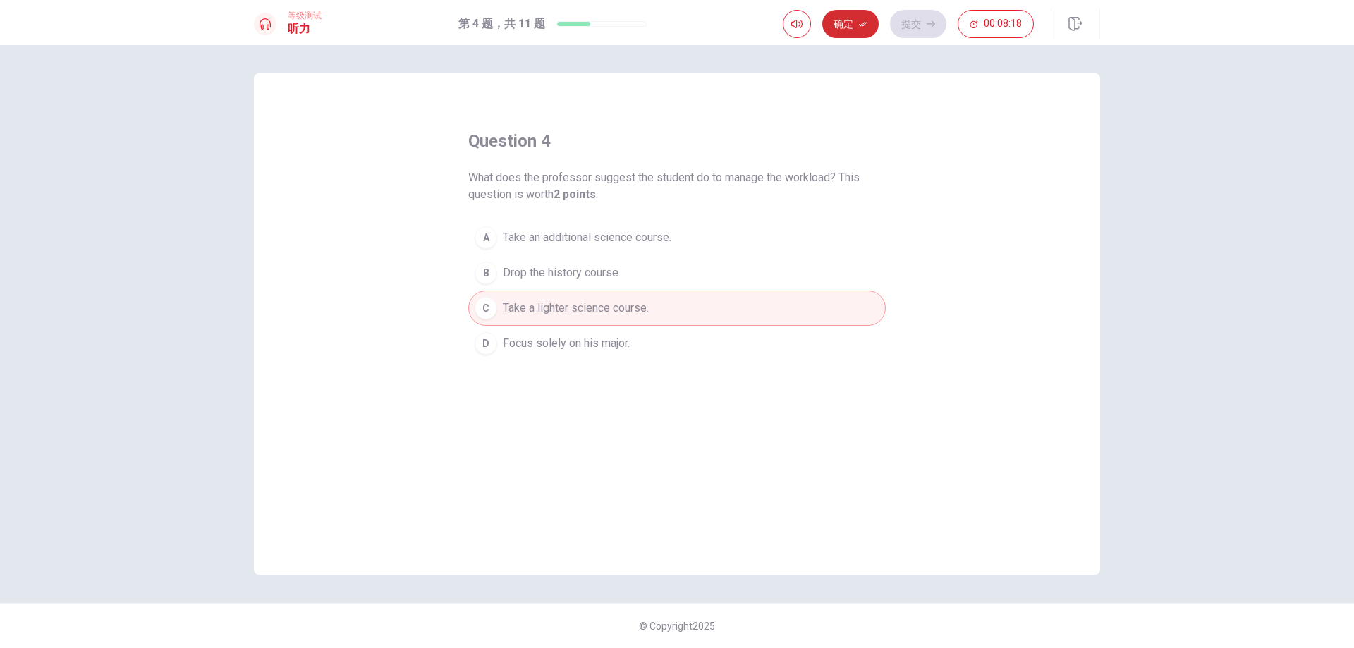
click at [854, 29] on button "确定" at bounding box center [850, 24] width 56 height 28
click at [926, 21] on icon "button" at bounding box center [930, 24] width 8 height 8
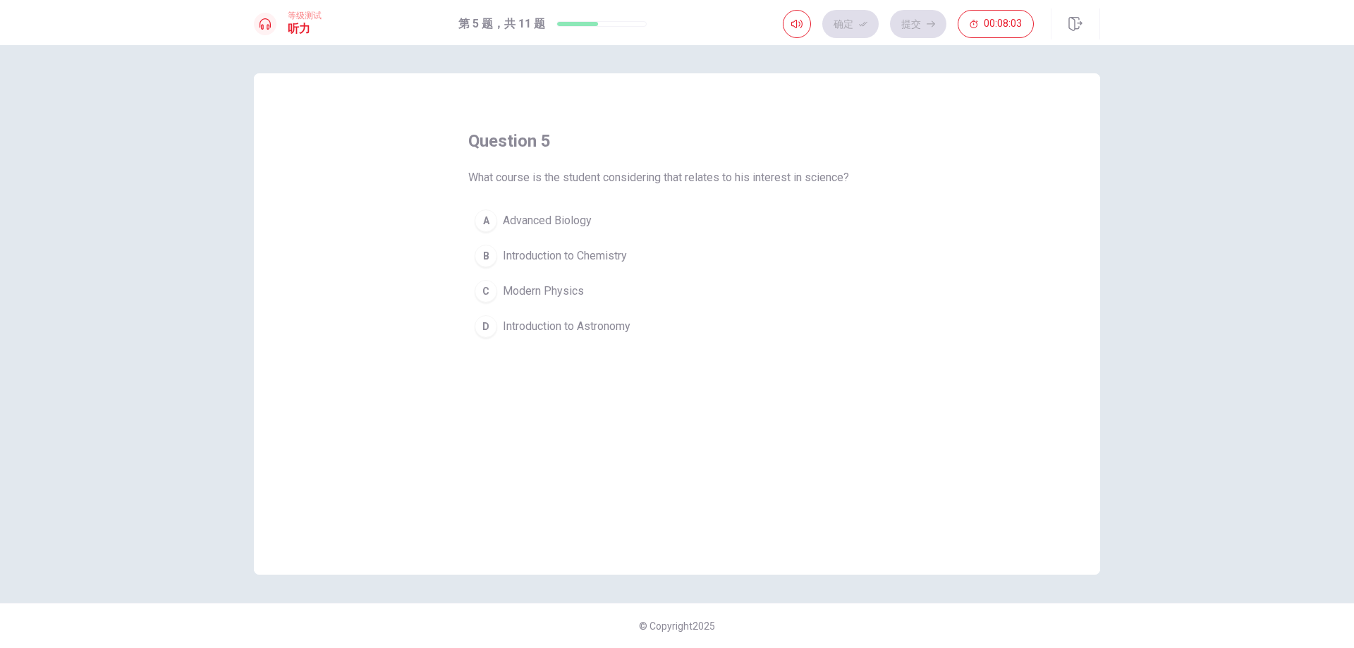
click at [527, 321] on span "Introduction to Astronomy" at bounding box center [567, 326] width 128 height 17
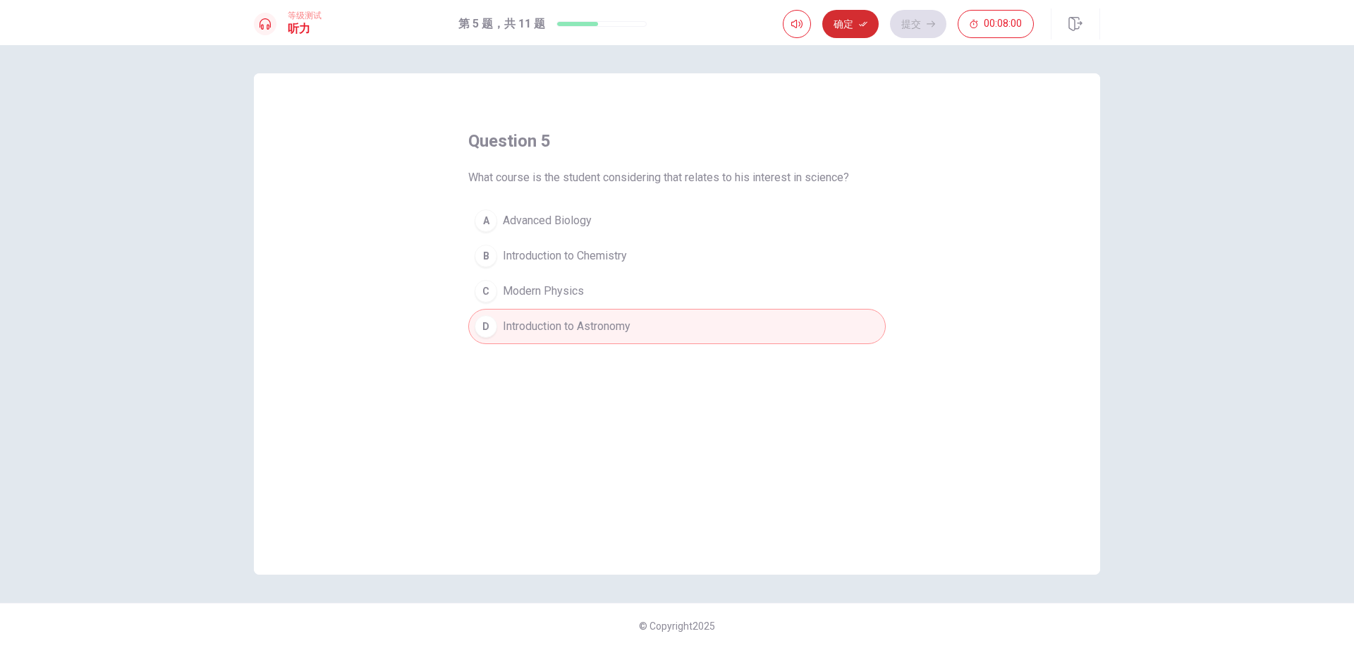
click at [850, 28] on button "确定" at bounding box center [850, 24] width 56 height 28
click at [909, 24] on button "提交" at bounding box center [918, 24] width 56 height 28
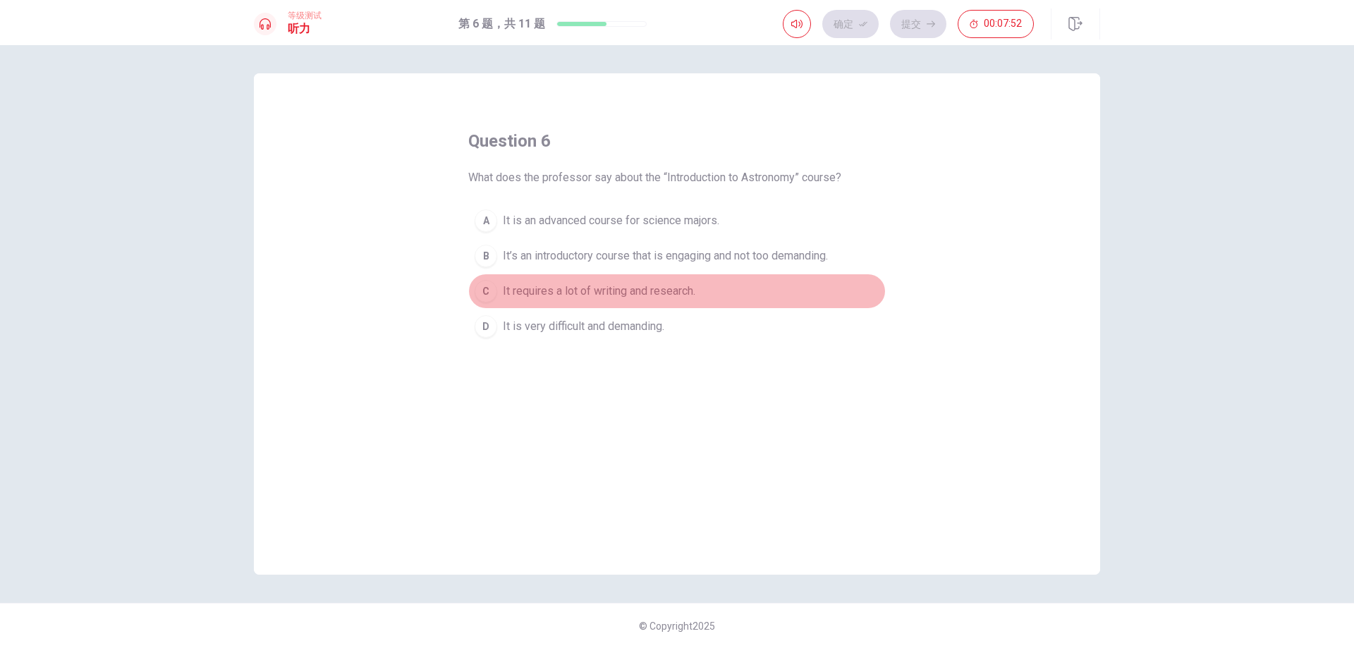
click at [600, 291] on span "It requires a lot of writing and research." at bounding box center [599, 291] width 192 height 17
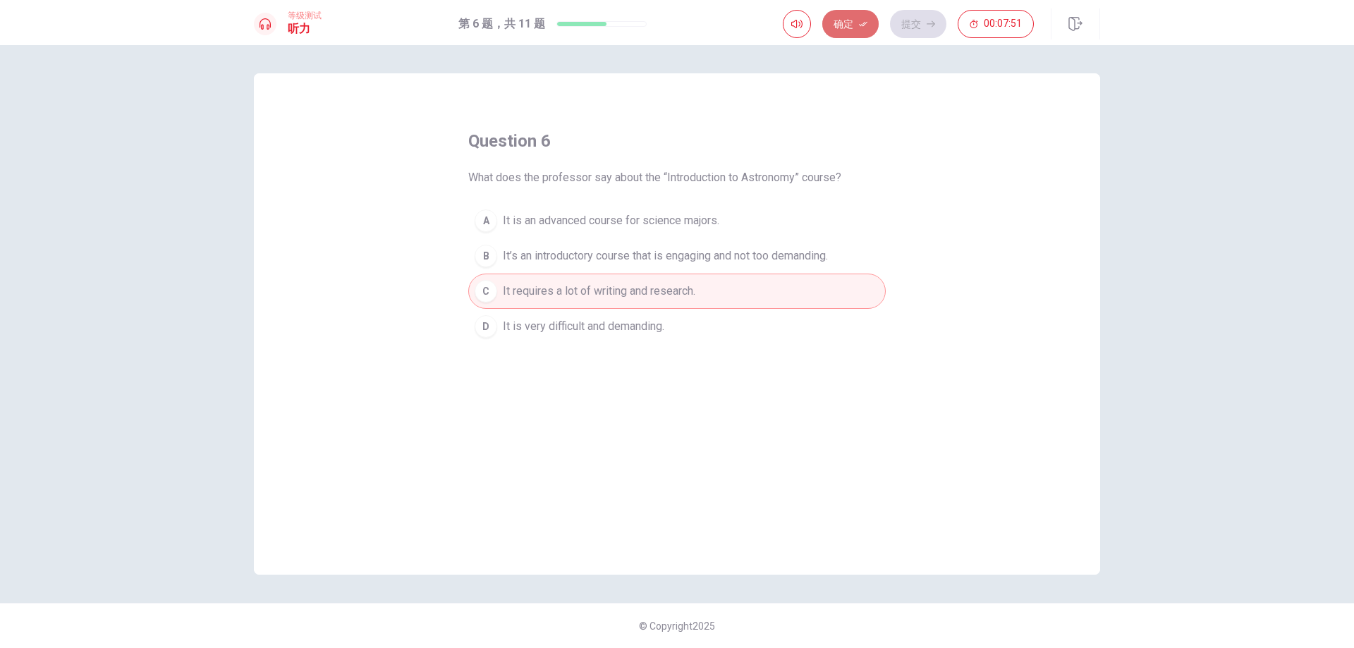
click at [852, 22] on button "确定" at bounding box center [850, 24] width 56 height 28
click at [905, 17] on button "提交" at bounding box center [918, 24] width 56 height 28
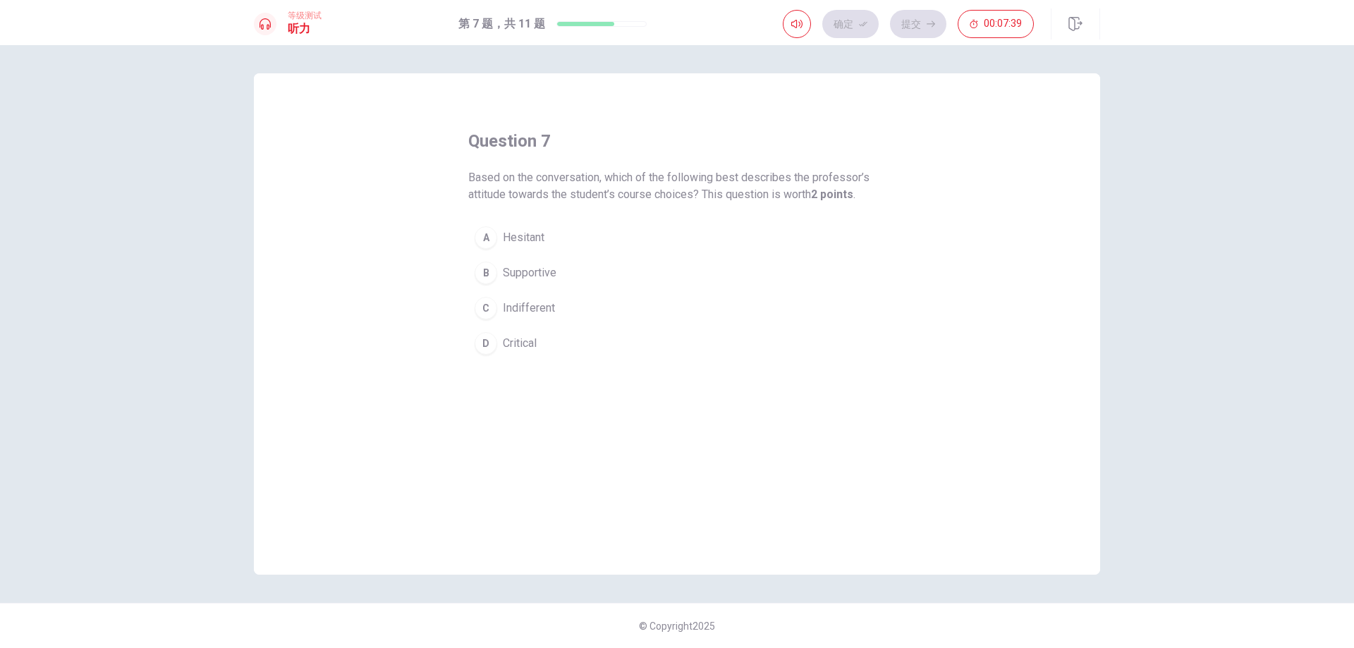
click at [537, 276] on span "Supportive" at bounding box center [530, 272] width 54 height 17
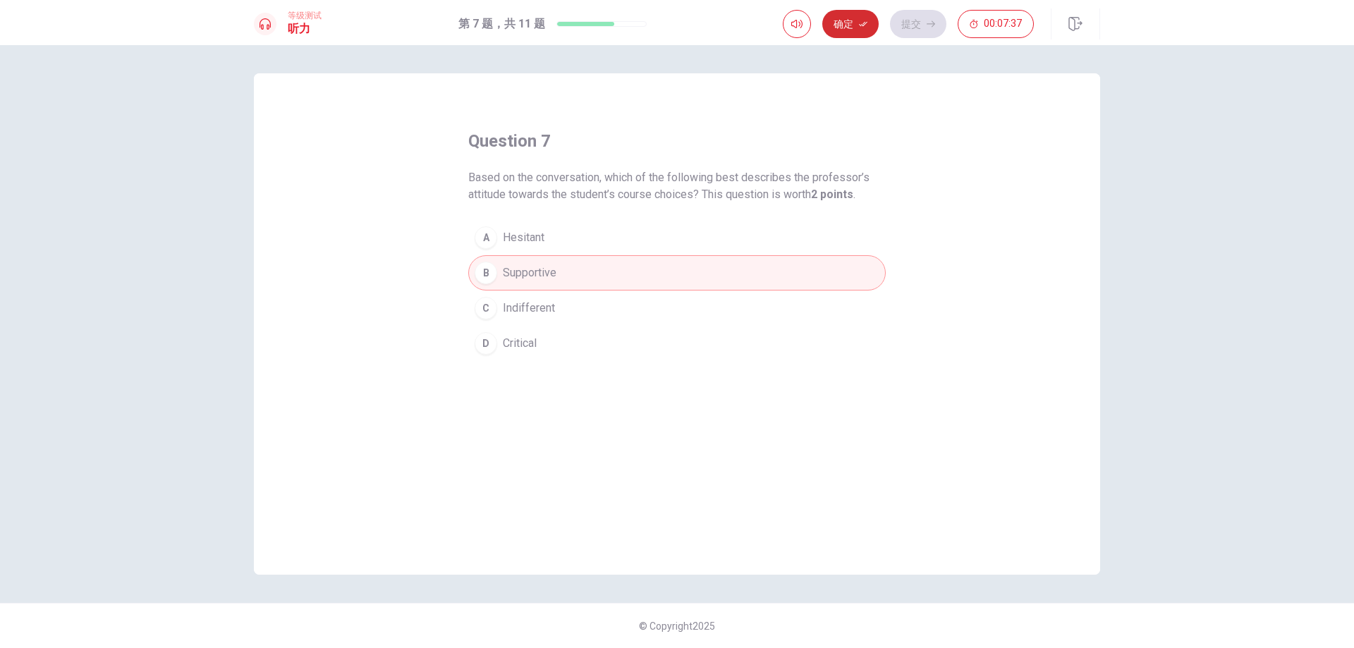
click at [854, 27] on button "确定" at bounding box center [850, 24] width 56 height 28
click at [909, 25] on button "提交" at bounding box center [918, 24] width 56 height 28
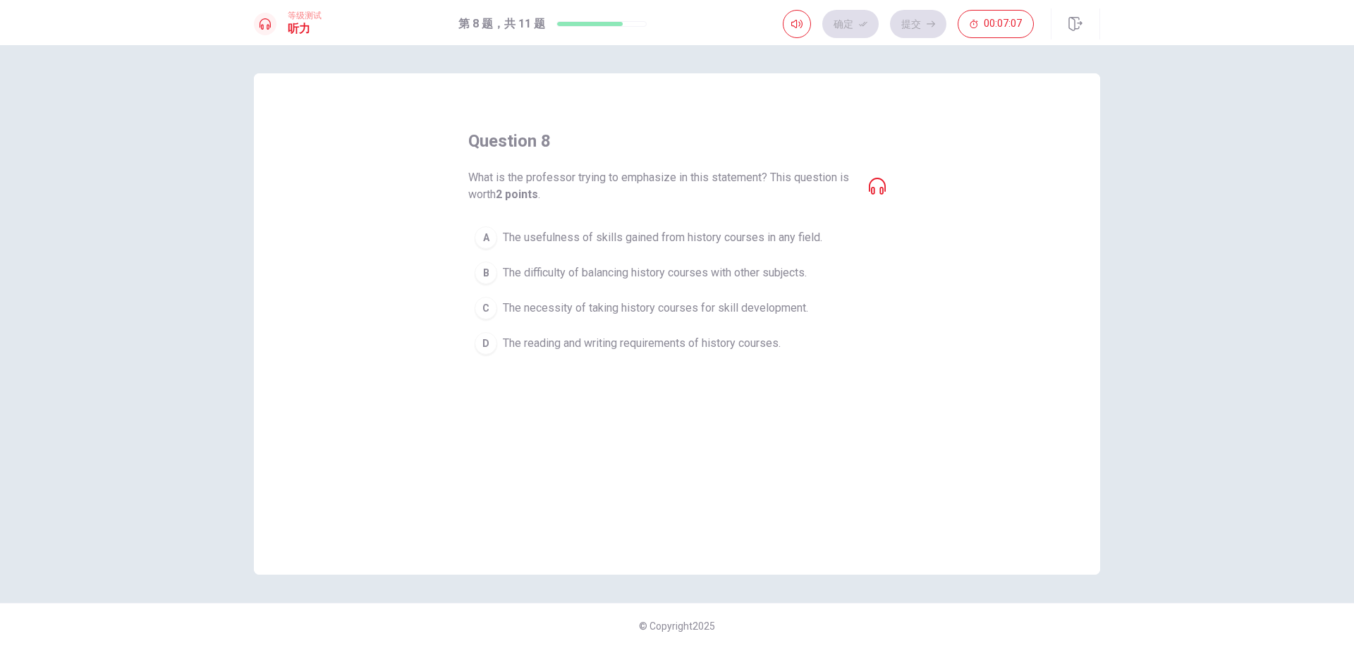
click at [546, 283] on button "B The difficulty of balancing history courses with other subjects." at bounding box center [676, 272] width 417 height 35
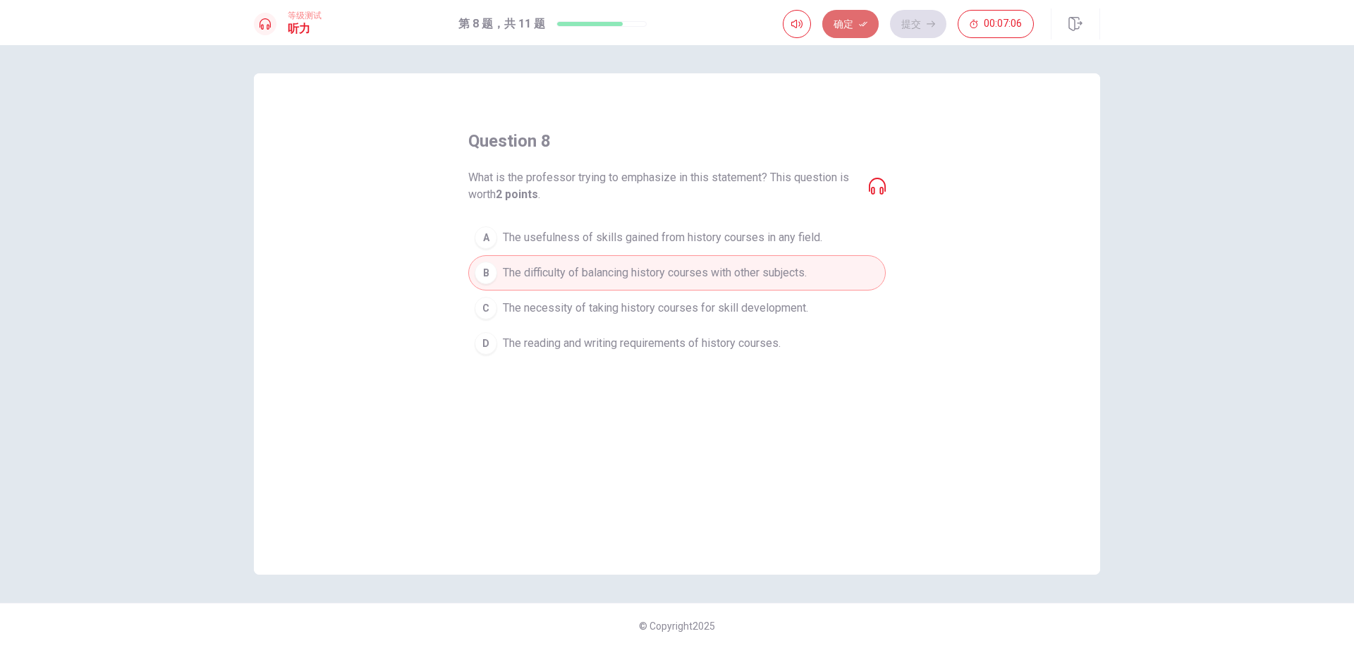
click at [865, 27] on icon "button" at bounding box center [863, 24] width 8 height 8
click at [915, 27] on button "提交" at bounding box center [918, 24] width 56 height 28
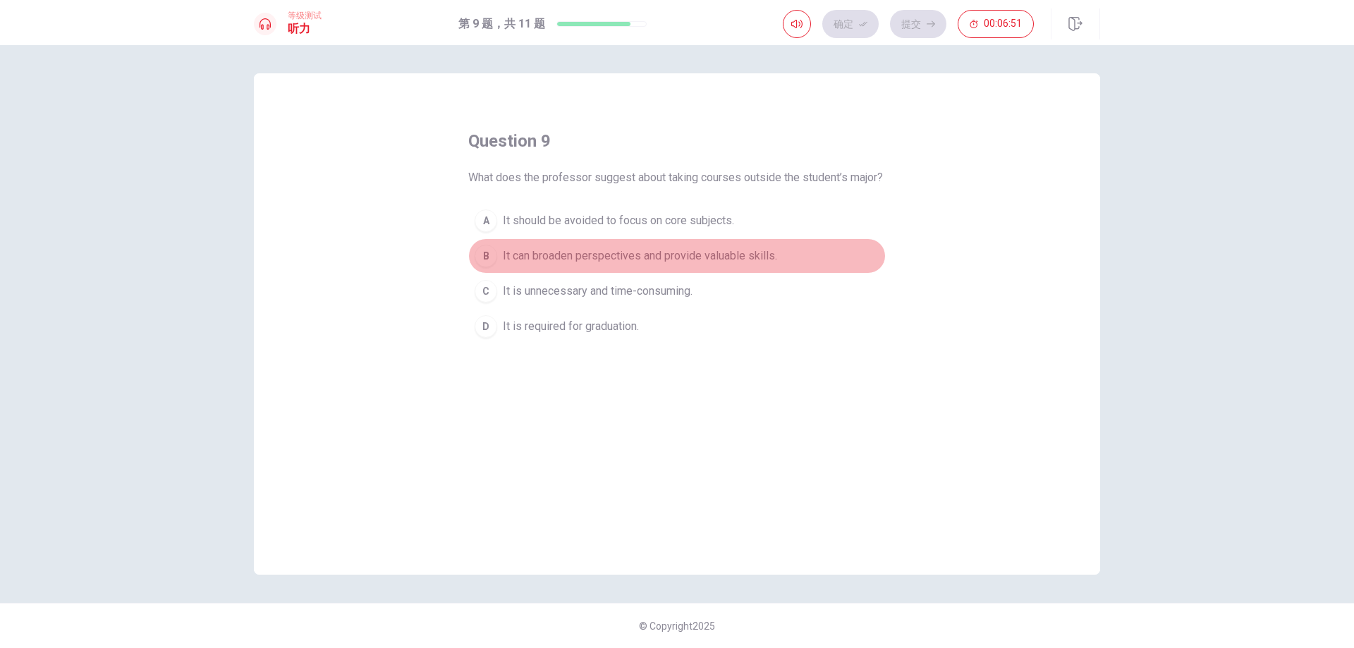
click at [577, 264] on span "It can broaden perspectives and provide valuable skills." at bounding box center [640, 255] width 274 height 17
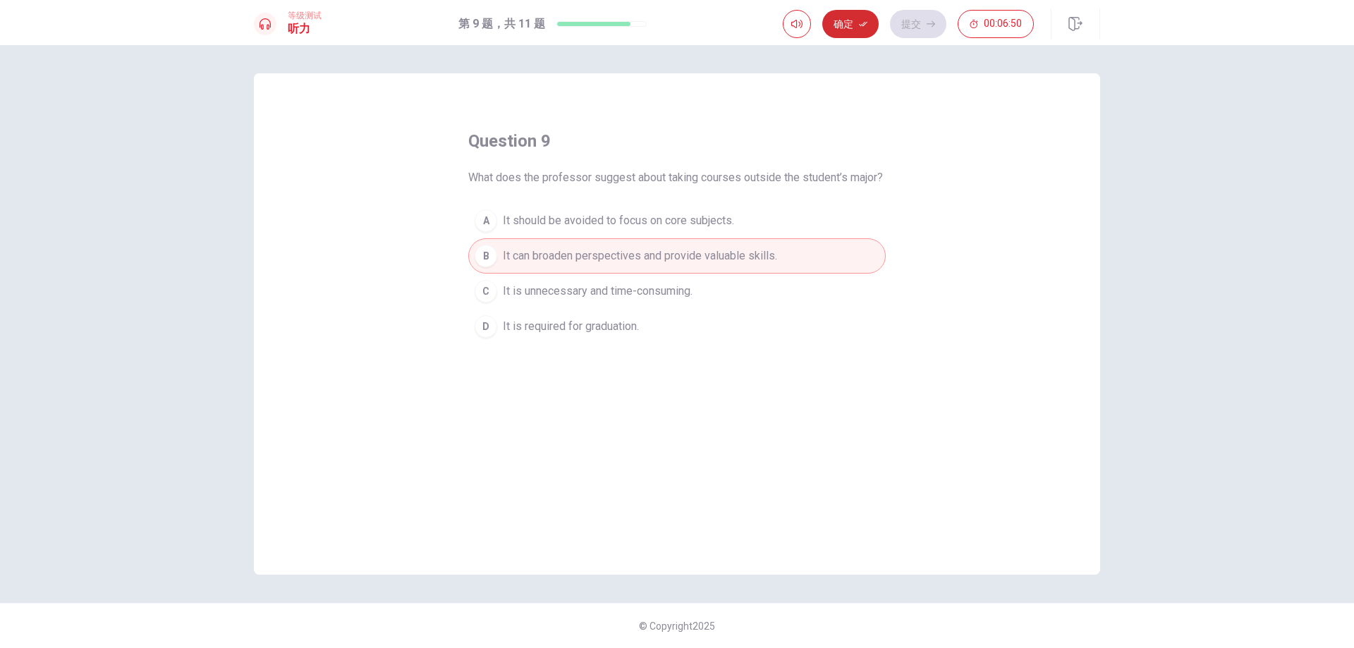
click at [838, 25] on button "确定" at bounding box center [850, 24] width 56 height 28
click at [905, 25] on button "提交" at bounding box center [918, 24] width 56 height 28
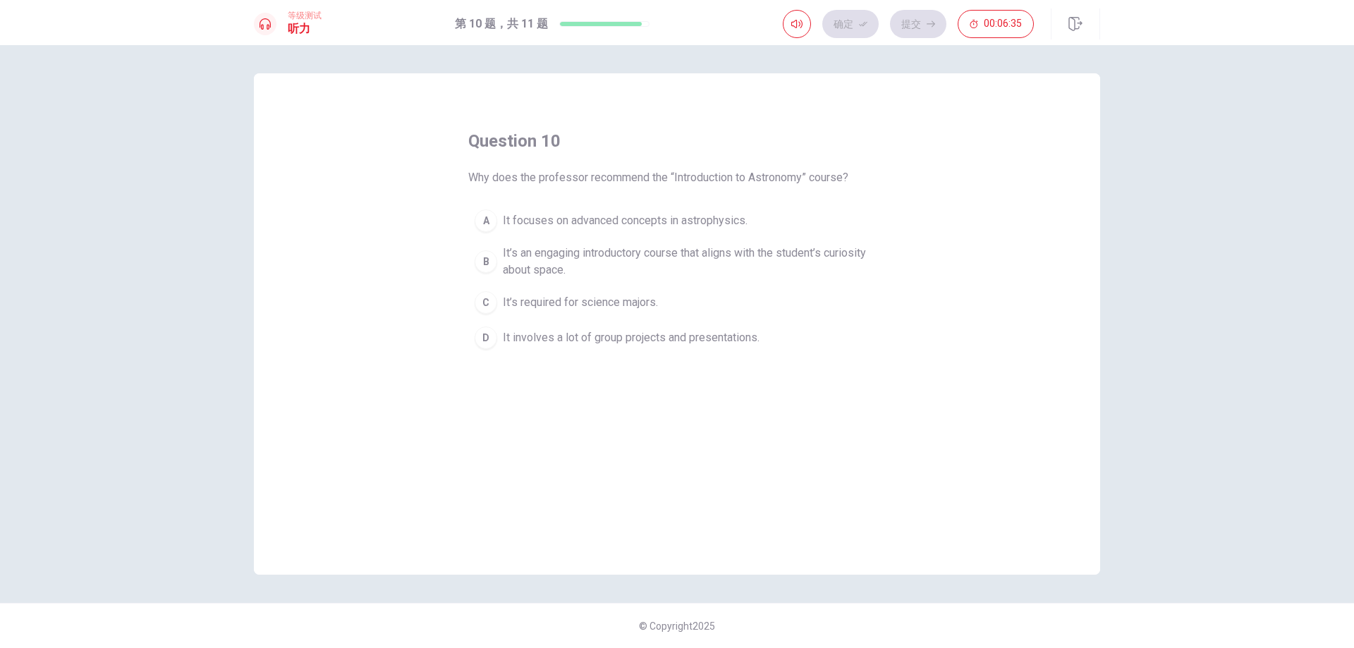
click at [616, 249] on span "It’s an engaging introductory course that aligns with the student’s curiosity a…" at bounding box center [691, 262] width 376 height 34
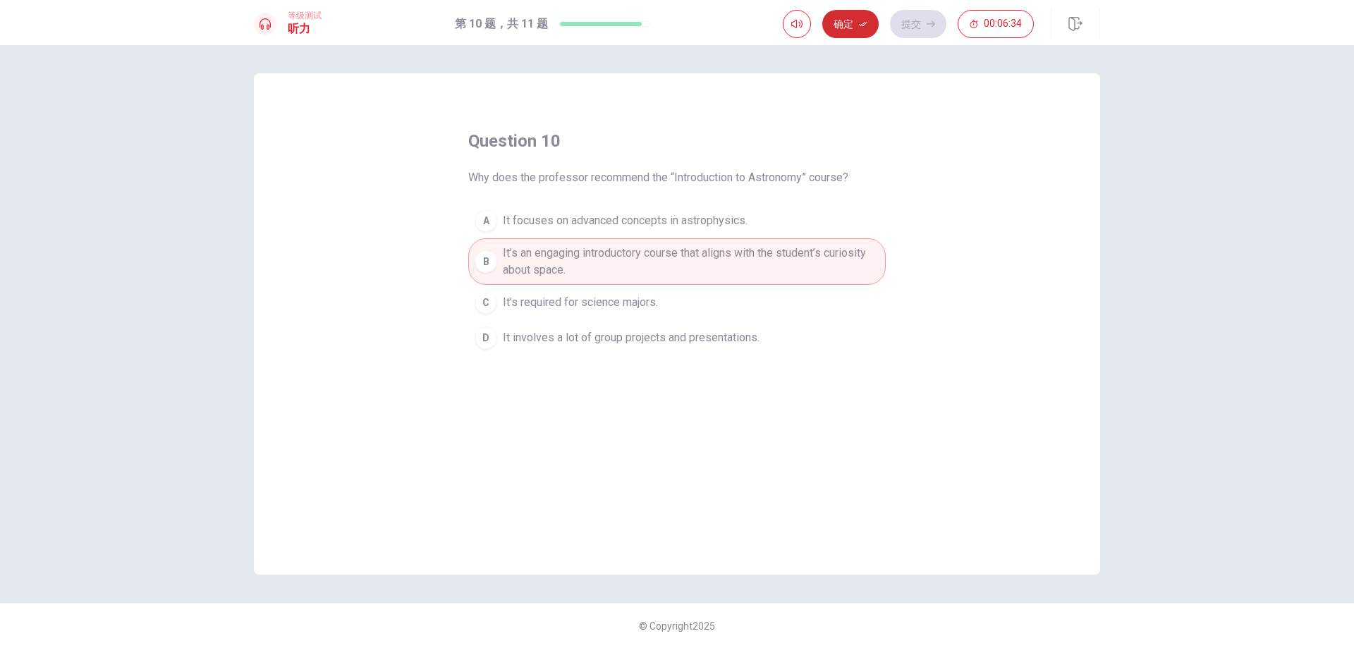
click at [849, 21] on button "确定" at bounding box center [850, 24] width 56 height 28
click at [901, 29] on button "提交" at bounding box center [918, 24] width 56 height 28
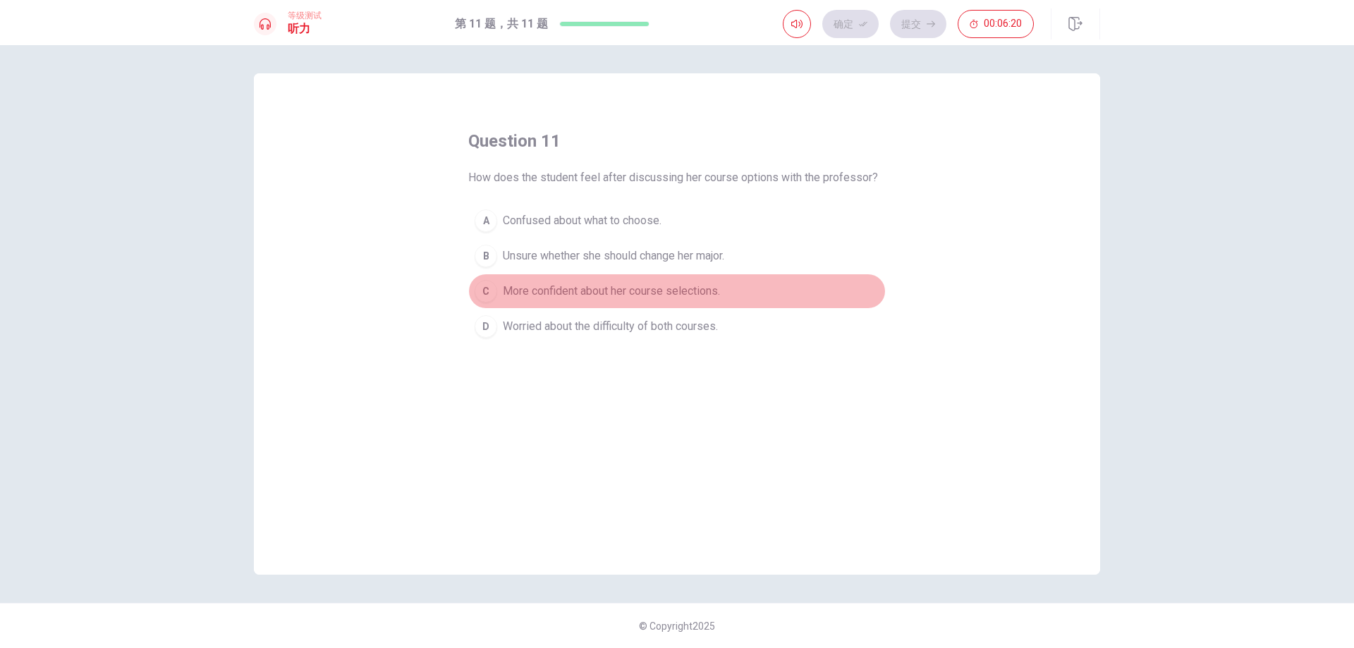
click at [596, 287] on span "More confident about her course selections." at bounding box center [611, 291] width 217 height 17
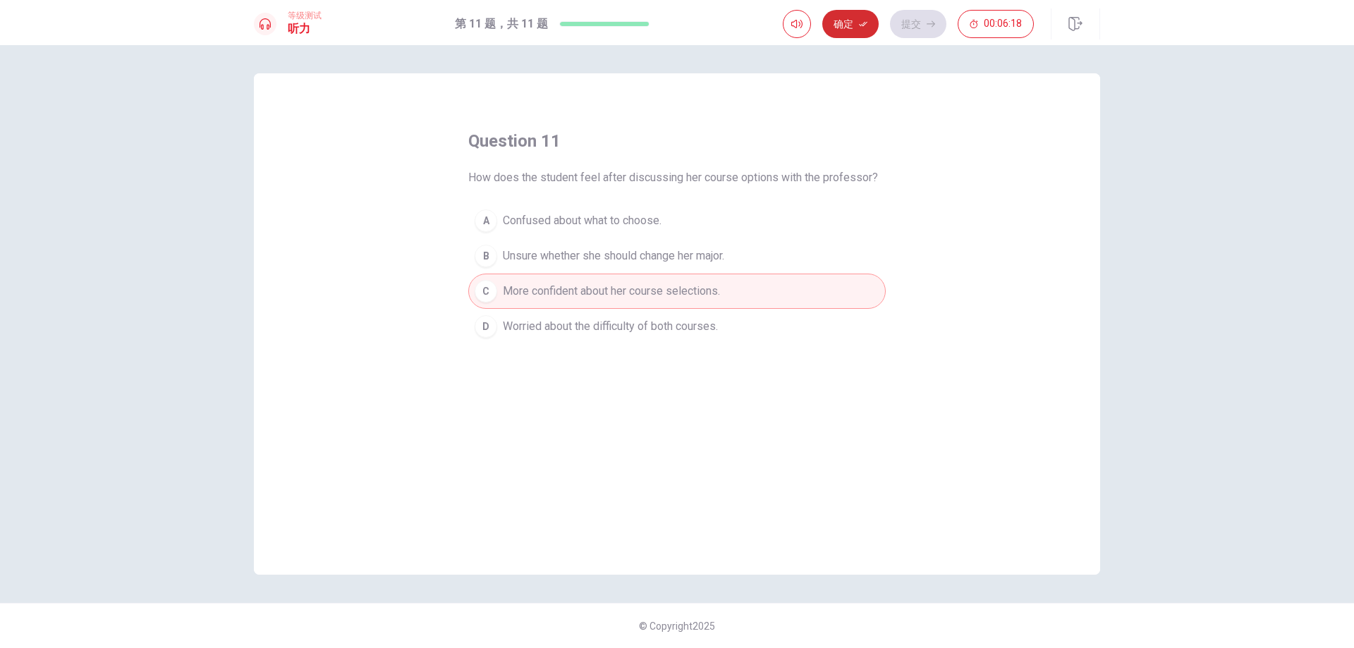
click at [866, 28] on button "确定" at bounding box center [850, 24] width 56 height 28
click at [912, 25] on button "提交" at bounding box center [918, 24] width 56 height 28
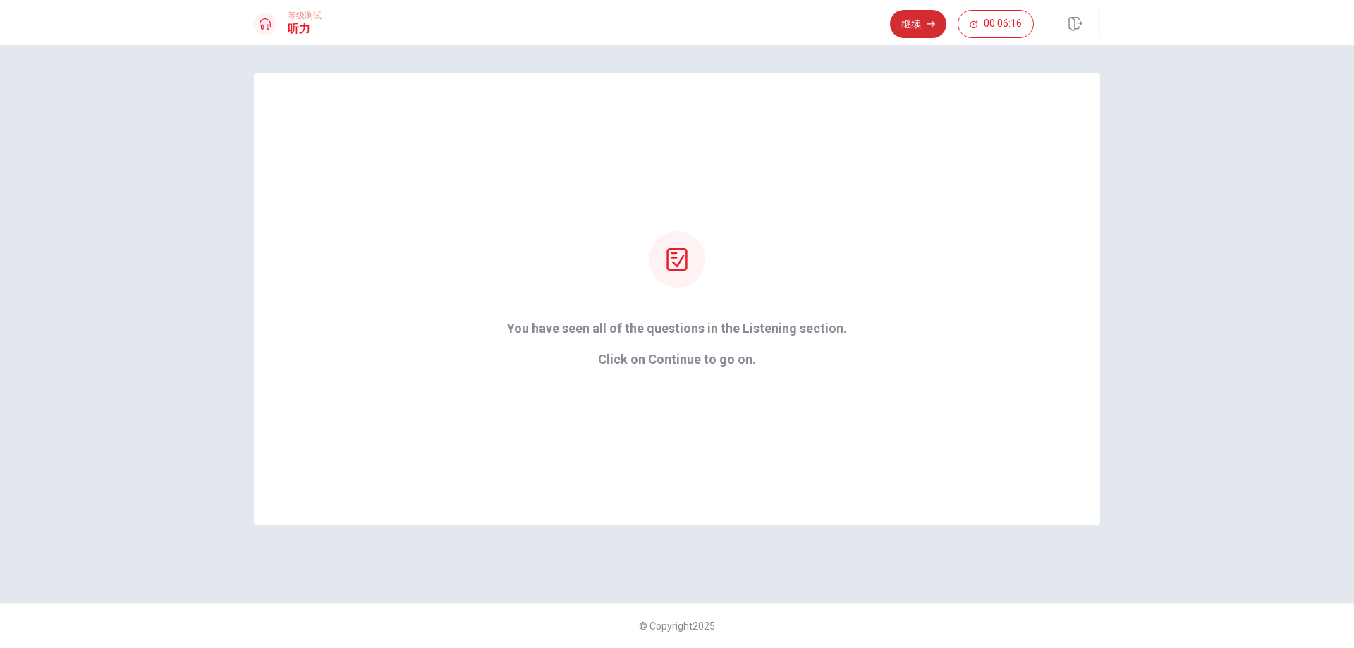
click at [916, 34] on button "继续" at bounding box center [918, 24] width 56 height 28
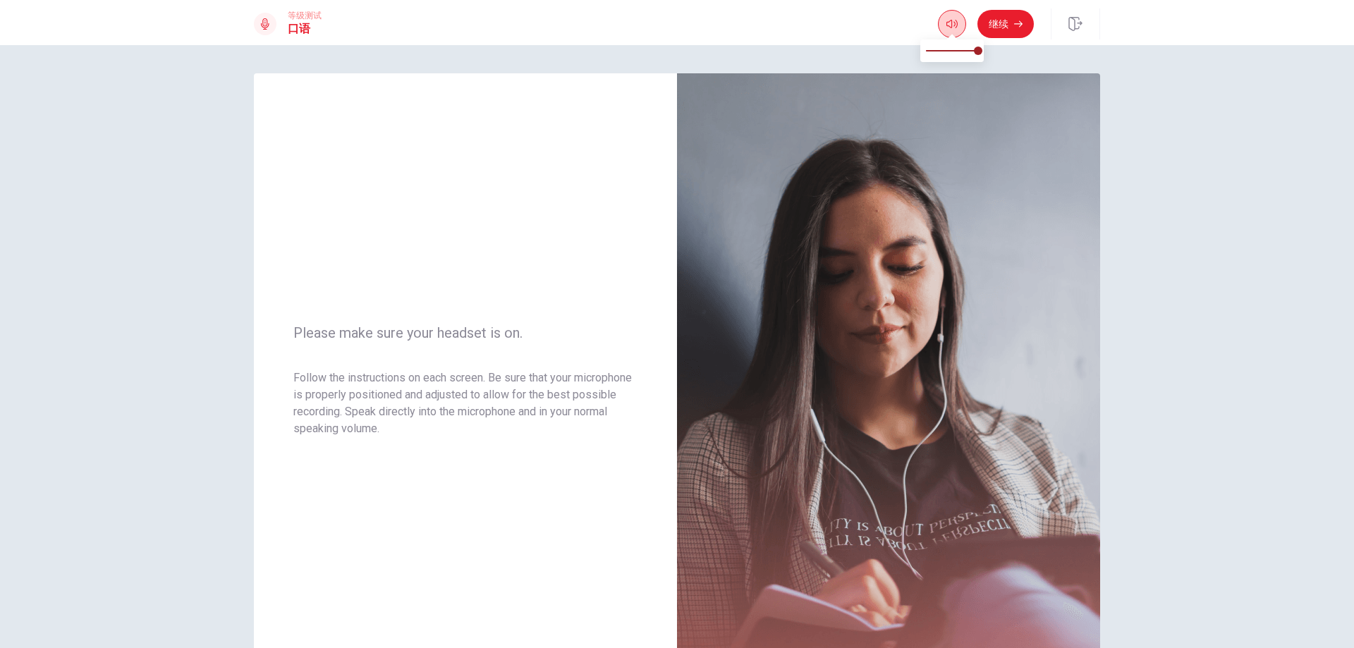
click at [953, 30] on button "button" at bounding box center [952, 24] width 28 height 28
type input "0.8"
click at [967, 50] on span at bounding box center [952, 51] width 52 height 20
click at [1002, 25] on button "继续" at bounding box center [1005, 24] width 56 height 28
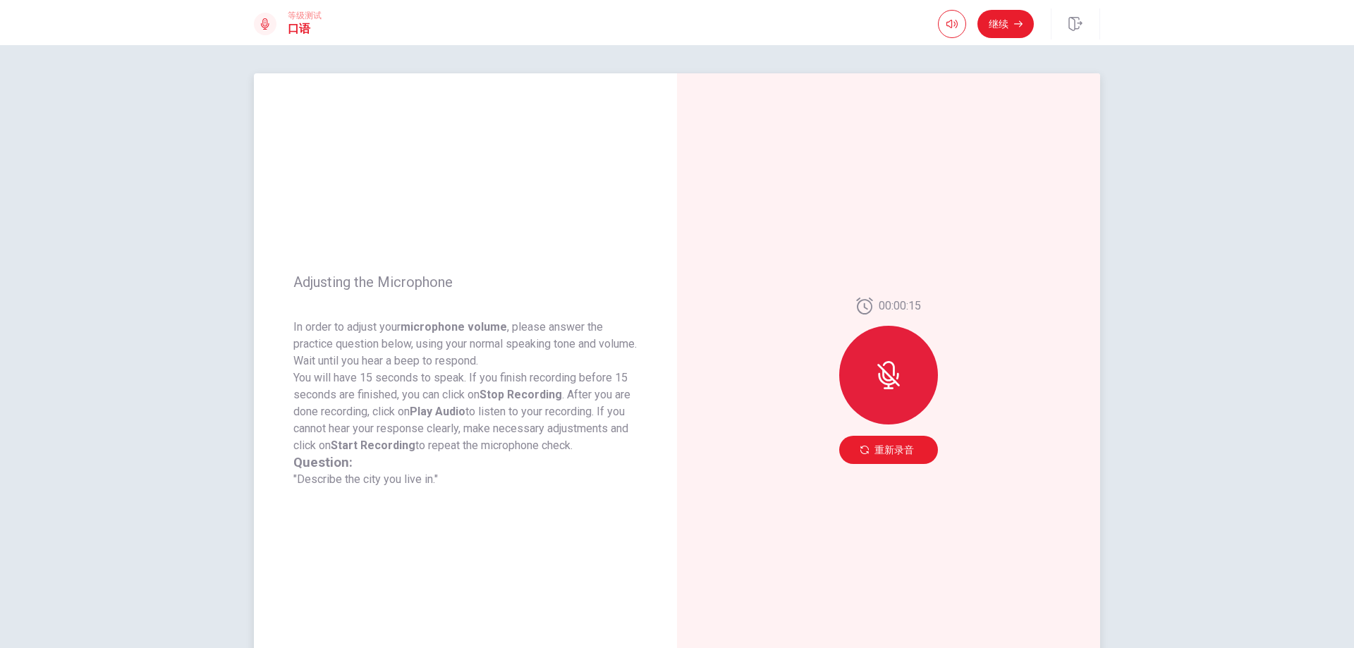
click at [900, 384] on div at bounding box center [888, 375] width 99 height 99
click at [866, 453] on button "重新录音" at bounding box center [888, 450] width 99 height 28
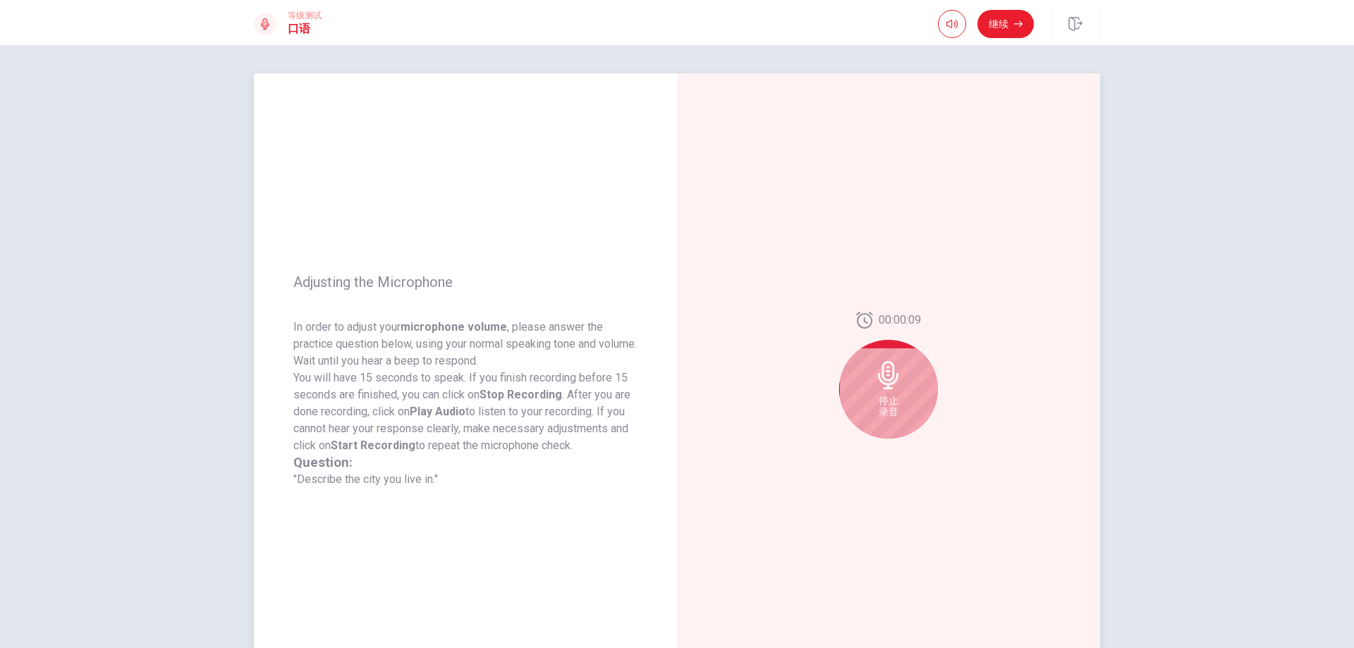
click at [885, 408] on span "停止 录音" at bounding box center [888, 406] width 20 height 23
click at [904, 451] on icon "Play Audio" at bounding box center [904, 450] width 8 height 8
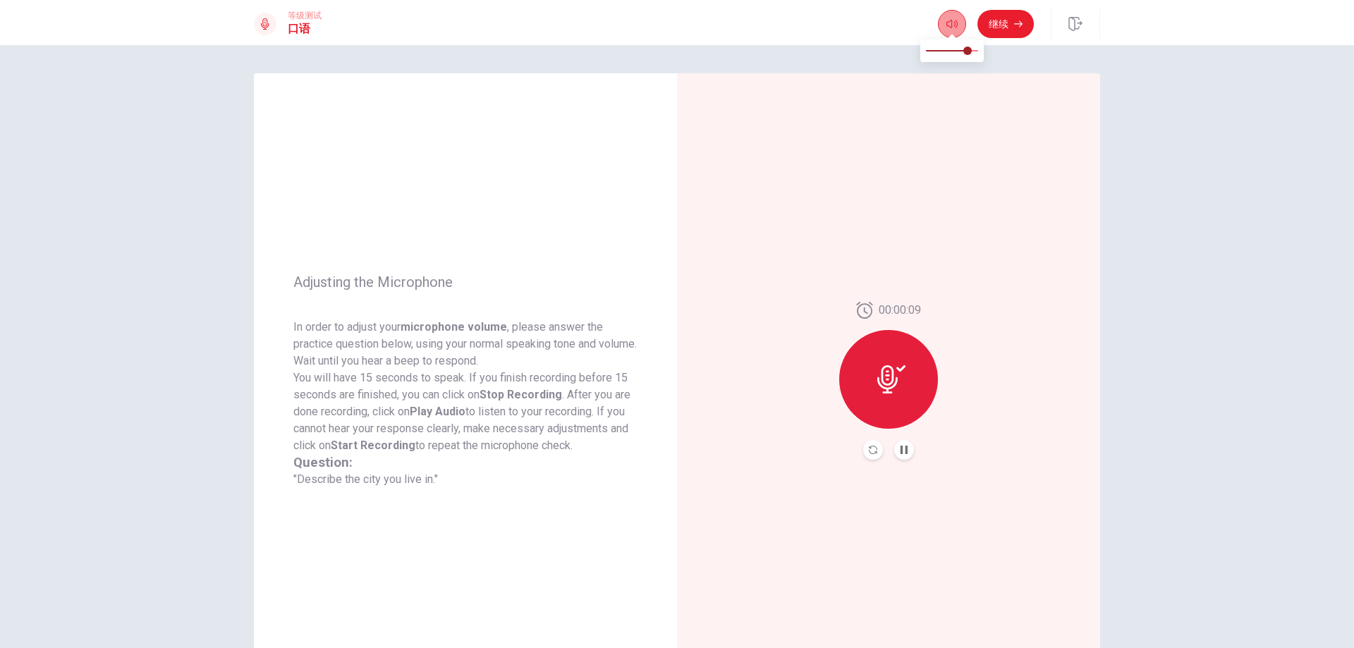
click at [960, 31] on button "button" at bounding box center [952, 24] width 28 height 28
type input "0.7"
click at [964, 49] on span at bounding box center [962, 51] width 8 height 8
click at [1004, 32] on button "继续" at bounding box center [1005, 24] width 56 height 28
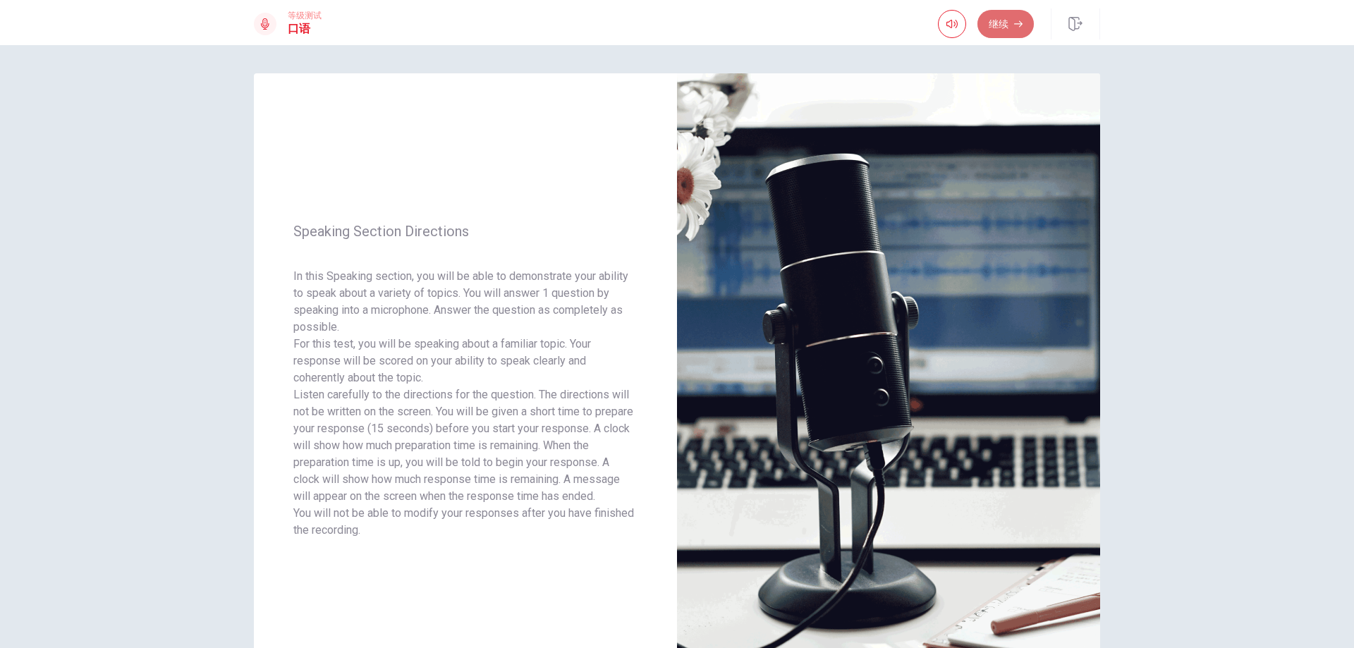
click at [1017, 29] on button "继续" at bounding box center [1005, 24] width 56 height 28
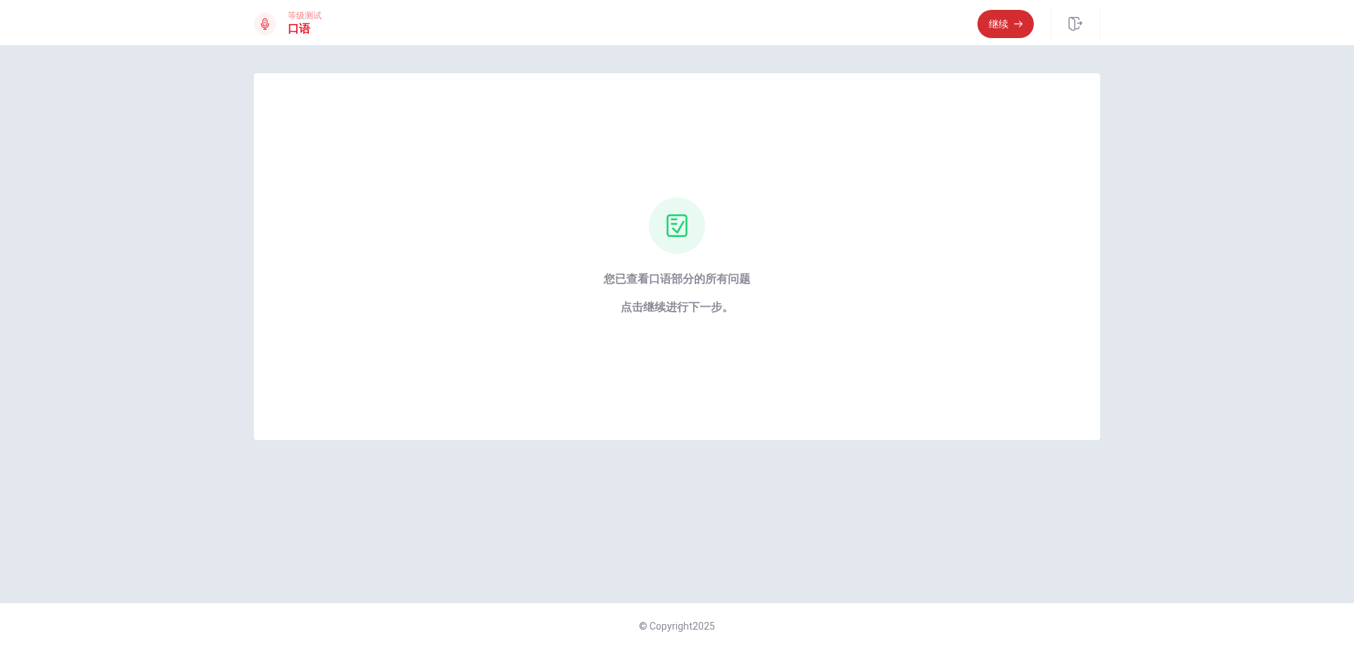
click at [995, 27] on button "继续" at bounding box center [1005, 24] width 56 height 28
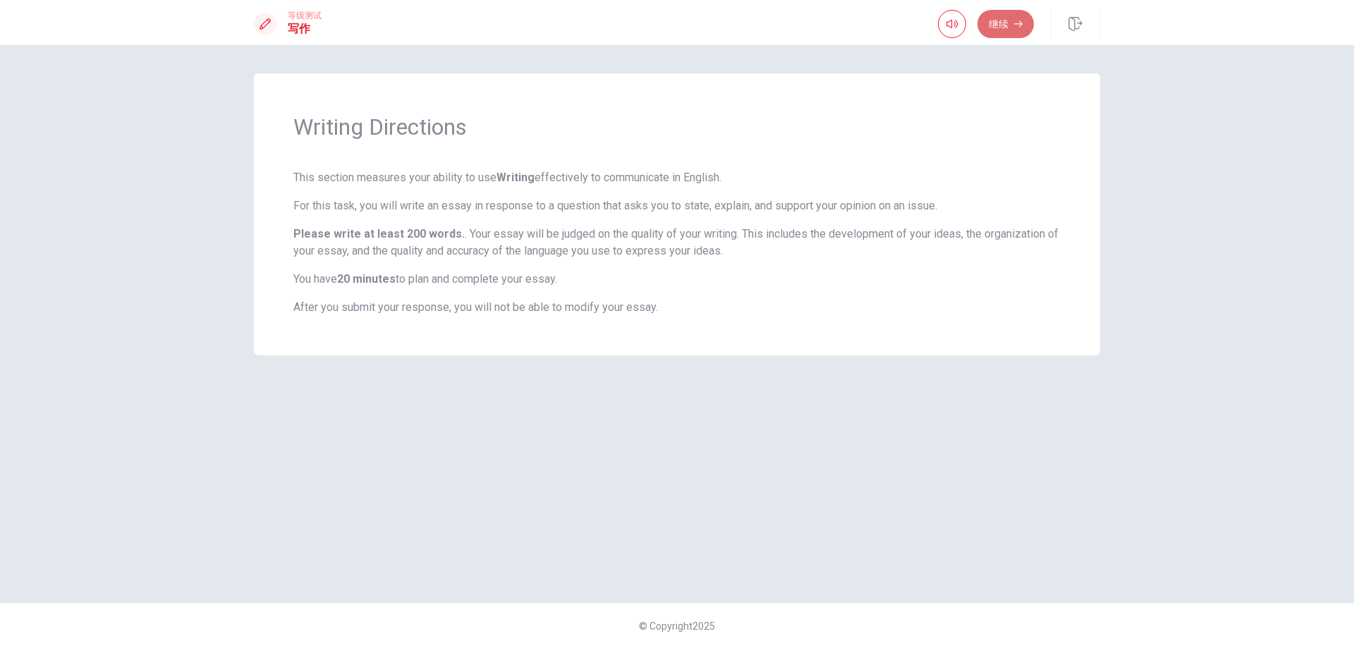
click at [999, 32] on button "继续" at bounding box center [1005, 24] width 56 height 28
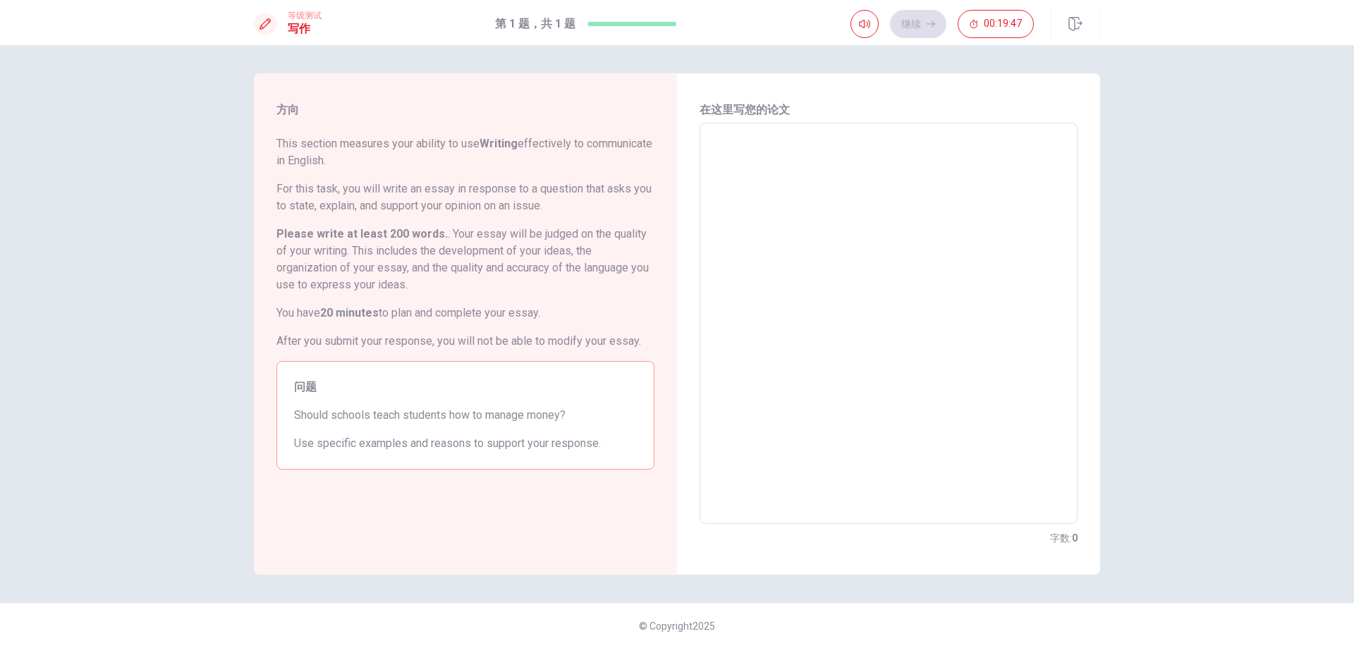
click at [863, 204] on textarea at bounding box center [888, 324] width 358 height 378
type textarea "I"
type textarea "x"
type textarea "I"
type textarea "x"
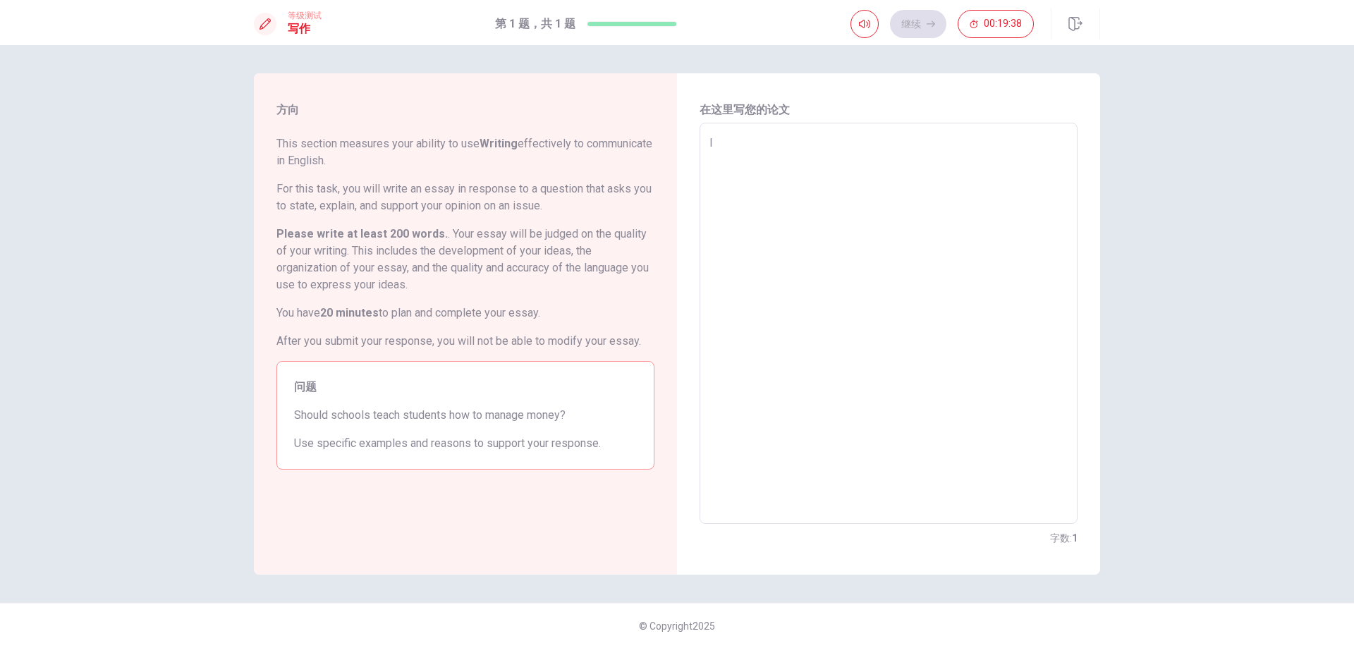
type textarea "I t"
type textarea "x"
type textarea "I th"
type textarea "x"
type textarea "I thi"
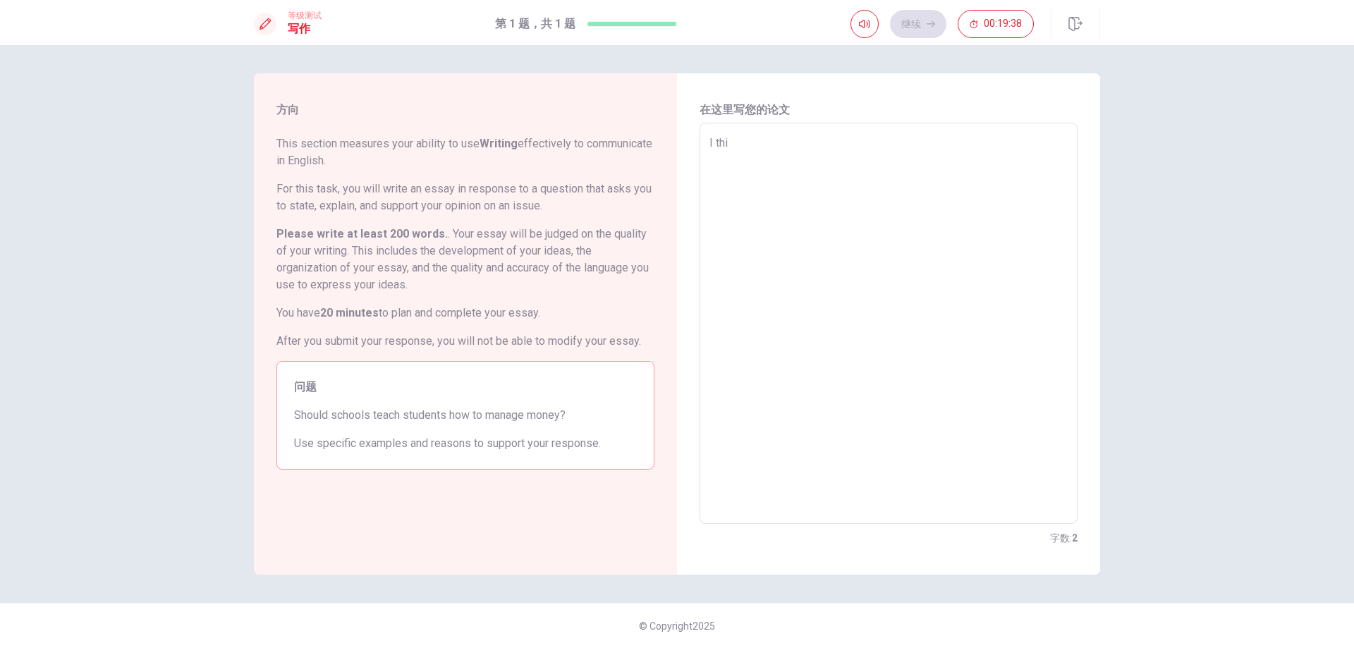
type textarea "x"
type textarea "I thin"
type textarea "x"
type textarea "I think"
type textarea "x"
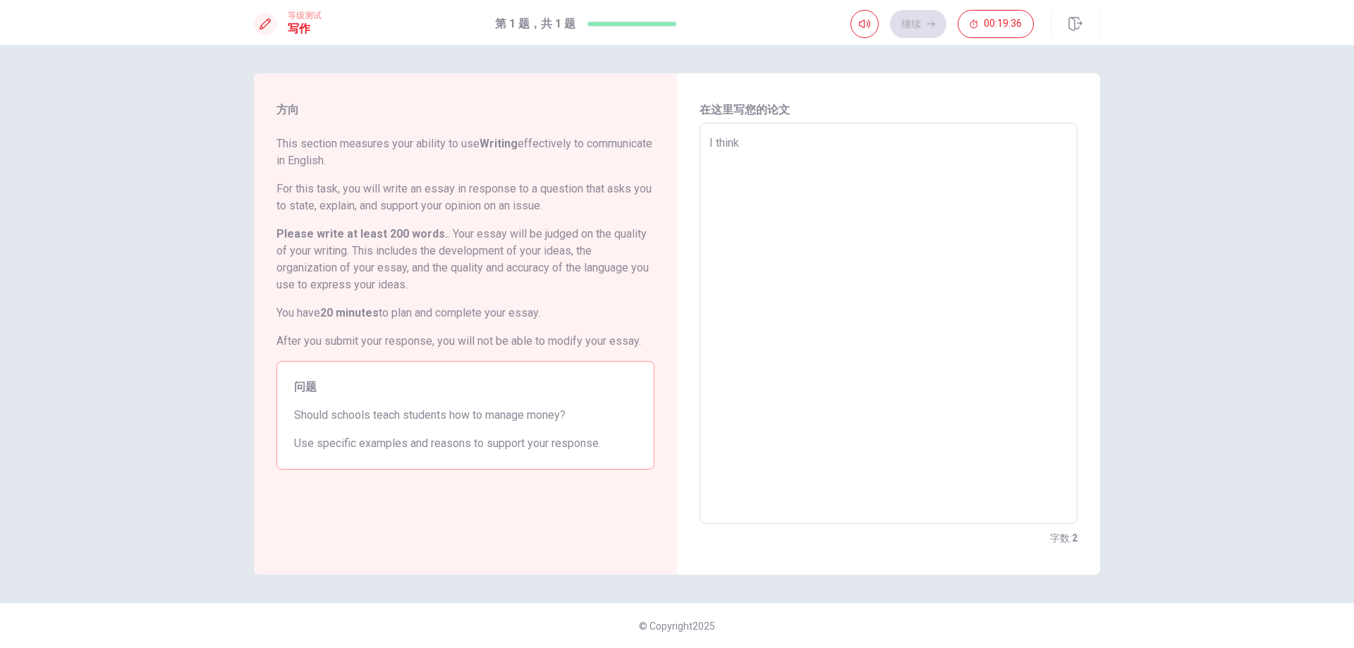
type textarea "I think"
type textarea "x"
type textarea "I think s"
type textarea "x"
type textarea "I think sc"
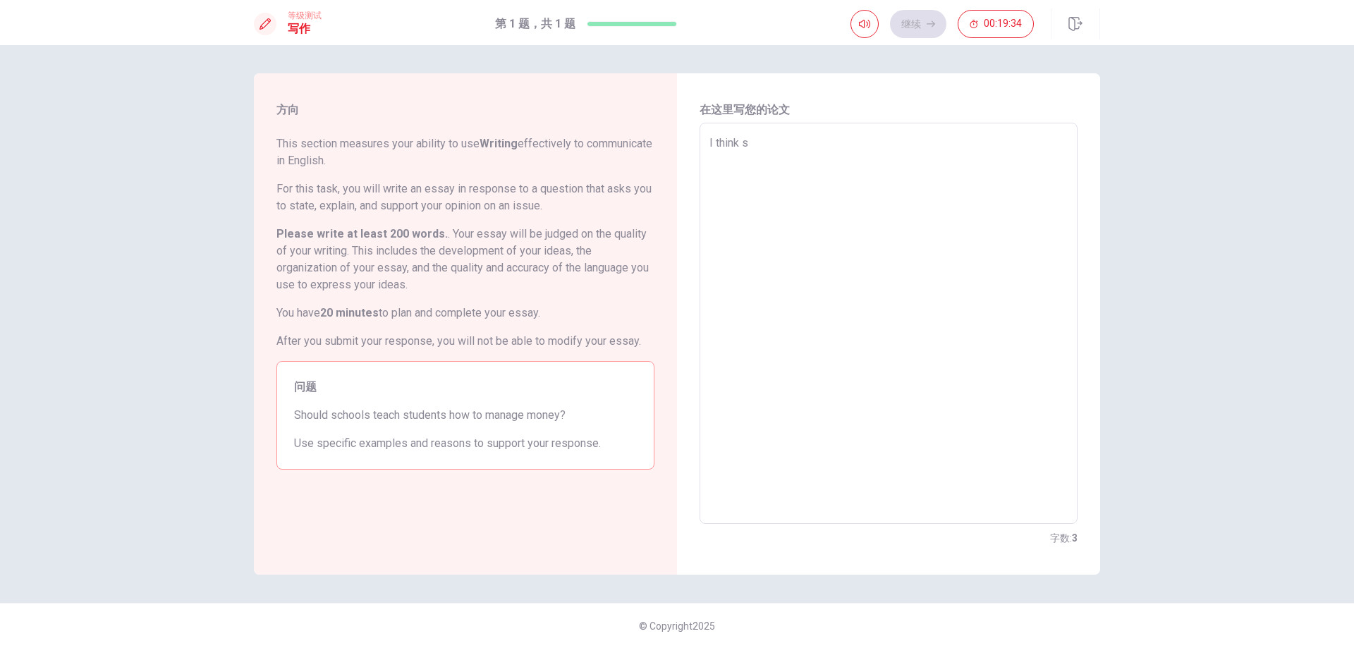
type textarea "x"
type textarea "I think sch"
type textarea "x"
type textarea "I think scho"
type textarea "x"
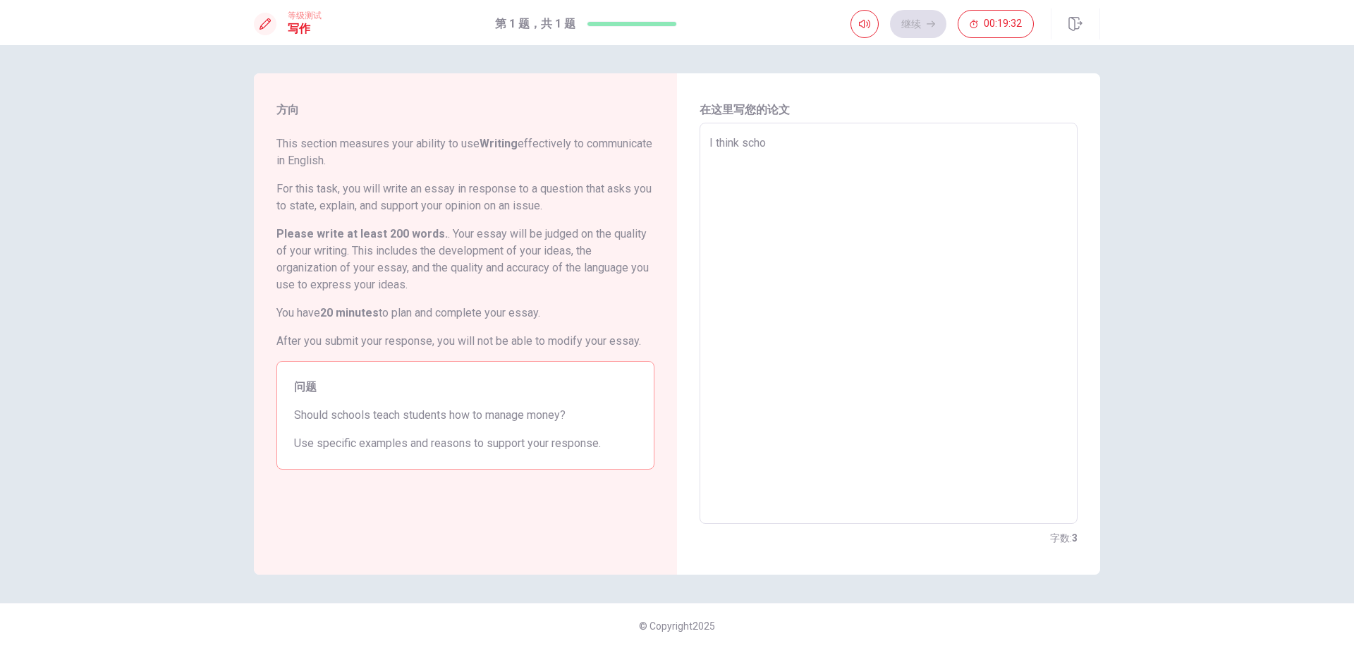
type textarea "I think schoo"
type textarea "x"
type textarea "I think school"
type textarea "x"
type textarea "I think school"
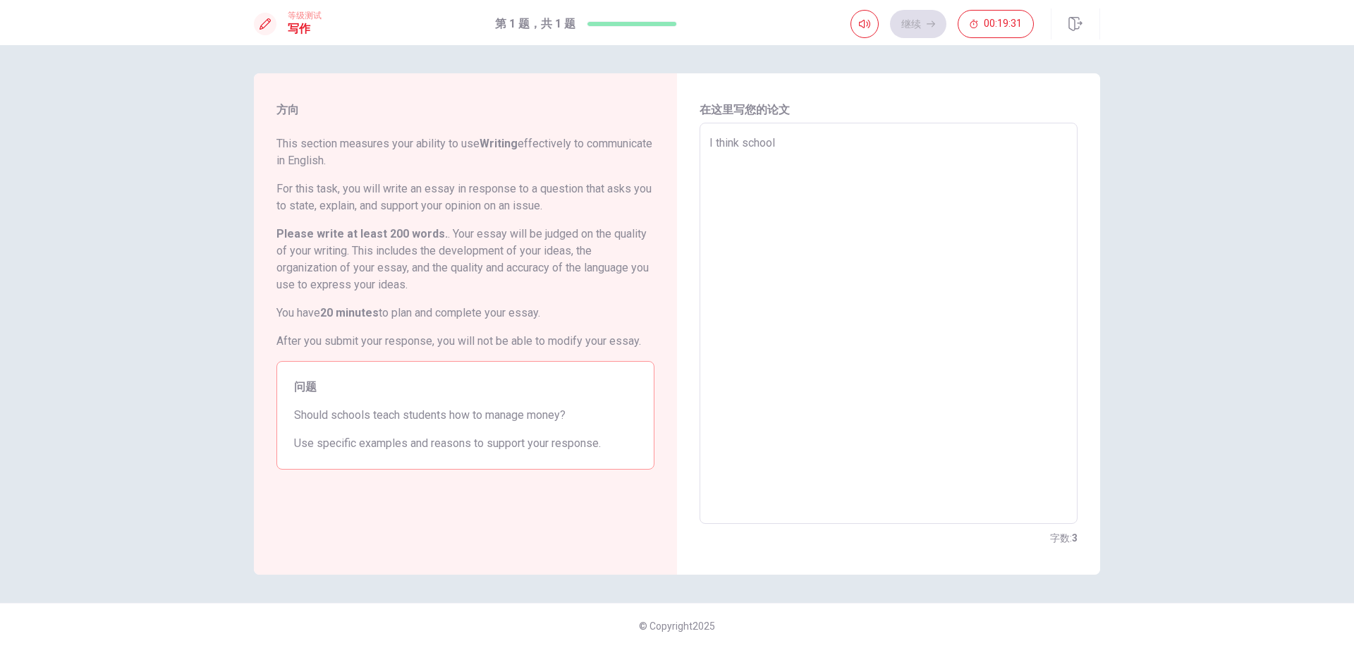
type textarea "x"
type textarea "I think school s"
type textarea "x"
type textarea "I think school sh"
type textarea "x"
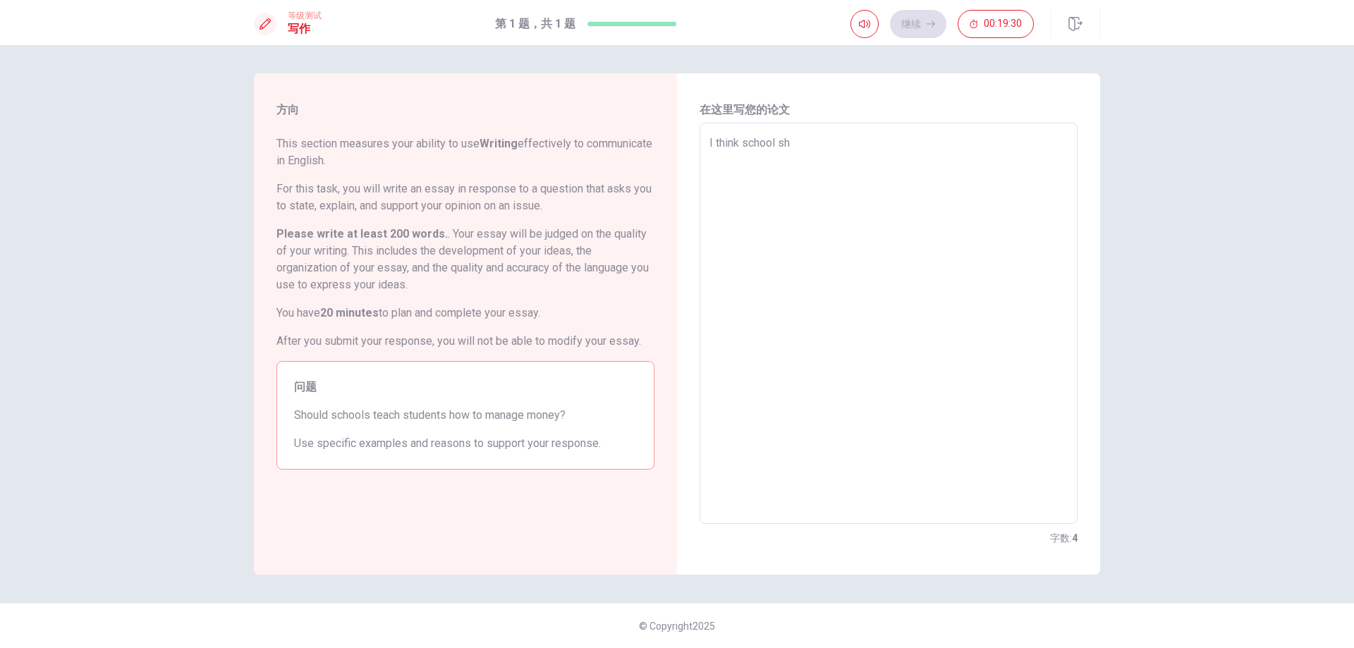
type textarea "I think school sho"
type textarea "x"
type textarea "I think school shou"
type textarea "x"
type textarea "I think school shoul"
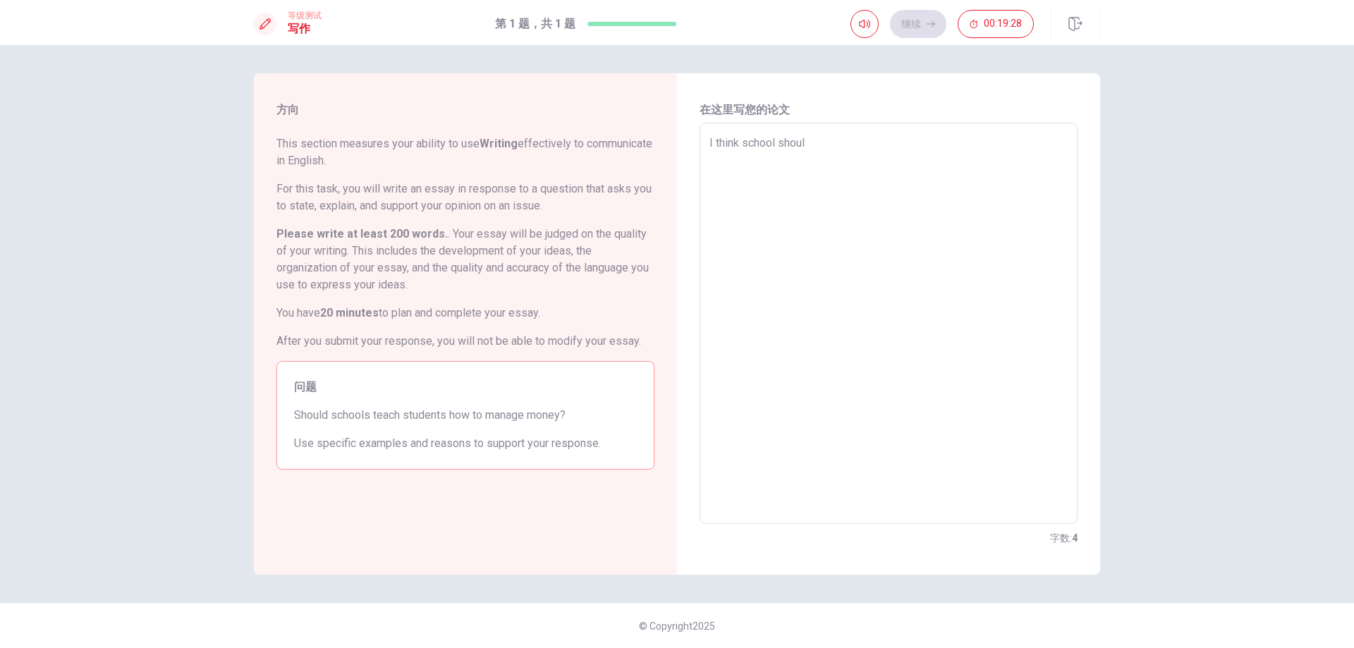
type textarea "x"
type textarea "I think school should"
type textarea "x"
type textarea "I think school should"
type textarea "x"
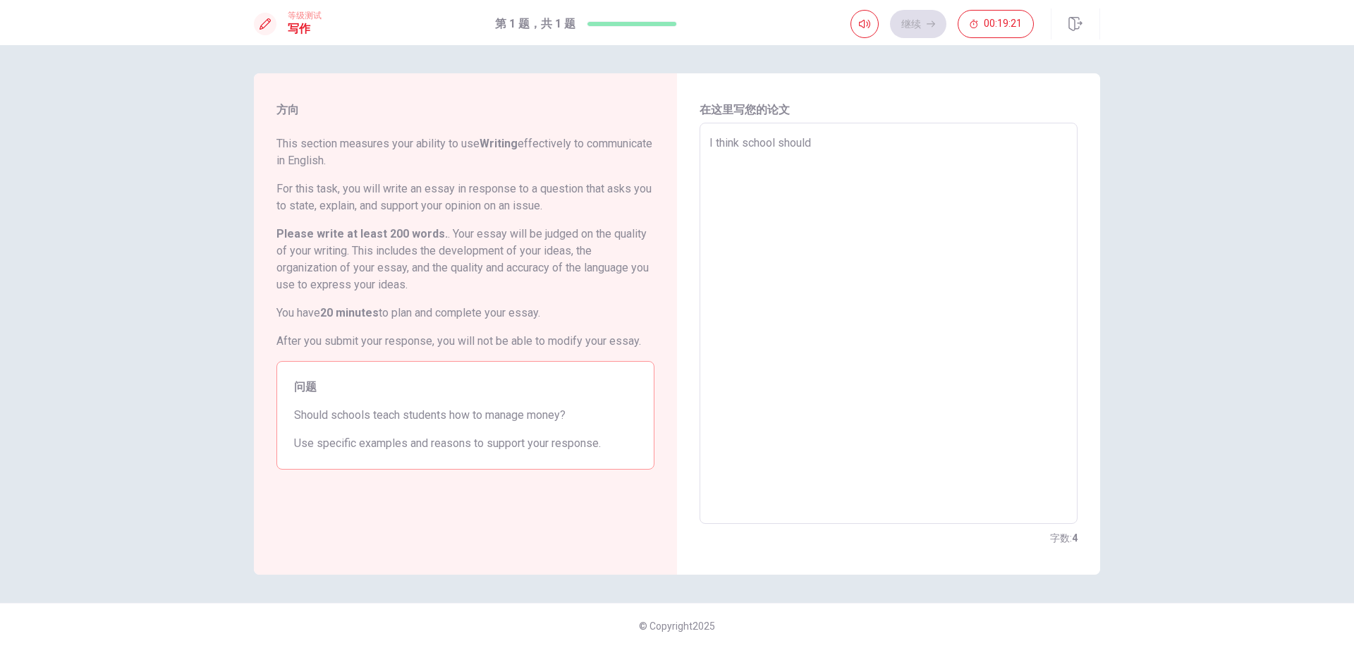
type textarea "I think schools should"
type textarea "x"
type textarea "I think schools hould"
type textarea "x"
type textarea "I think schools ould"
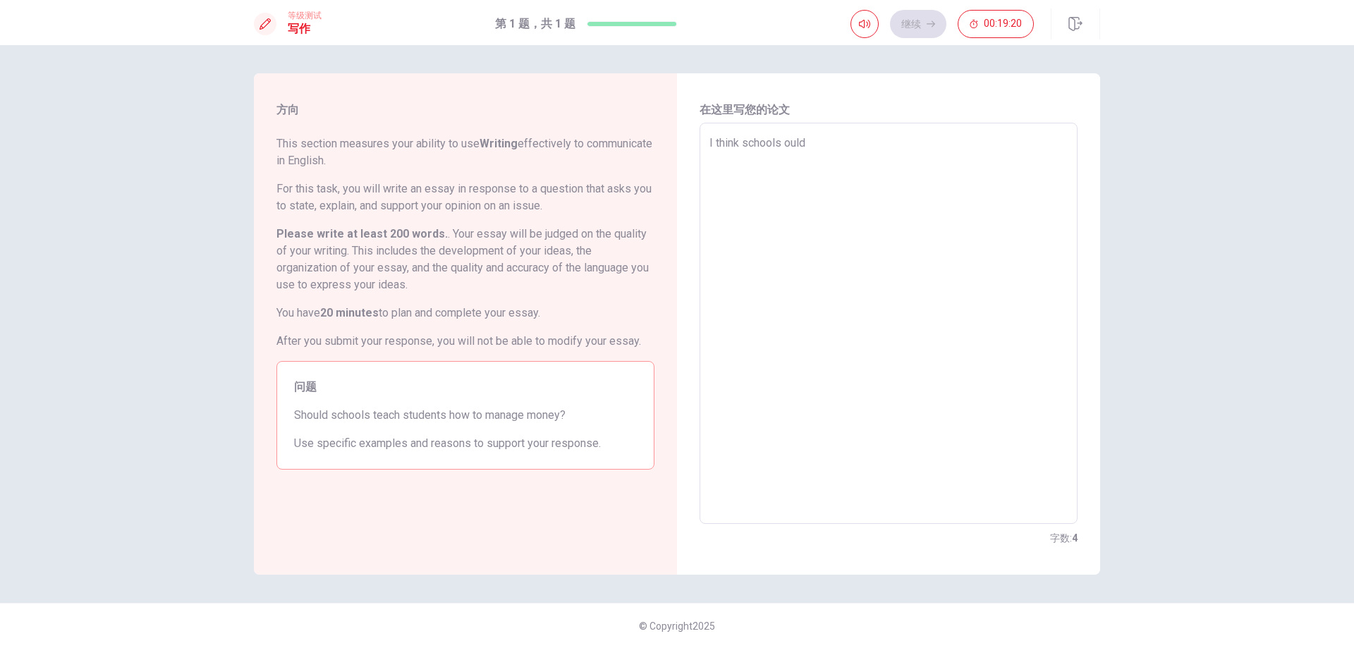
type textarea "x"
type textarea "I think schools uld"
type textarea "x"
type textarea "I think schools ld"
type textarea "x"
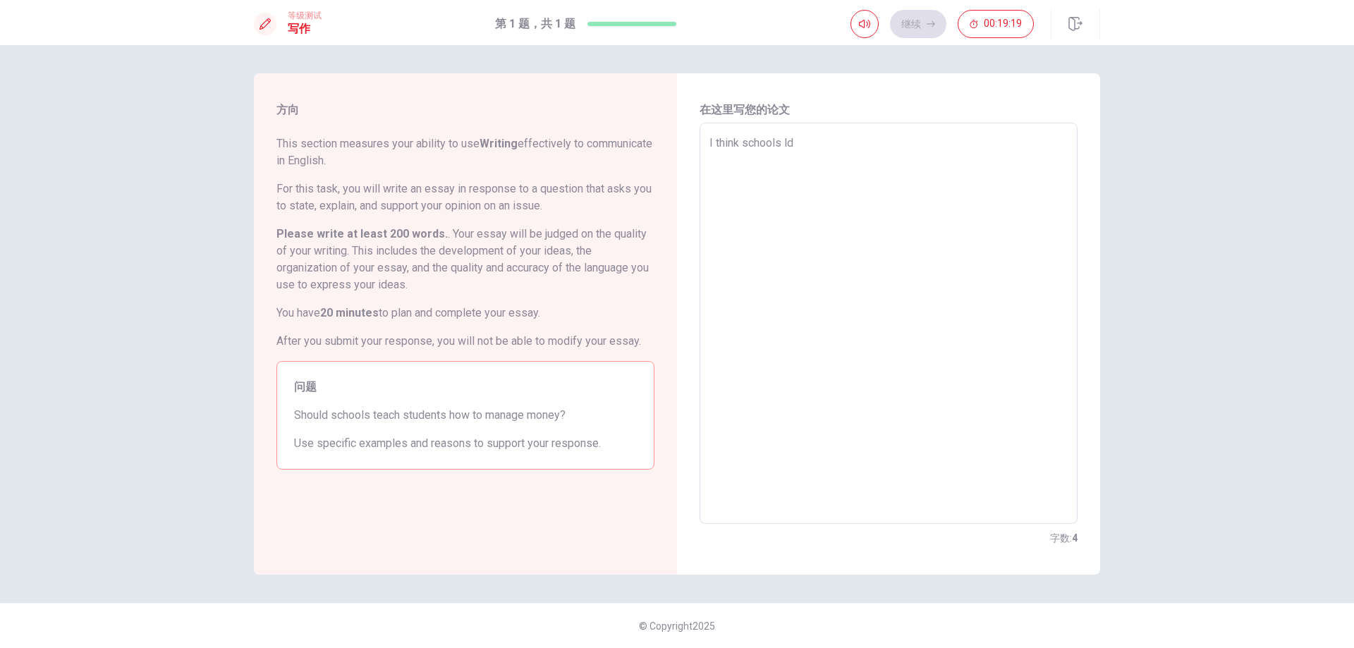
type textarea "I think schools d"
type textarea "x"
type textarea "I think schools"
type textarea "x"
type textarea "I think schools t"
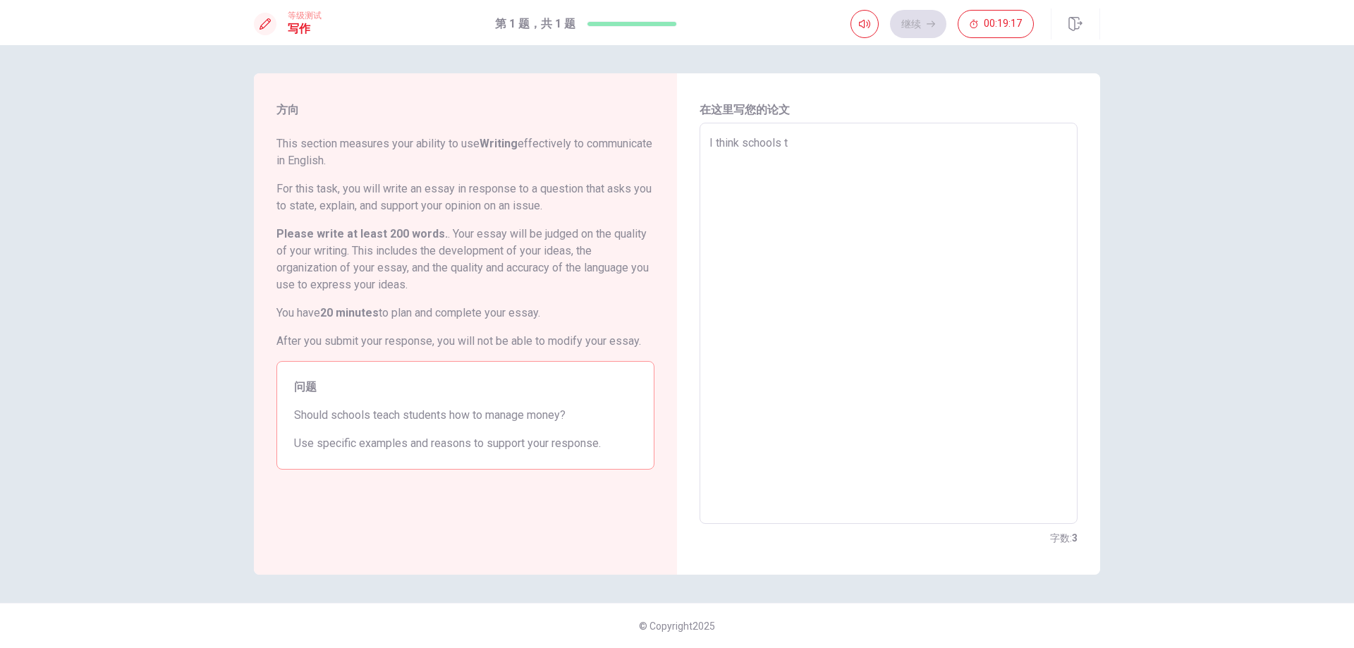
type textarea "x"
type textarea "I think schools te"
type textarea "x"
type textarea "I think schools tes"
type textarea "x"
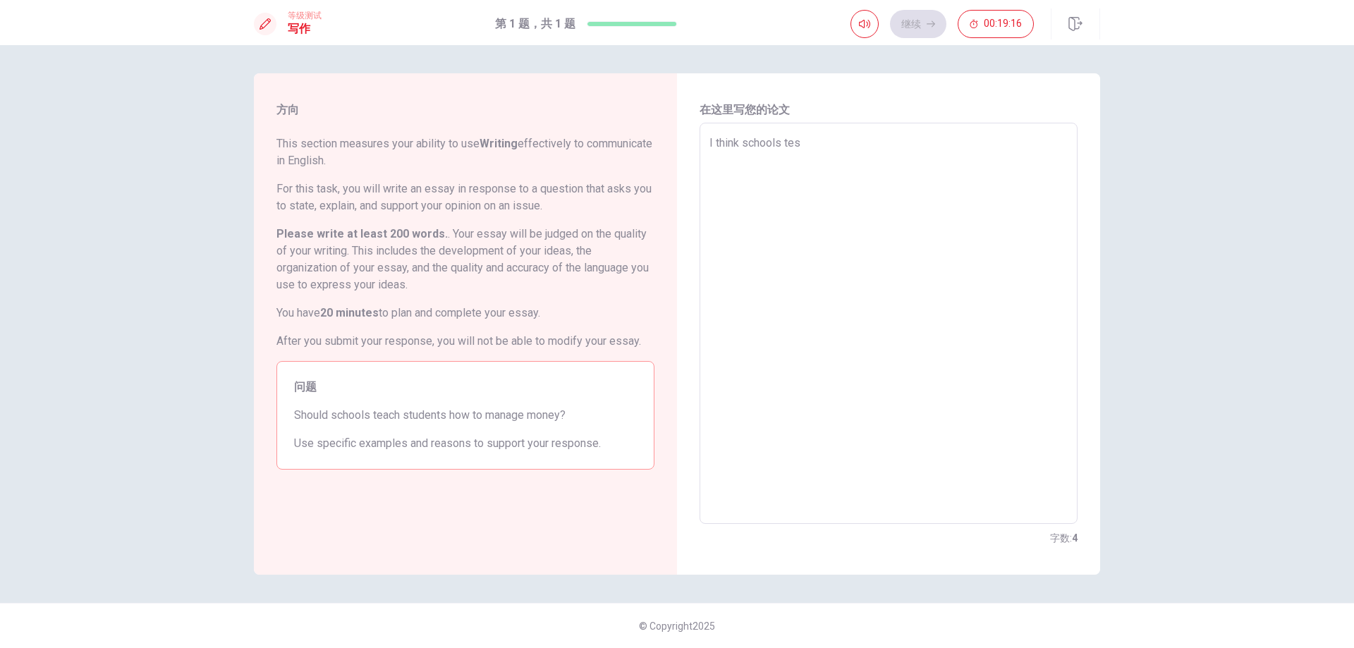
type textarea "I think schools te"
type textarea "x"
type textarea "I think schools tea"
type textarea "x"
type textarea "I think schools teac"
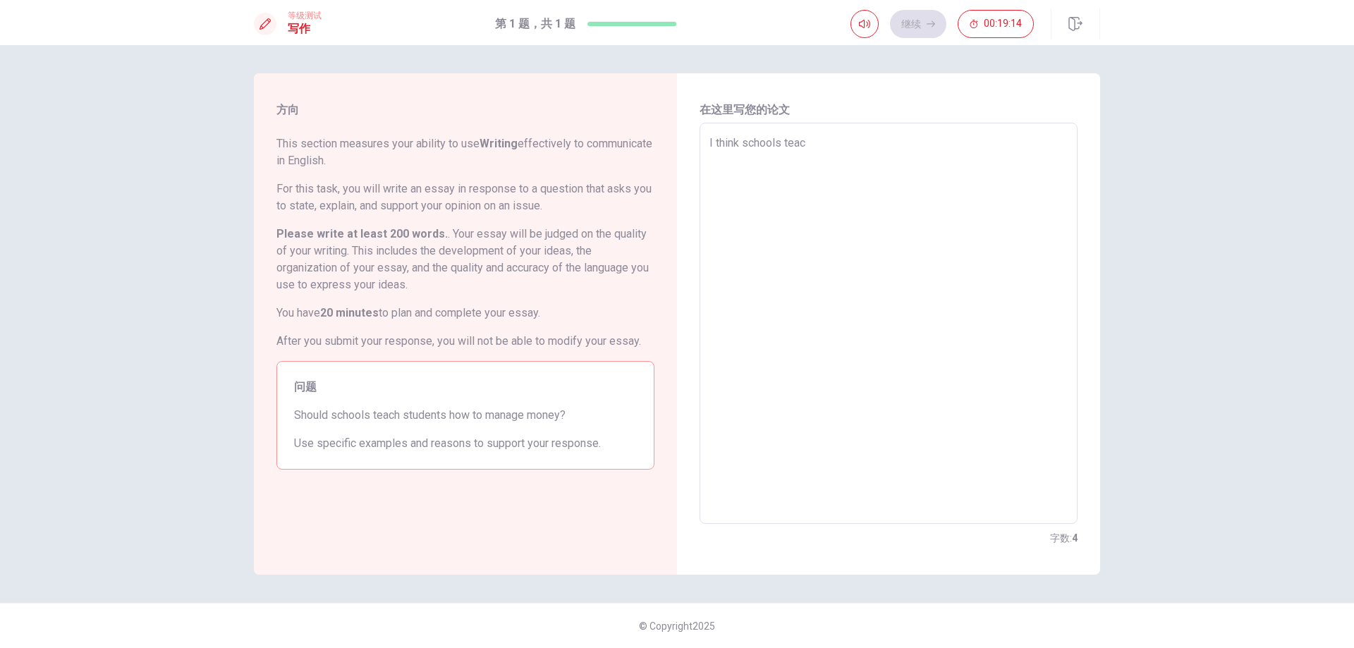
type textarea "x"
type textarea "I think schools teach"
type textarea "x"
type textarea "I think schools teach"
type textarea "x"
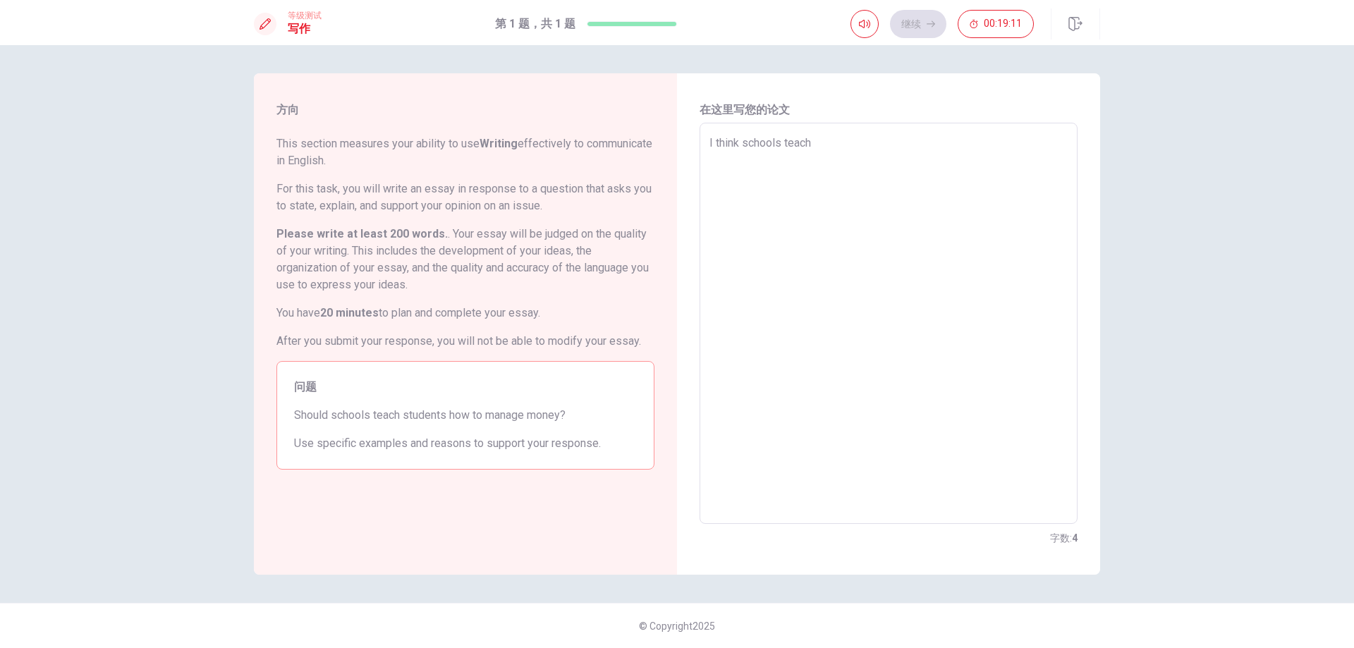
type textarea "I think schools teach s"
type textarea "x"
type textarea "I think schools teach st"
type textarea "x"
type textarea "I think schools teach stu"
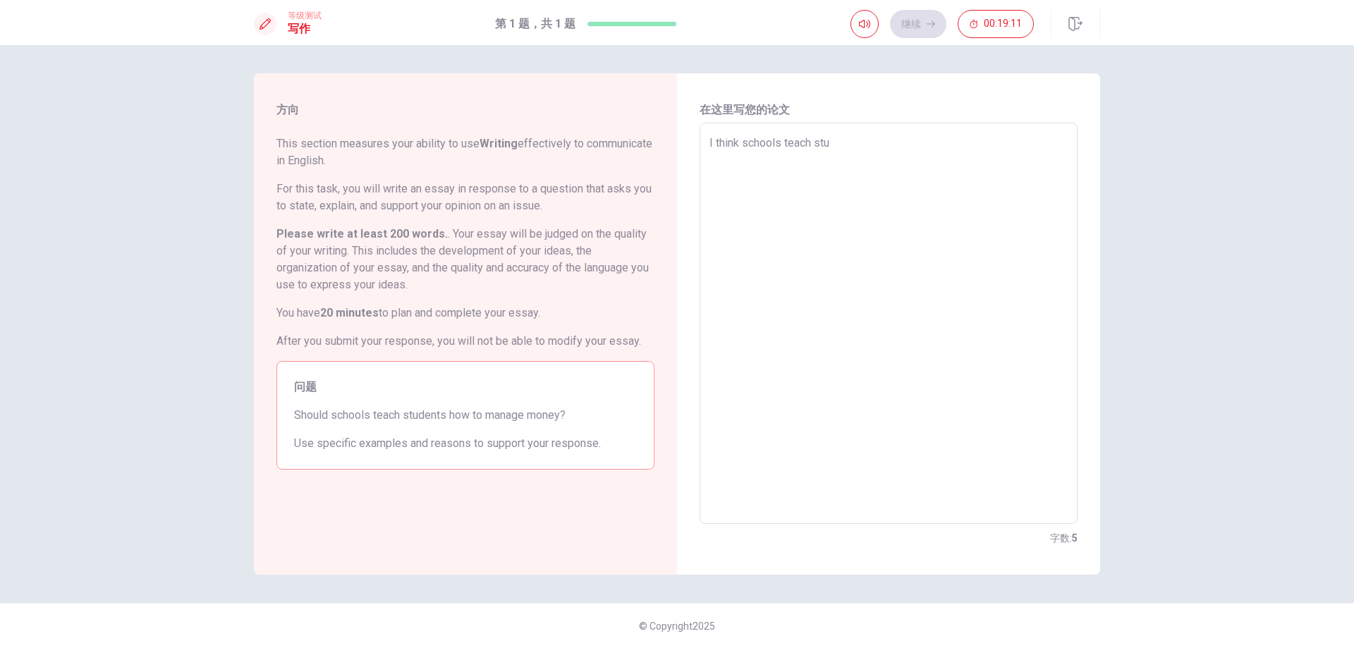
type textarea "x"
type textarea "I think schools teach stud"
type textarea "x"
type textarea "I think schools teach stude"
type textarea "x"
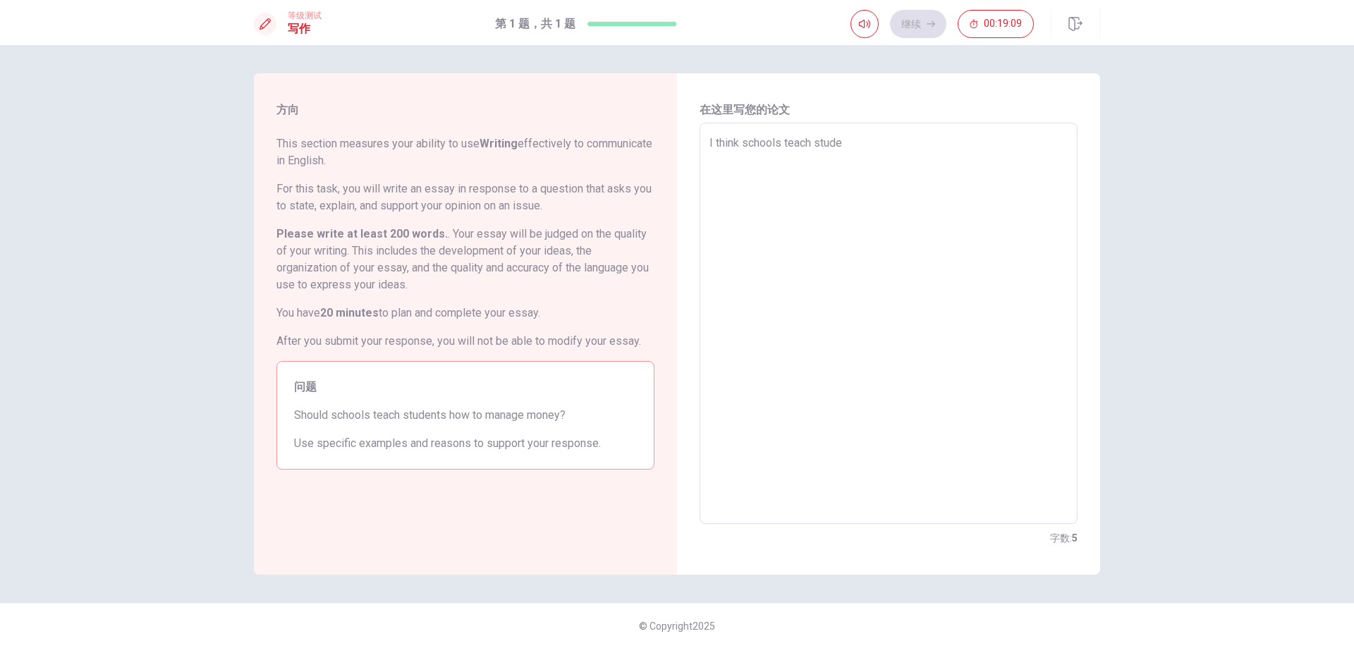
type textarea "I think schools teach studen"
type textarea "x"
type textarea "I think schools teach student"
type textarea "x"
type textarea "I think schools teach students"
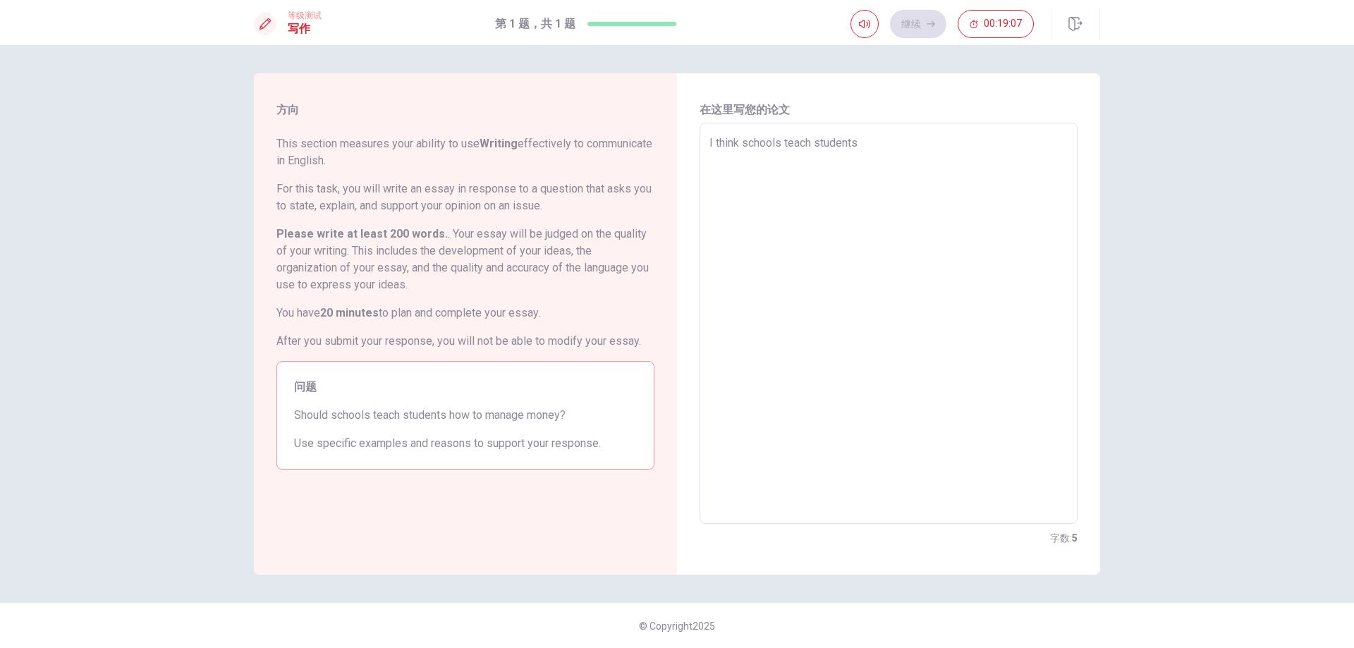
type textarea "x"
type textarea "I think schools teach students"
type textarea "x"
type textarea "I think schools teach students h"
type textarea "x"
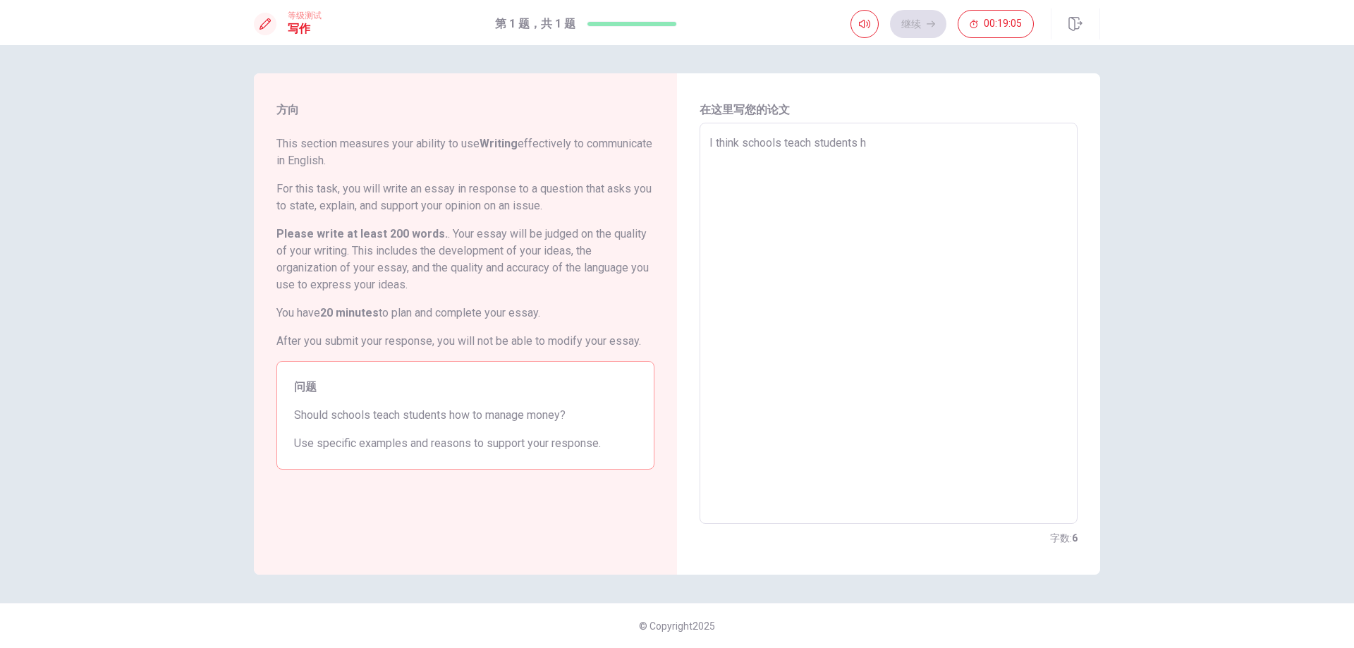
type textarea "I think schools teach students ho"
type textarea "x"
type textarea "I think schools teach students how"
type textarea "x"
type textarea "I think schools teach students how"
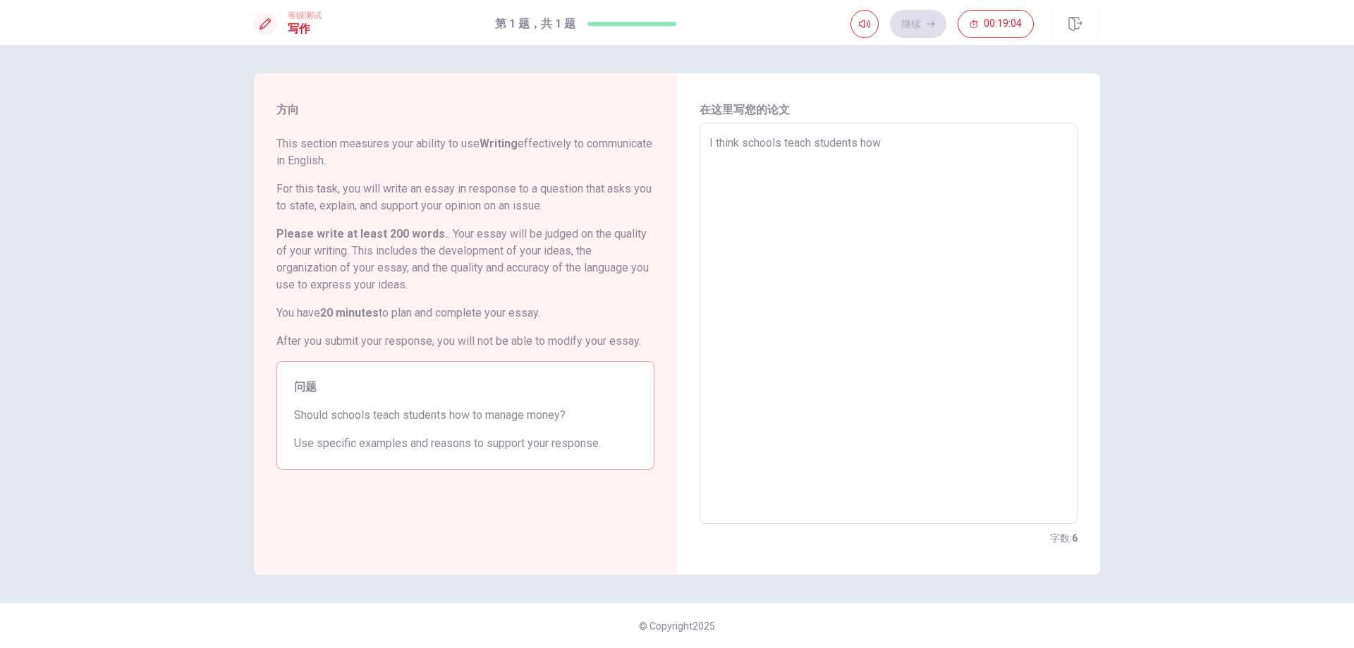
type textarea "x"
type textarea "I think schools teach students how t"
type textarea "x"
type textarea "I think schools teach students how to"
type textarea "x"
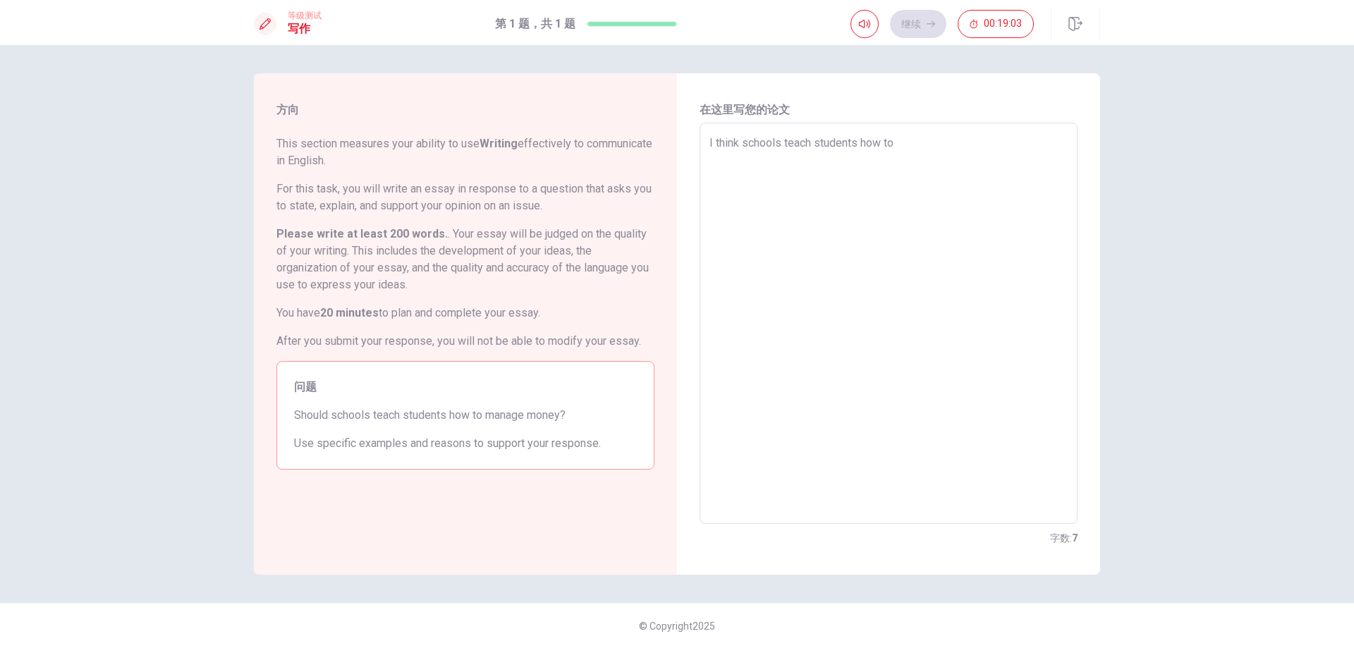
type textarea "I think schools teach students how to"
type textarea "x"
type textarea "I think schools teach students how to m"
type textarea "x"
type textarea "I think schools teach students how to ma"
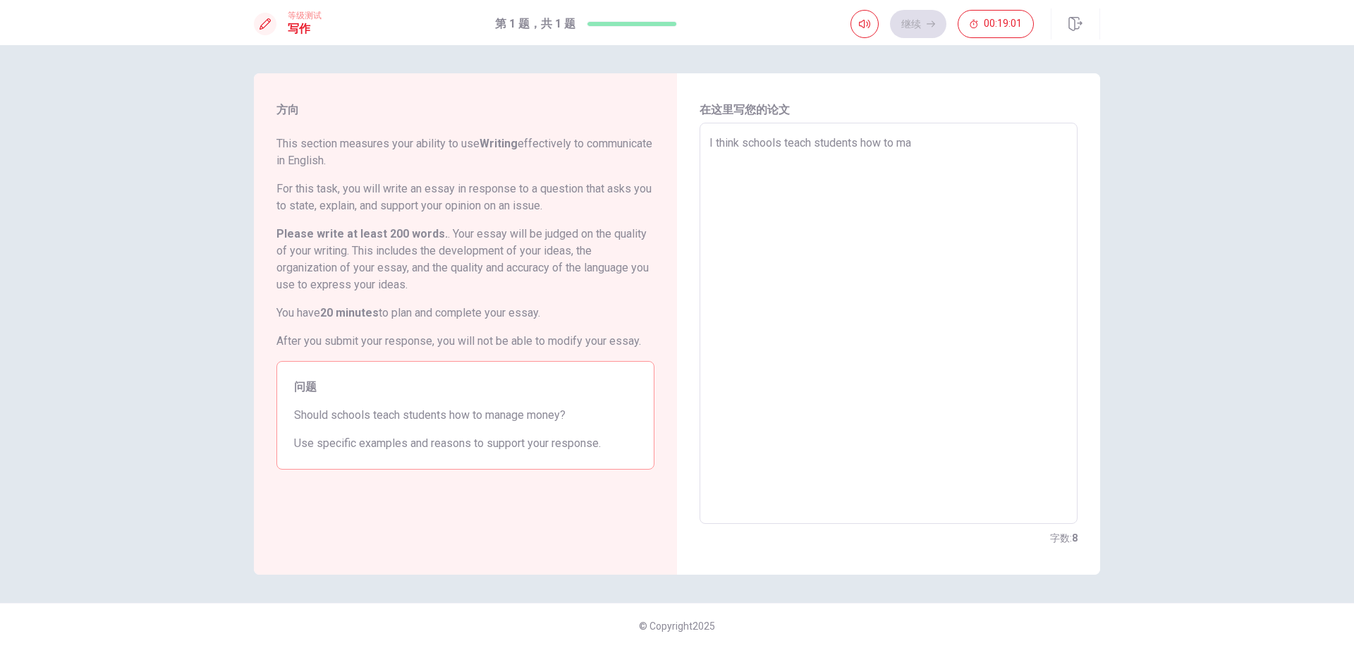
type textarea "x"
type textarea "I think schools teach students how to man"
type textarea "x"
type textarea "I think schools teach students how to mana"
type textarea "x"
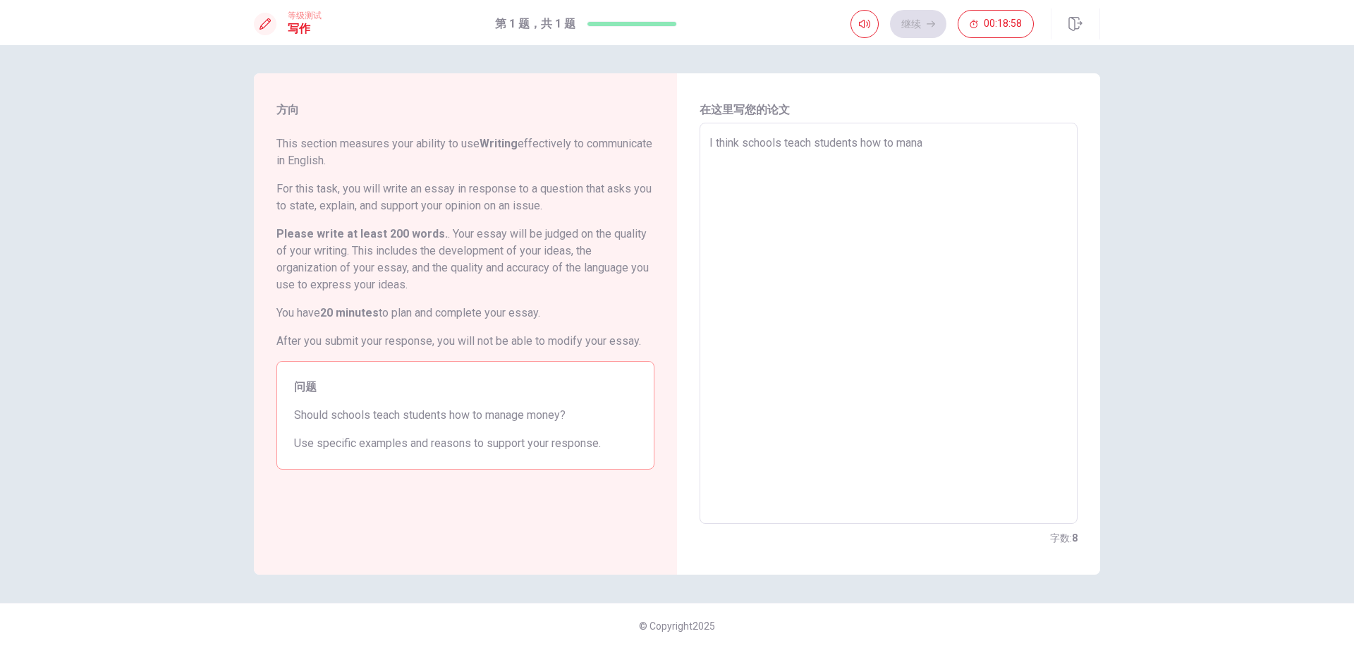
type textarea "I think schools teach students how to [GEOGRAPHIC_DATA]"
type textarea "x"
type textarea "I think schools teach students how to manage"
type textarea "x"
type textarea "I think schools teach students how to manage"
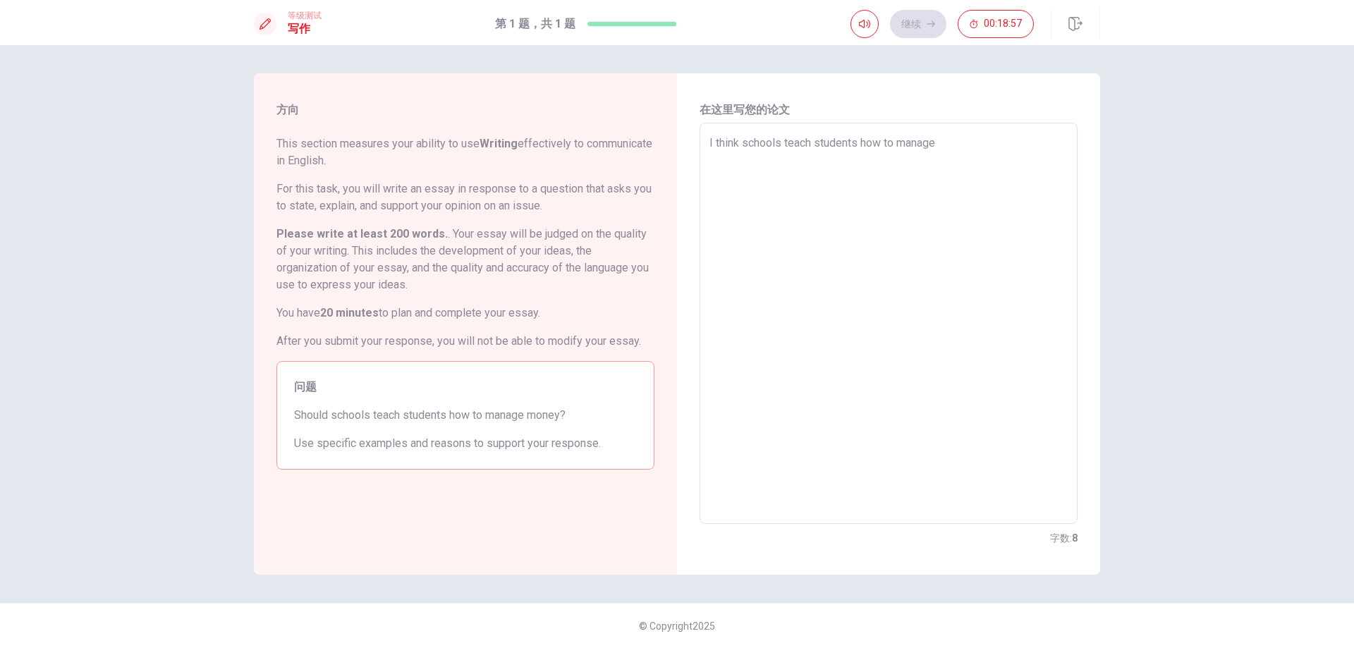
type textarea "x"
type textarea "I think schools teach students how to manage m"
type textarea "x"
type textarea "I think schools teach students how to manage mo"
type textarea "x"
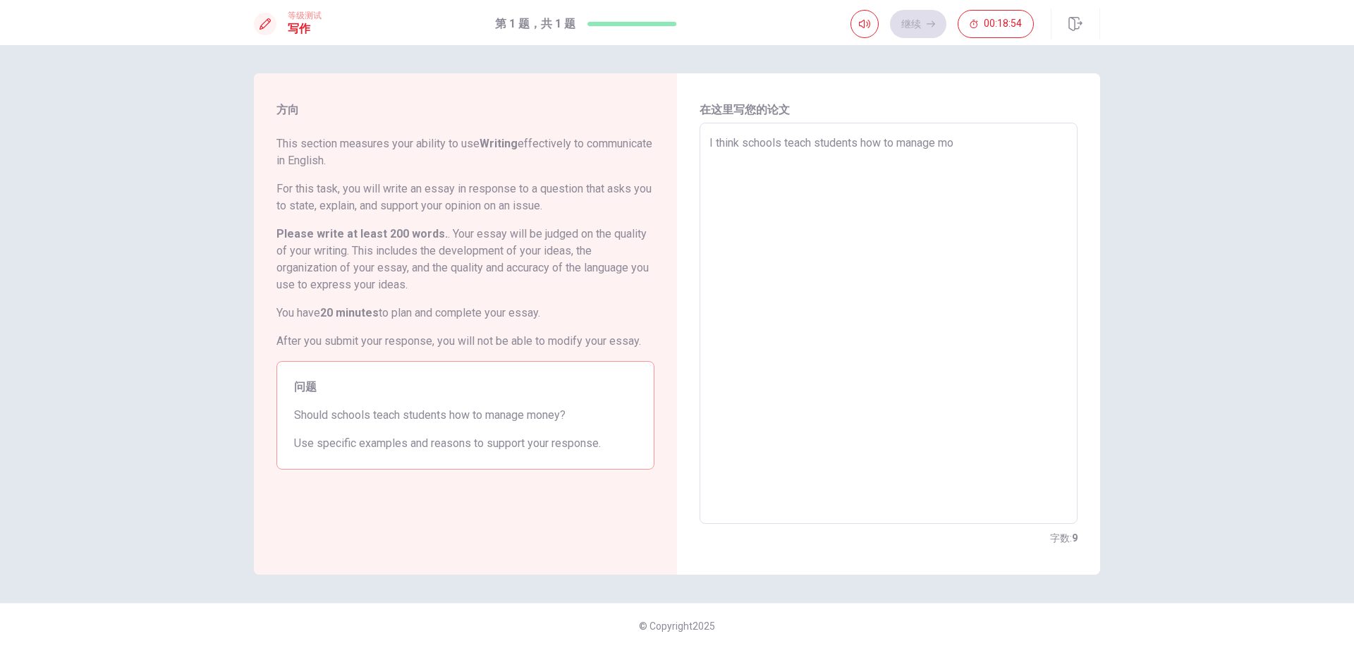
type textarea "I think schools teach students how to manage mon"
type textarea "x"
type textarea "I think schools teach students how to manage mone"
type textarea "x"
type textarea "I think schools teach students how to manage money"
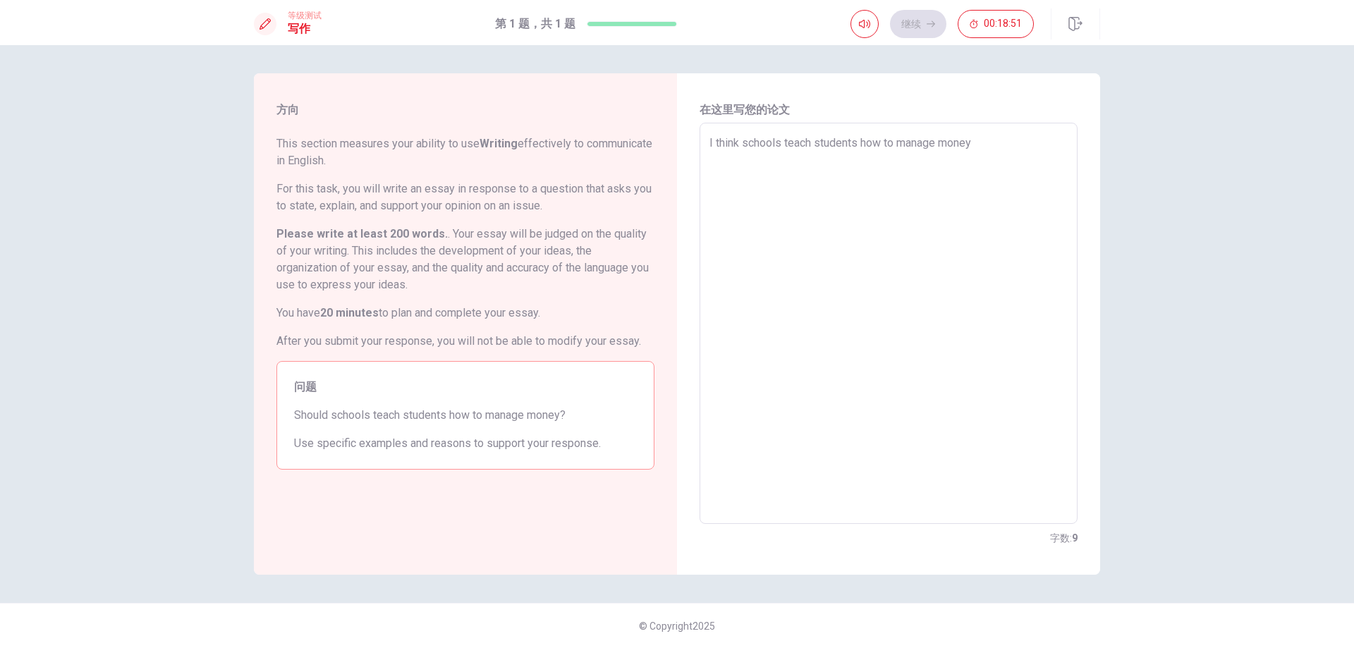
type textarea "x"
type textarea "I think schools teach students how to manage money"
type textarea "x"
type textarea "I think schools teach students how to manage money i"
type textarea "x"
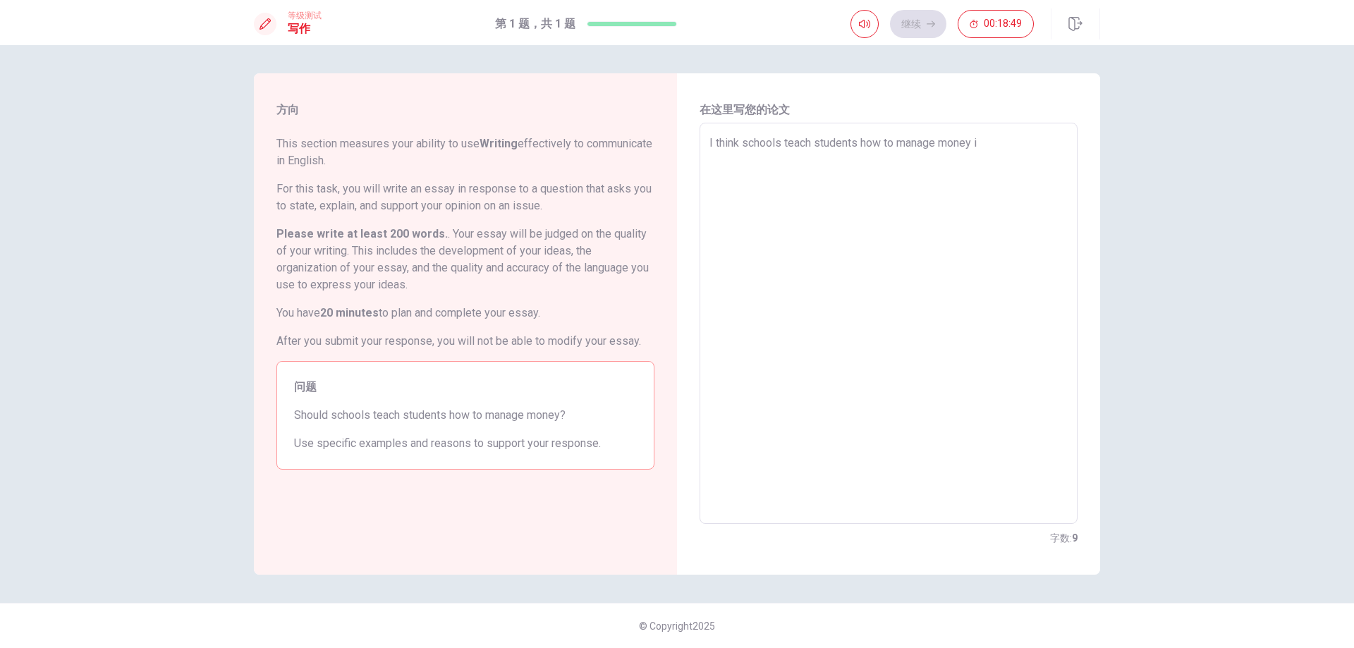
type textarea "I think schools teach students how to manage money is"
type textarea "x"
type textarea "I think schools teach students how to manage money is"
type textarea "x"
type textarea "I think schools teach students how to manage money is"
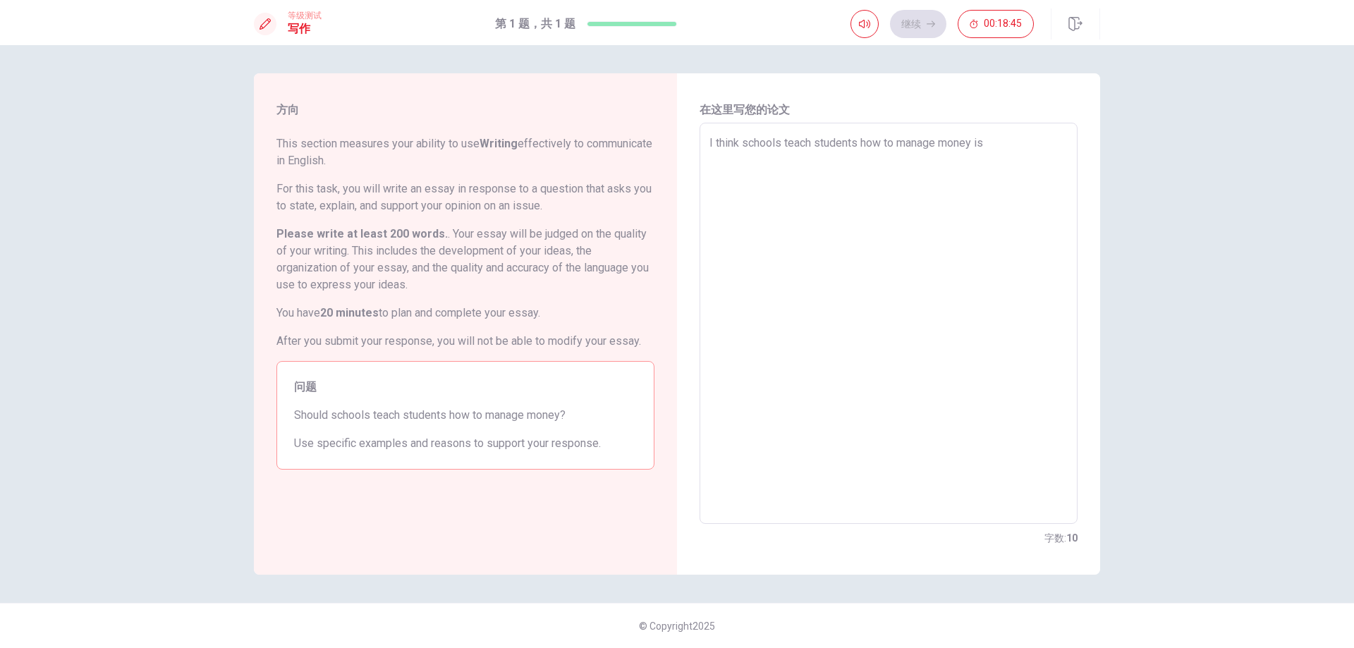
type textarea "x"
type textarea "I think schools teach students how to manage money is g"
type textarea "x"
type textarea "I think schools teach students how to manage money is go"
type textarea "x"
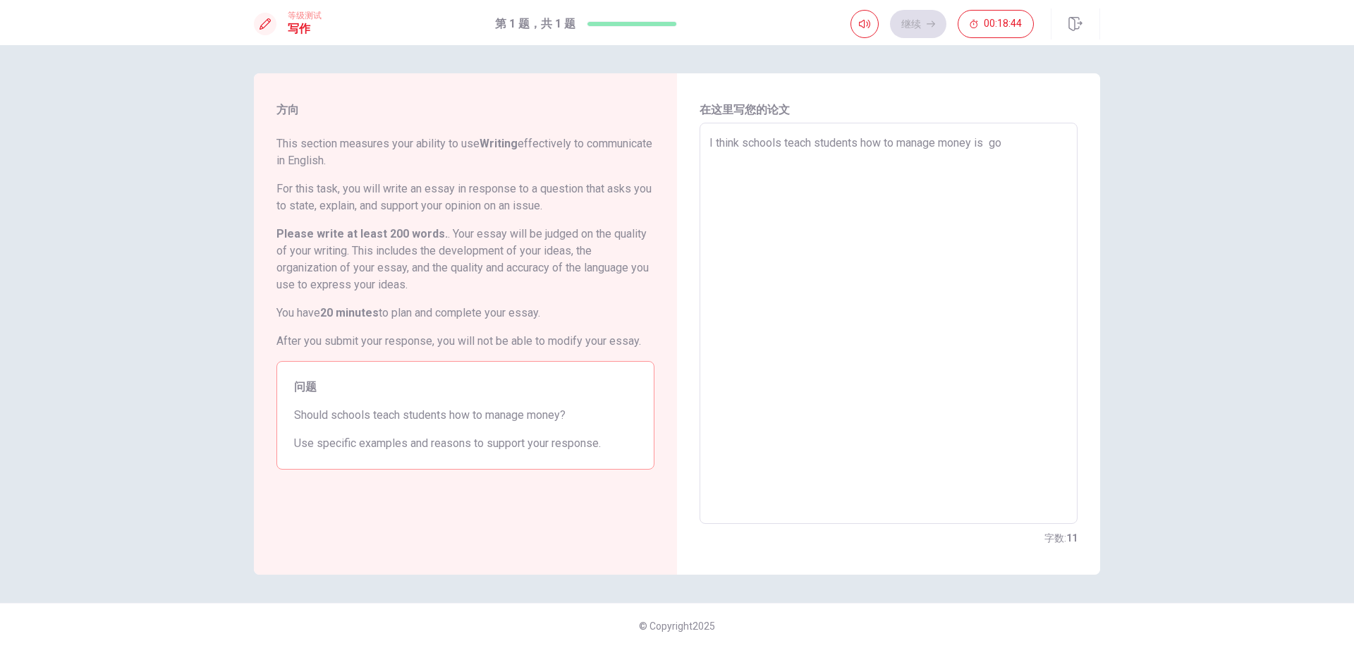
type textarea "I think schools teach students how to manage money is goo"
type textarea "x"
type textarea "I think schools teach students how to manage money is good"
type textarea "x"
type textarea "I think schools teach students how to manage money is good."
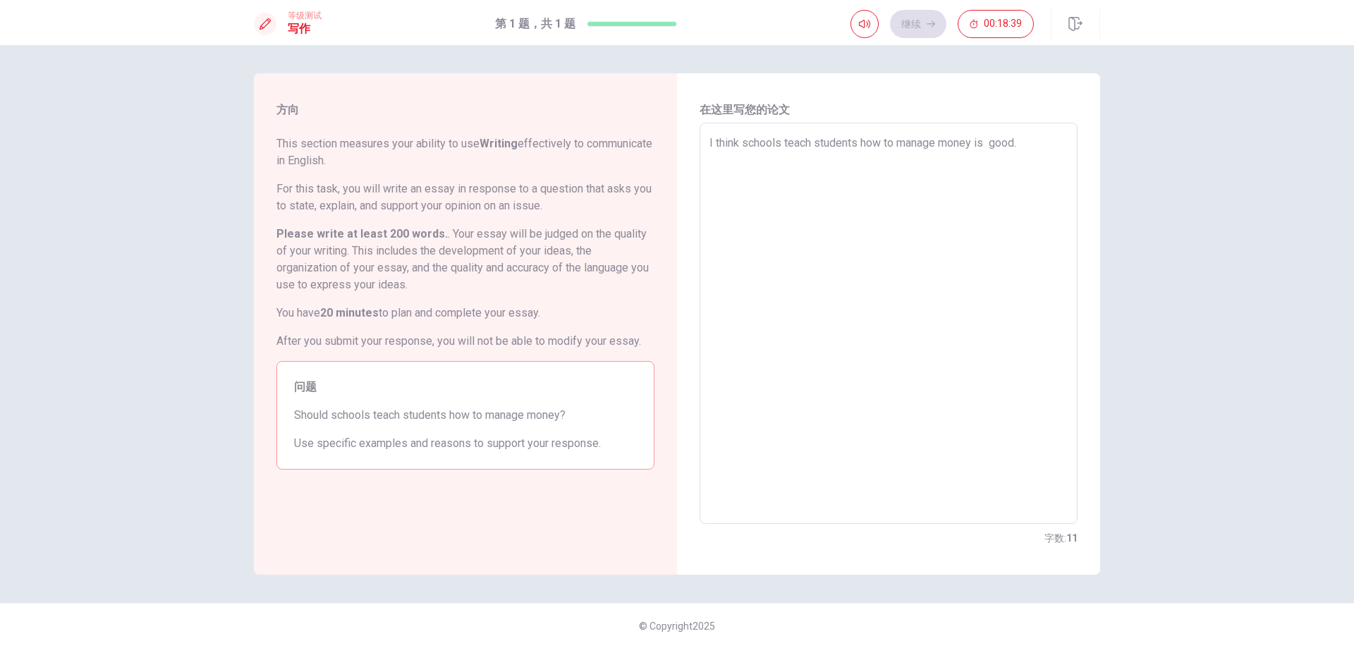
type textarea "x"
type textarea "I think schools teach students how to manage money is good.B"
type textarea "x"
type textarea "I think schools teach students how to manage money is [DOMAIN_NAME]"
type textarea "x"
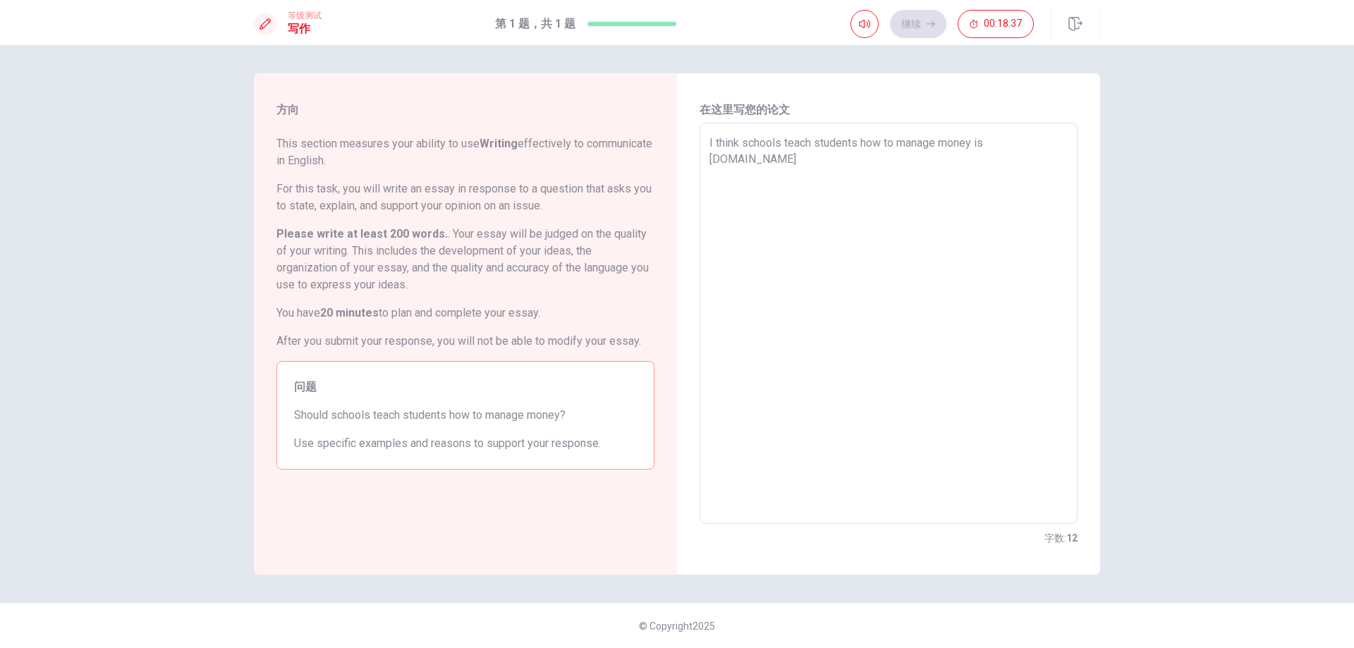
type textarea "I think schools teach students how to manage money is good.Bea"
type textarea "x"
type textarea "I think schools teach students how to manage money is good.Beac"
type textarea "x"
type textarea "I think schools teach students how to manage money is good.Beacu"
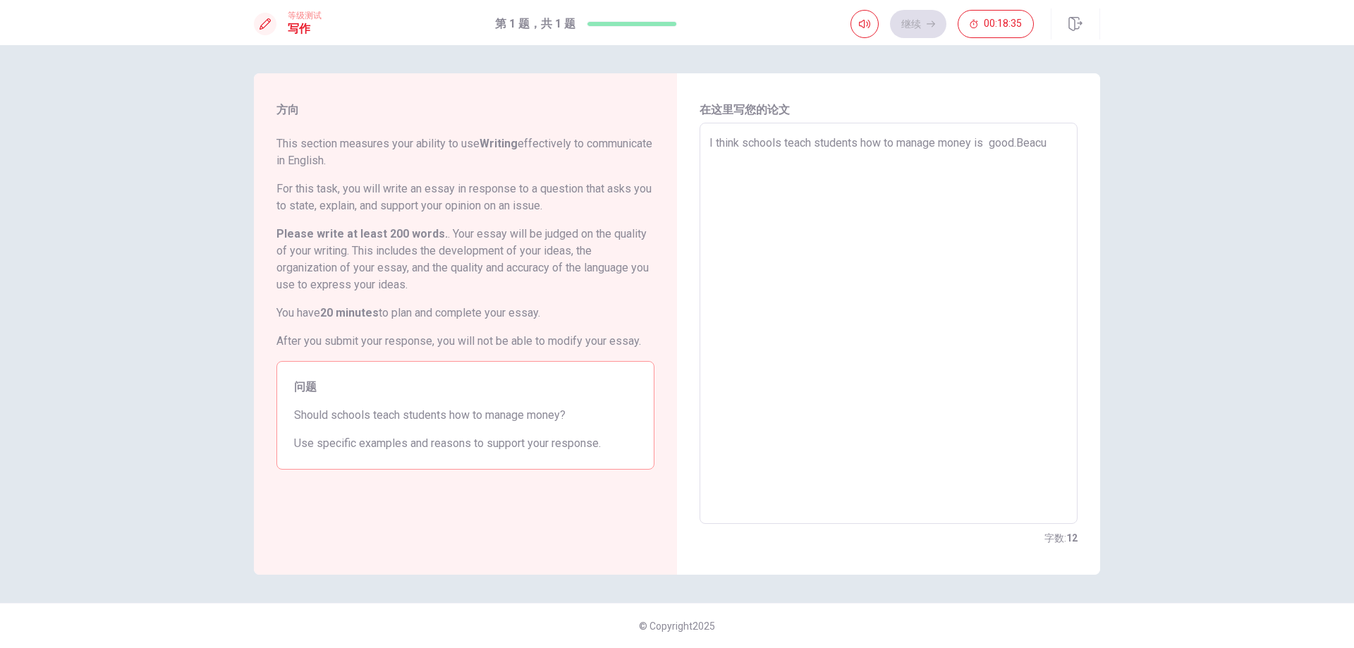
type textarea "x"
type textarea "I think schools teach students how to manage money is good.Beacus"
type textarea "x"
type textarea "I think schools teach students how to manage money is good.Beacuse"
type textarea "x"
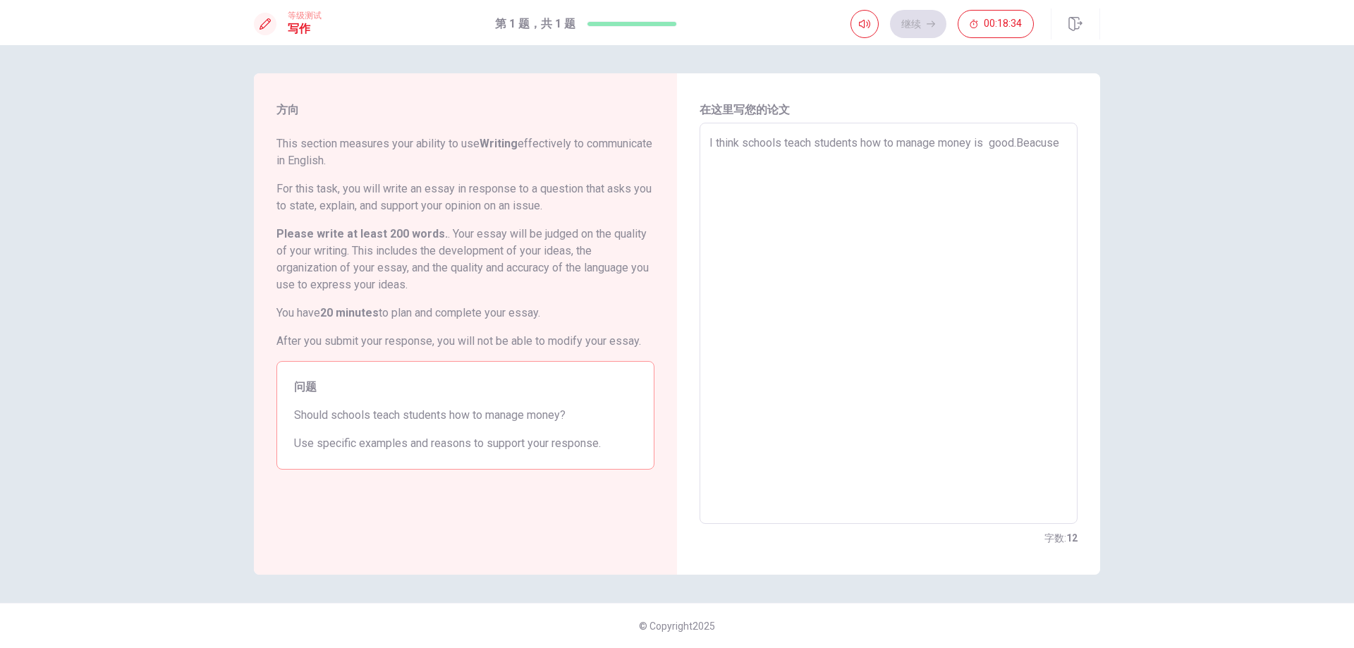
type textarea "I think schools teach students how to manage money is good.Beacuse"
type textarea "x"
type textarea "I think schools teach students how to manage money is good.Beacuse m"
type textarea "x"
type textarea "I think schools teach students how to manage money is good.Beacuse mo"
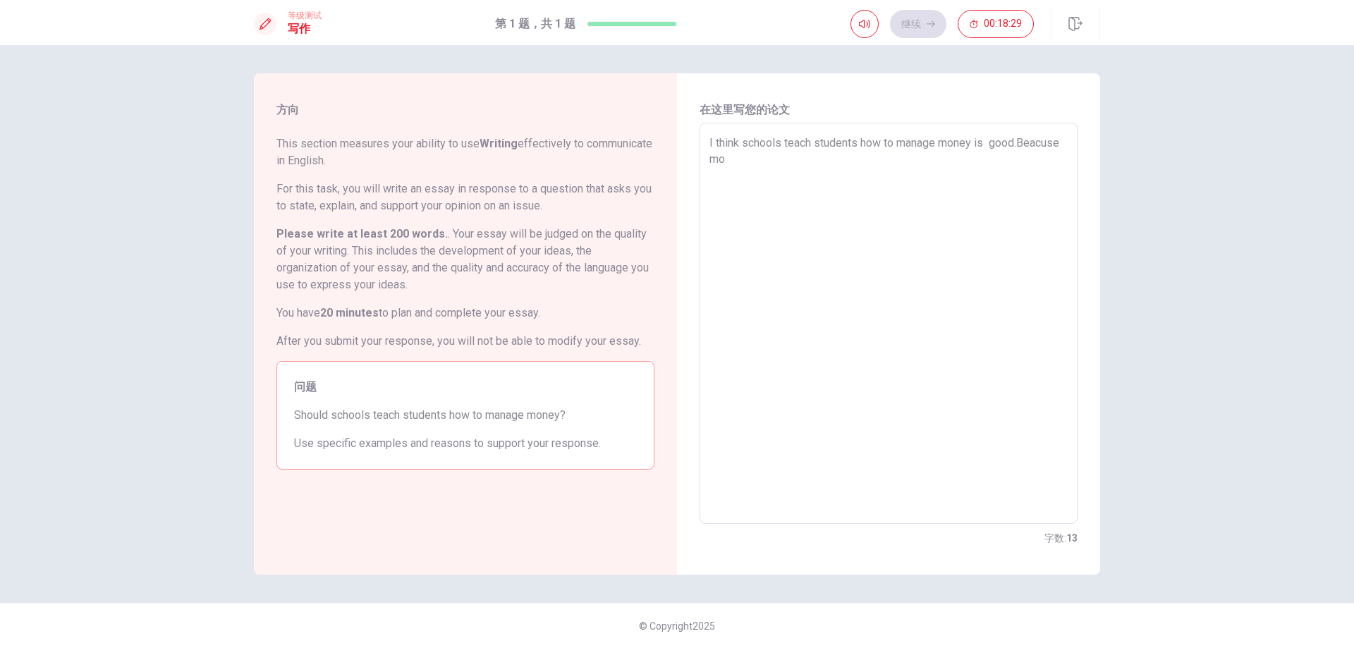
type textarea "x"
type textarea "I think schools teach students how to manage money is good.Beacuse mon"
type textarea "x"
type textarea "I think schools teach students how to manage money is good.Beacuse mone"
type textarea "x"
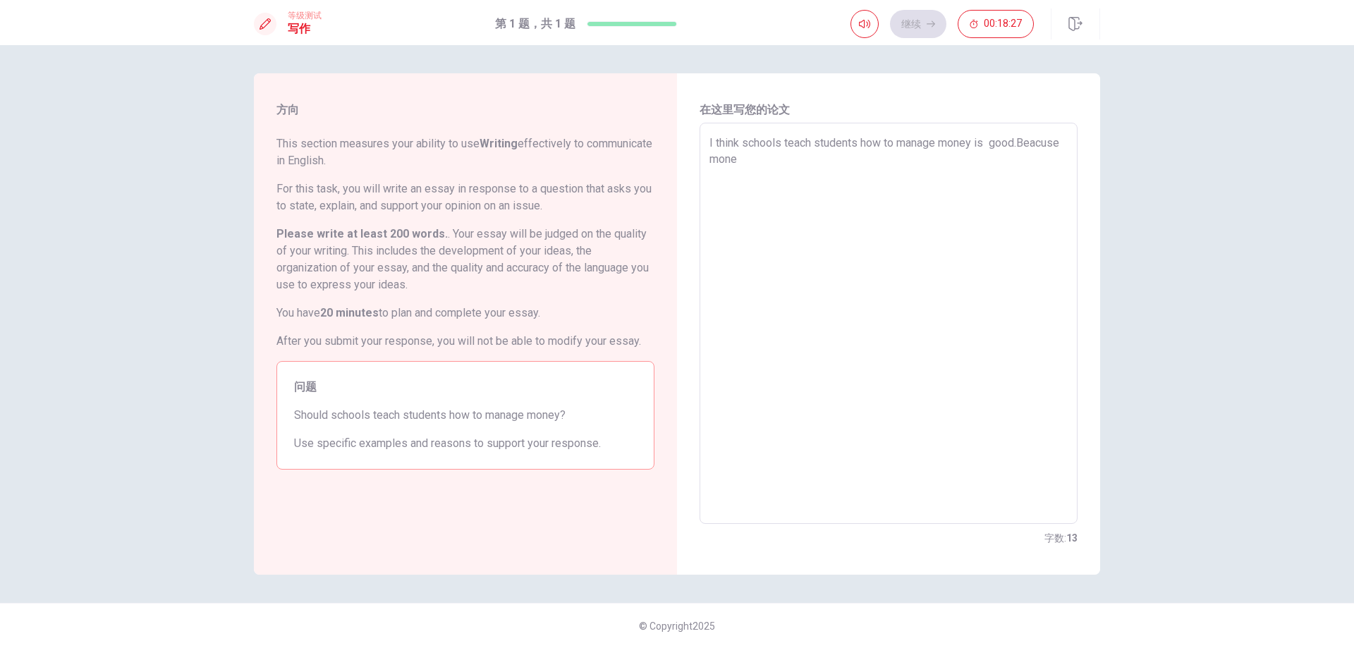
type textarea "I think schools teach students how to manage money is good.Beacuse money"
type textarea "x"
type textarea "I think schools teach students how to manage money is good.Beacuse money"
type textarea "x"
type textarea "I think schools teach students how to manage money is good.Beacuse money i"
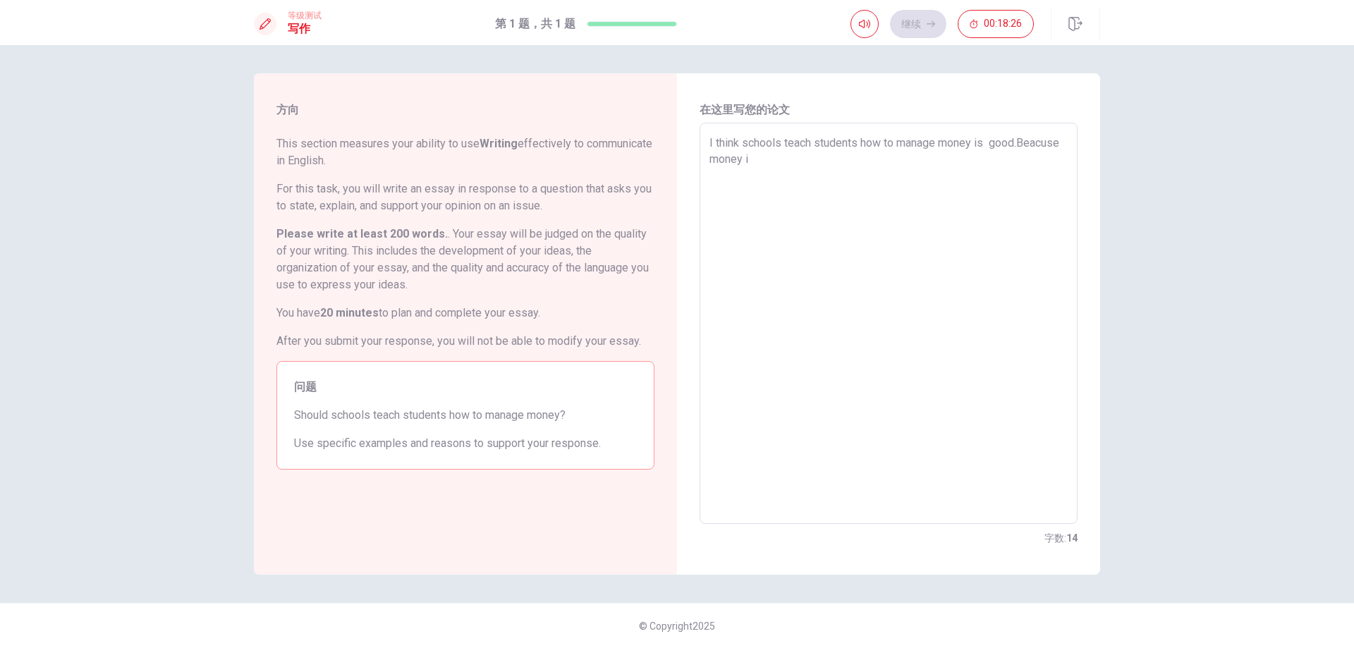
type textarea "x"
type textarea "I think schools teach students how to manage money is good.Beacuse money in"
type textarea "x"
type textarea "I think schools teach students how to manage money is good.Beacuse money in"
type textarea "x"
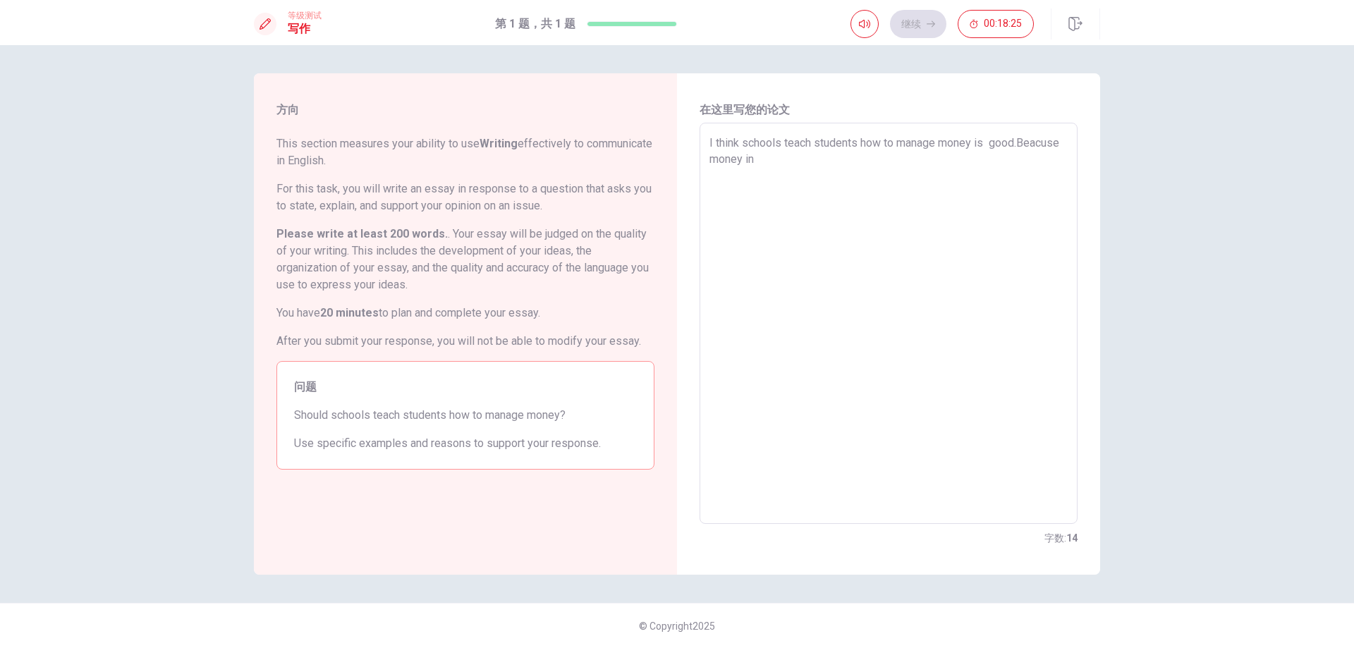
type textarea "I think schools teach students how to manage money is good.Beacuse money in t"
type textarea "x"
type textarea "I think schools teach students how to manage money is good.Beacuse money in th"
type textarea "x"
type textarea "I think schools teach students how to manage money is good.Beacuse money in the"
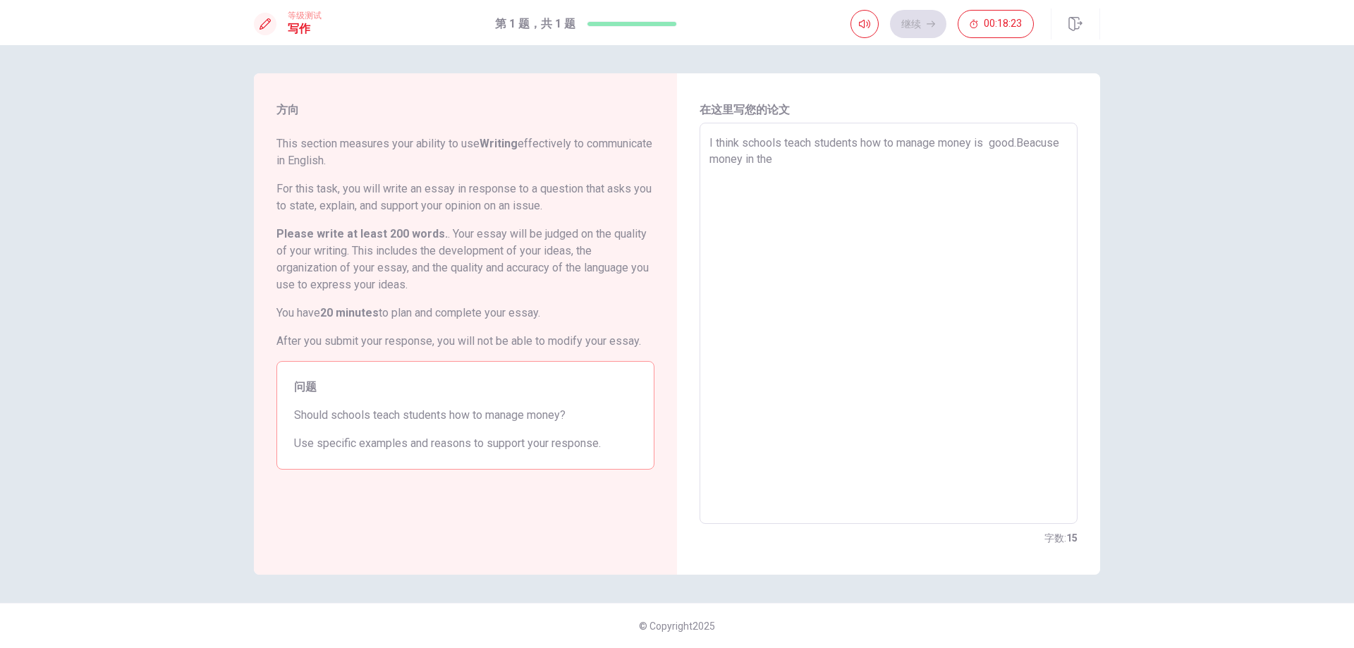
type textarea "x"
type textarea "I think schools teach students how to manage money is good.Beacuse money in the"
type textarea "x"
type textarea "I think schools teach students how to manage money is good.Beacuse money in the…"
type textarea "x"
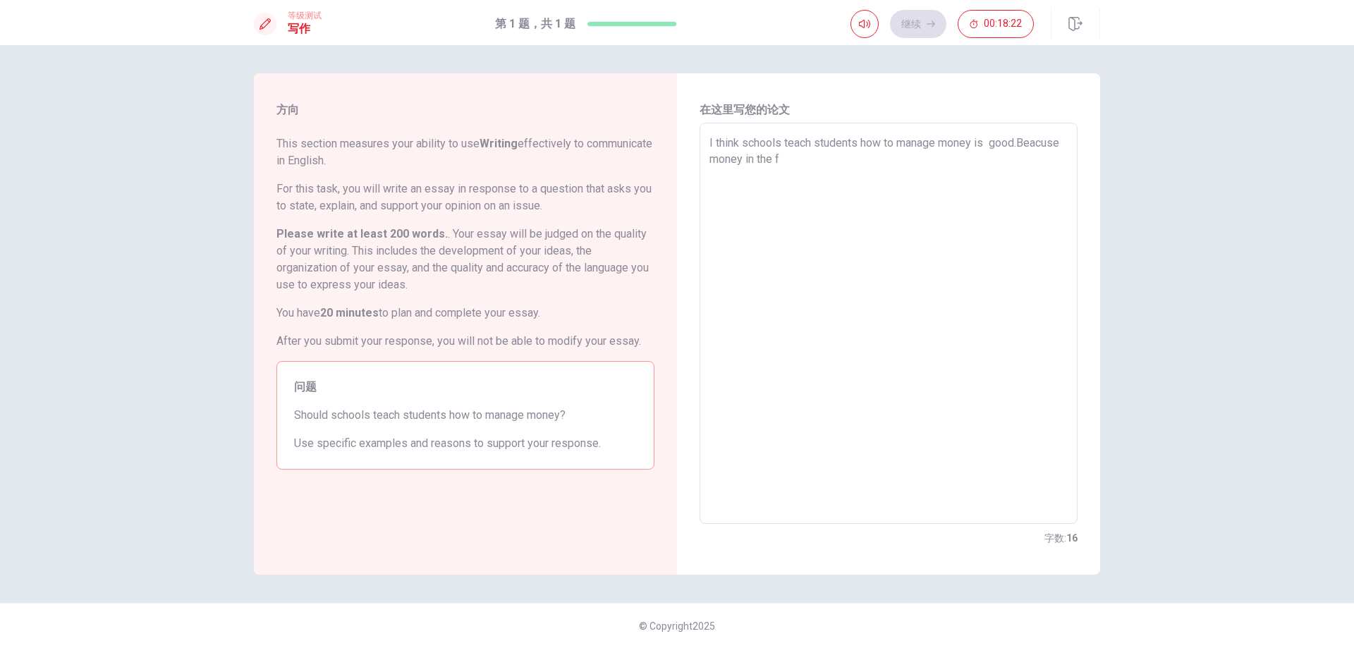
type textarea "I think schools teach students how to manage money is good.Beacuse money in the…"
type textarea "x"
type textarea "I think schools teach students how to manage money is good.Beacuse money in the…"
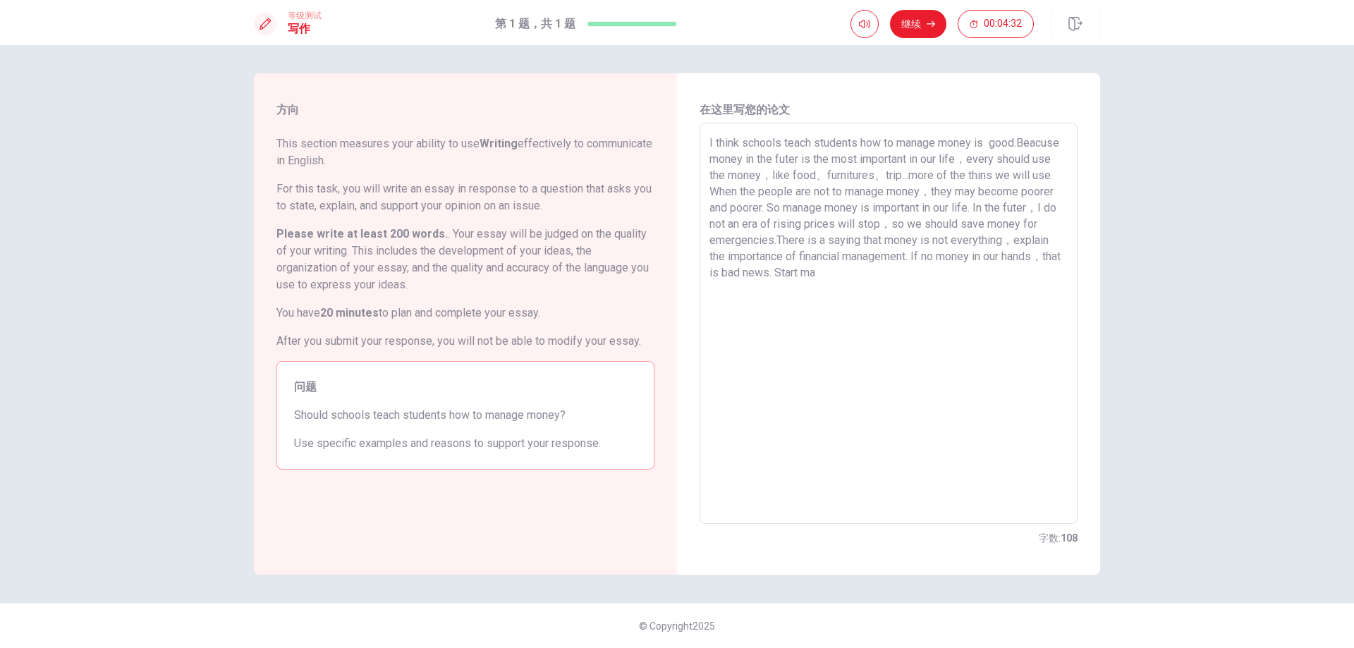
drag, startPoint x: 888, startPoint y: 209, endPoint x: 965, endPoint y: 209, distance: 76.8
click at [965, 209] on textarea "I think schools teach students how to manage money is good.Beacuse money in the…" at bounding box center [888, 324] width 358 height 378
click at [974, 274] on textarea "I think schools teach students how to manage money is good.Beacuse money in the…" at bounding box center [888, 324] width 358 height 378
drag, startPoint x: 965, startPoint y: 274, endPoint x: 950, endPoint y: 273, distance: 14.8
click at [950, 273] on textarea "I think schools teach students how to manage money is good.Beacuse money in the…" at bounding box center [888, 324] width 358 height 378
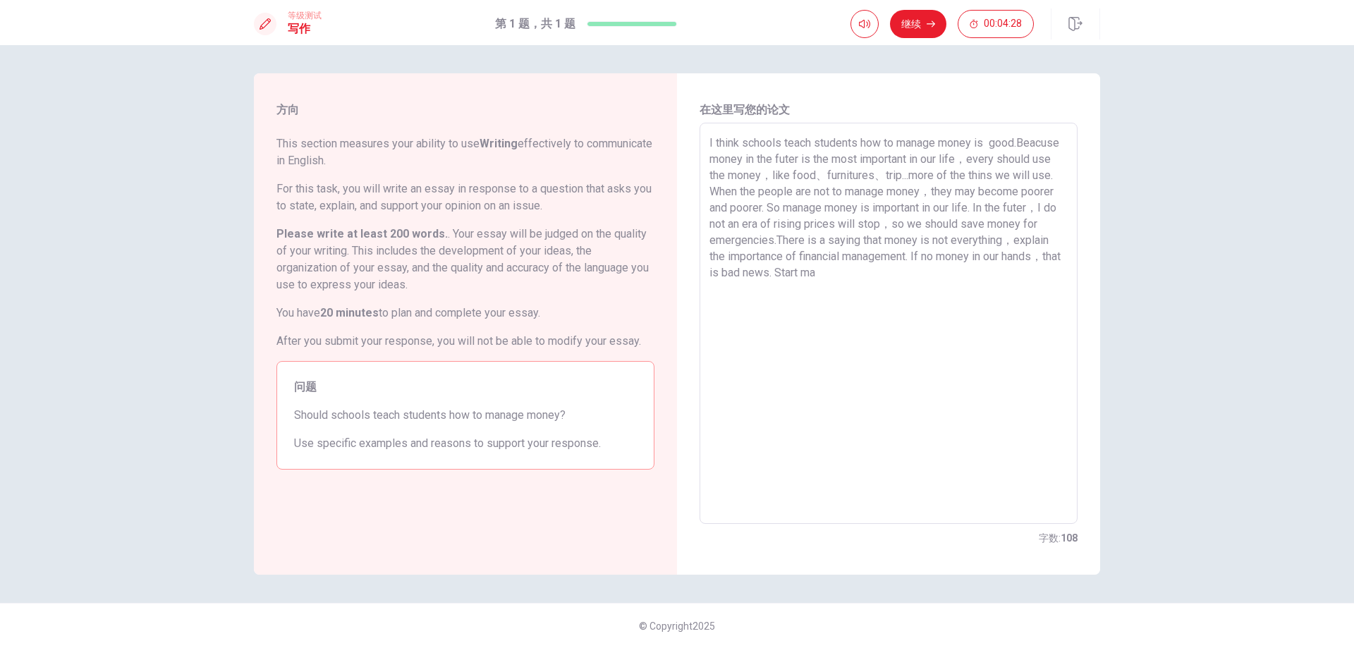
click at [972, 273] on textarea "I think schools teach students how to manage money is good.Beacuse money in the…" at bounding box center [888, 324] width 358 height 378
click at [769, 221] on textarea "I think schools teach students how to manage money is good.Beacuse money in the…" at bounding box center [888, 324] width 358 height 378
click at [780, 223] on textarea "I think schools teach students how to manage money is good.Beacuse money in the…" at bounding box center [888, 324] width 358 height 378
click at [1010, 291] on textarea "I think schools teach students how to manage money is good.Beacuse money in the…" at bounding box center [888, 324] width 358 height 378
click at [1027, 301] on textarea "I think schools teach students how to manage money is good.Beacuse money in the…" at bounding box center [888, 324] width 358 height 378
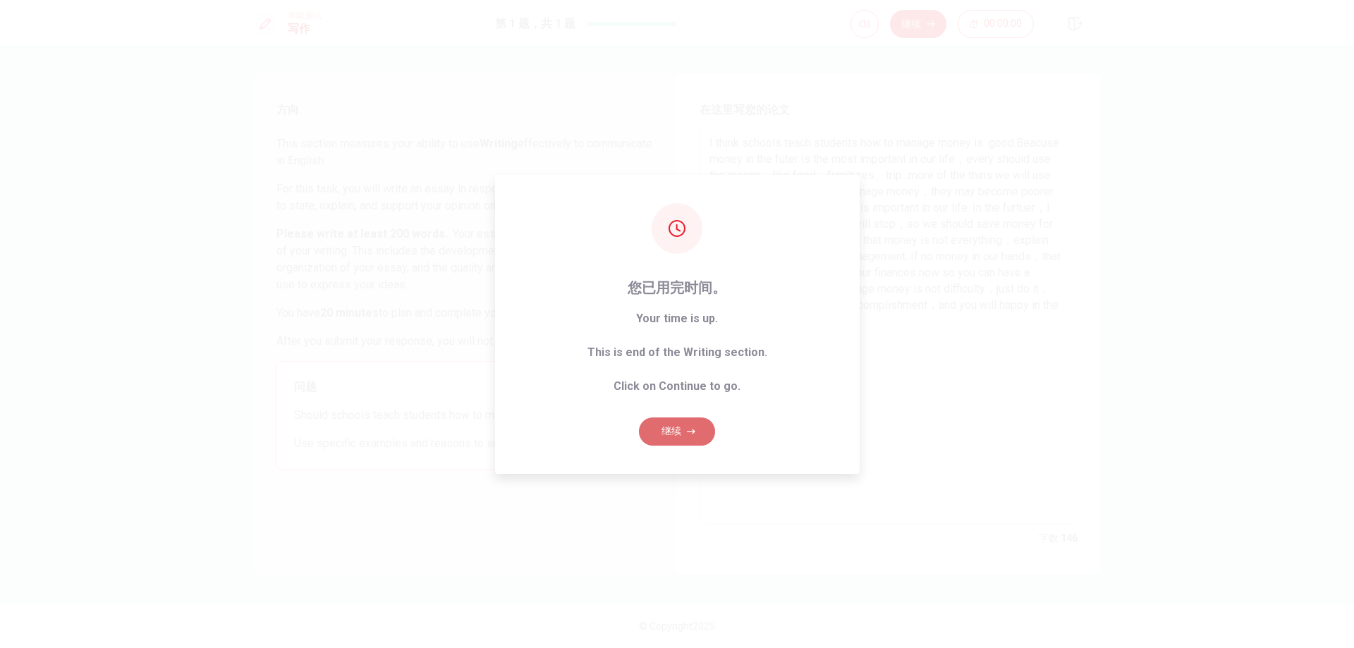
click at [685, 437] on button "继续" at bounding box center [677, 431] width 76 height 28
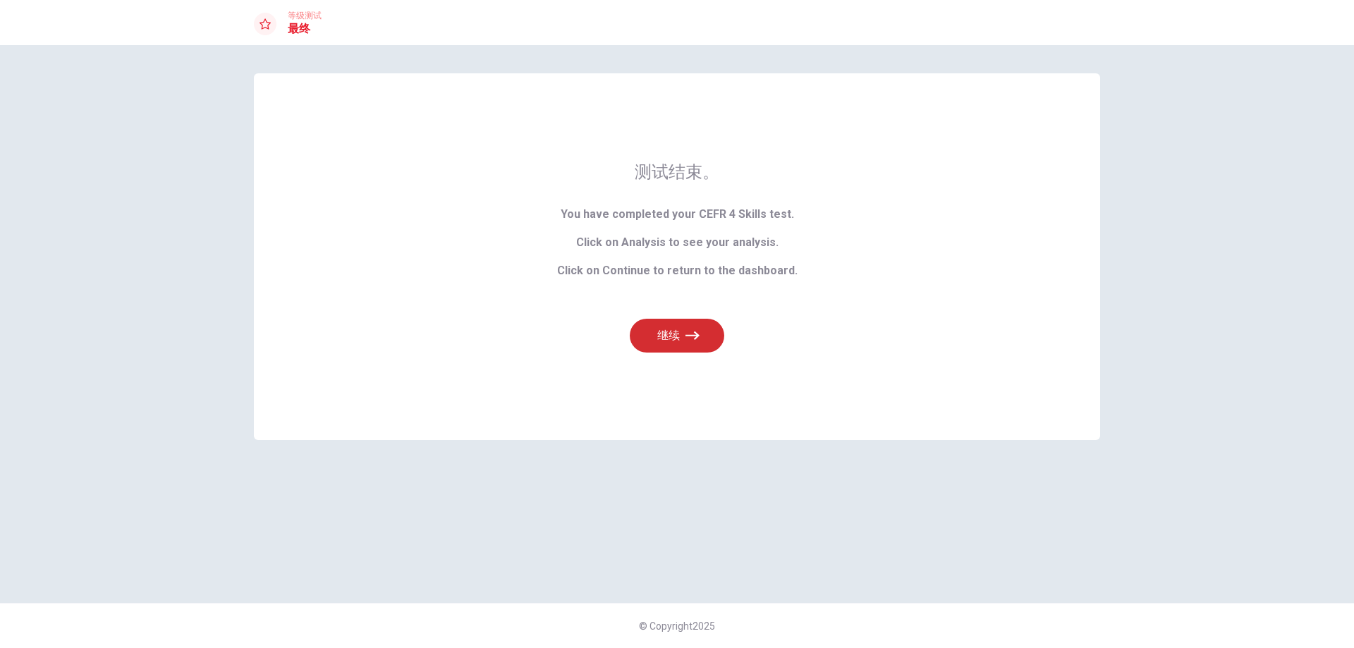
click at [690, 335] on icon "button" at bounding box center [692, 335] width 14 height 8
